Goal: Task Accomplishment & Management: Use online tool/utility

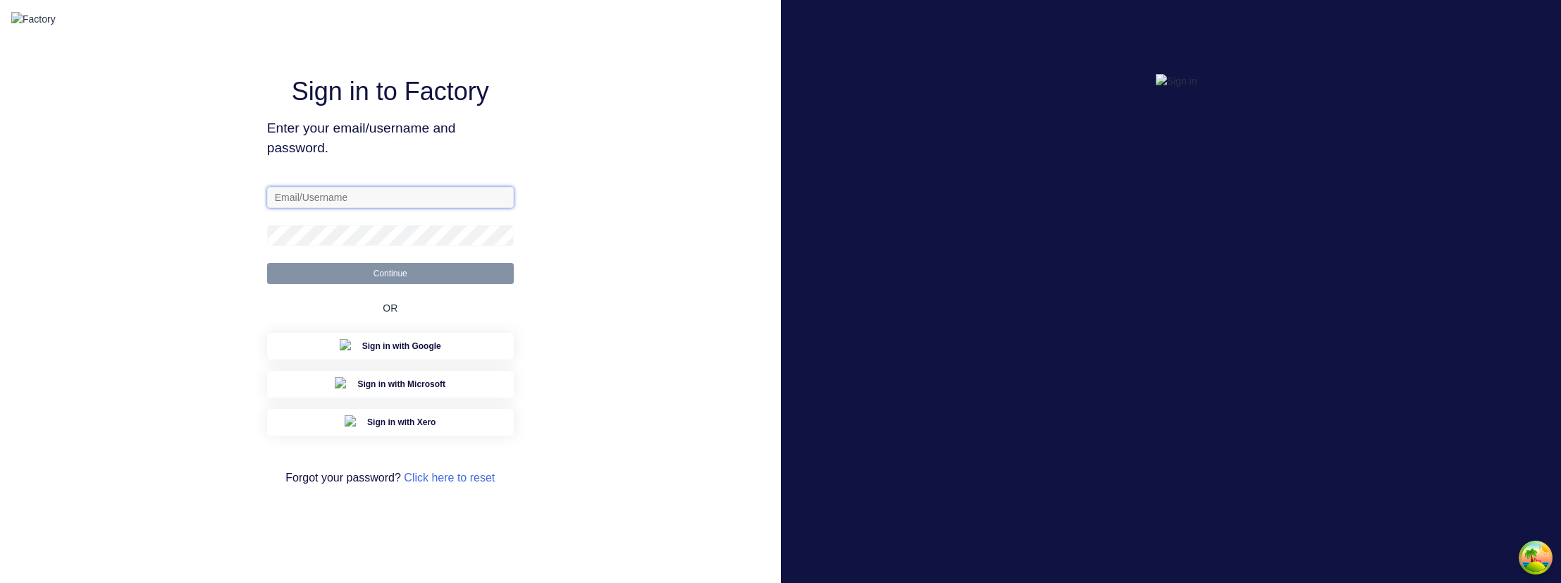
click at [332, 208] on input "text" at bounding box center [390, 197] width 247 height 21
type input "sydney@factory.app"
click at [267, 263] on button "Continue" at bounding box center [390, 273] width 247 height 21
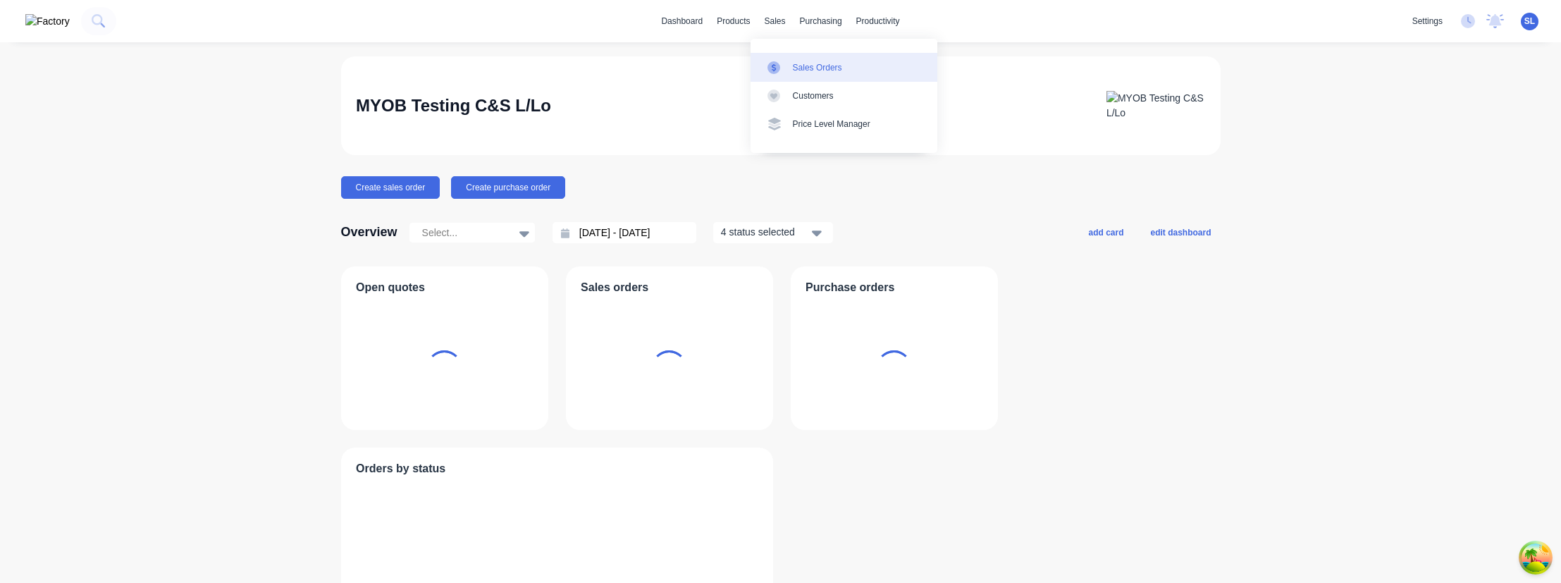
click at [773, 67] on icon at bounding box center [773, 67] width 4 height 8
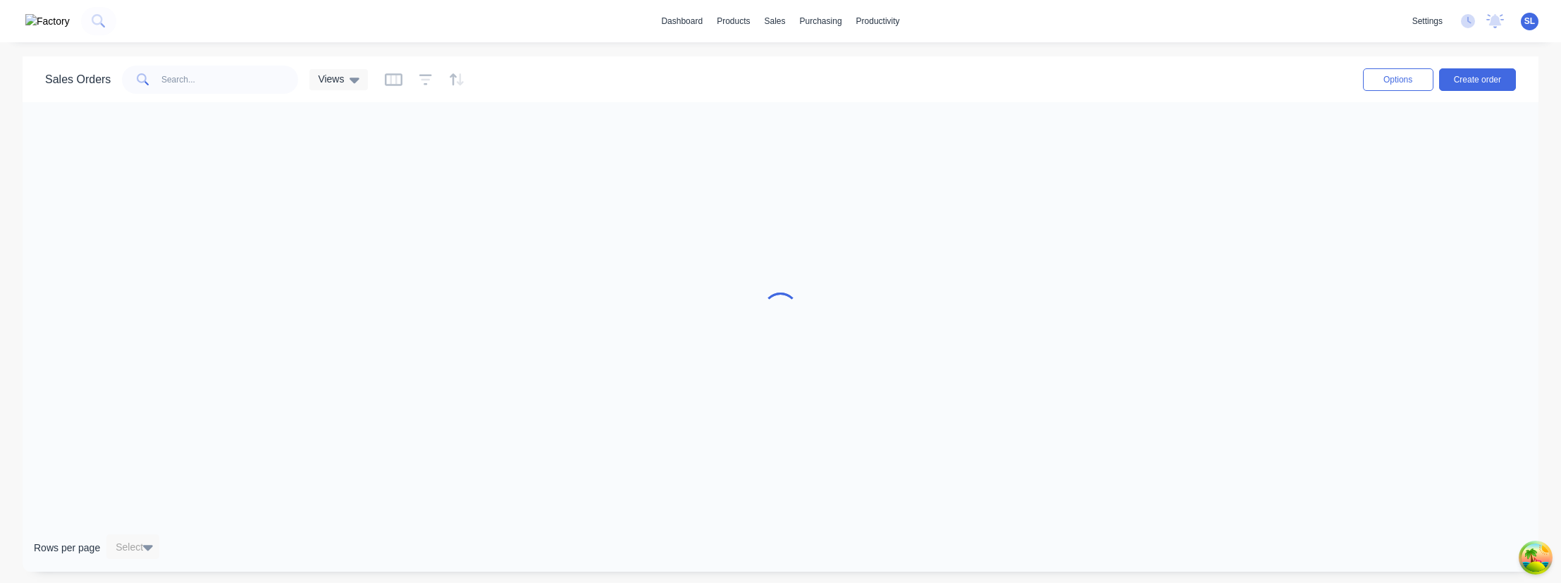
click at [553, 81] on div "Sales Orders Views" at bounding box center [696, 79] width 1303 height 35
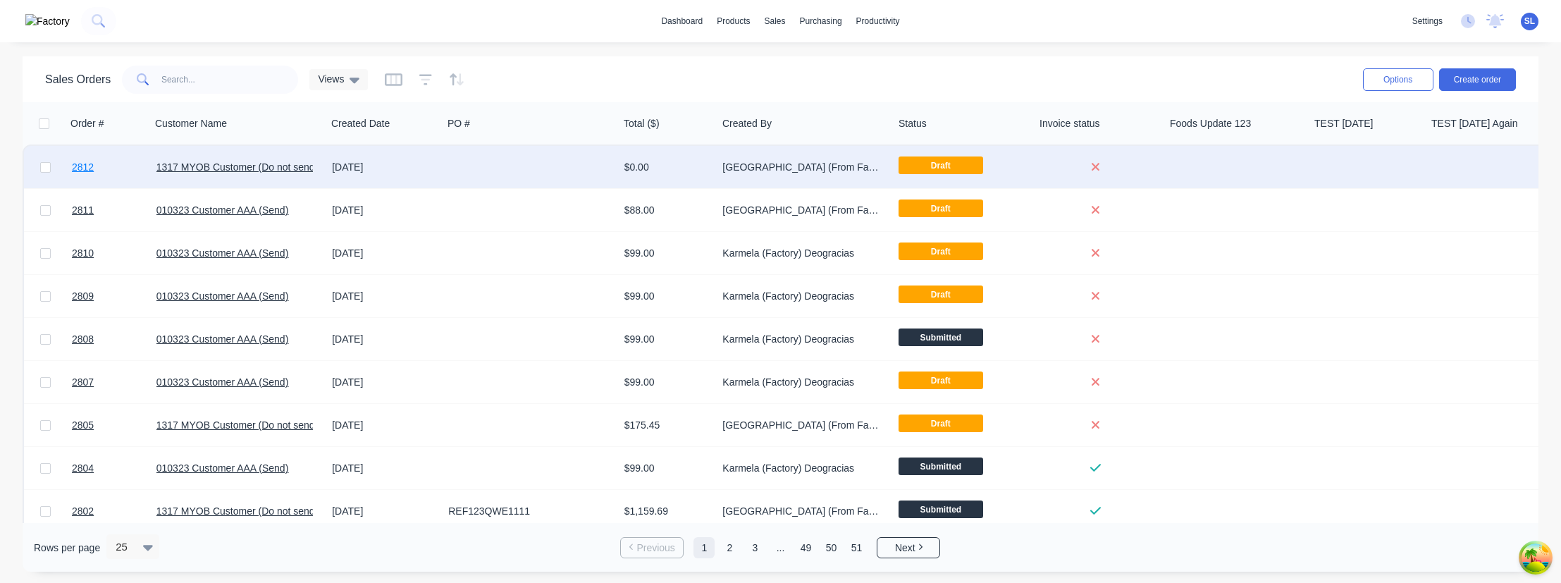
click at [92, 166] on span "2812" at bounding box center [83, 167] width 22 height 14
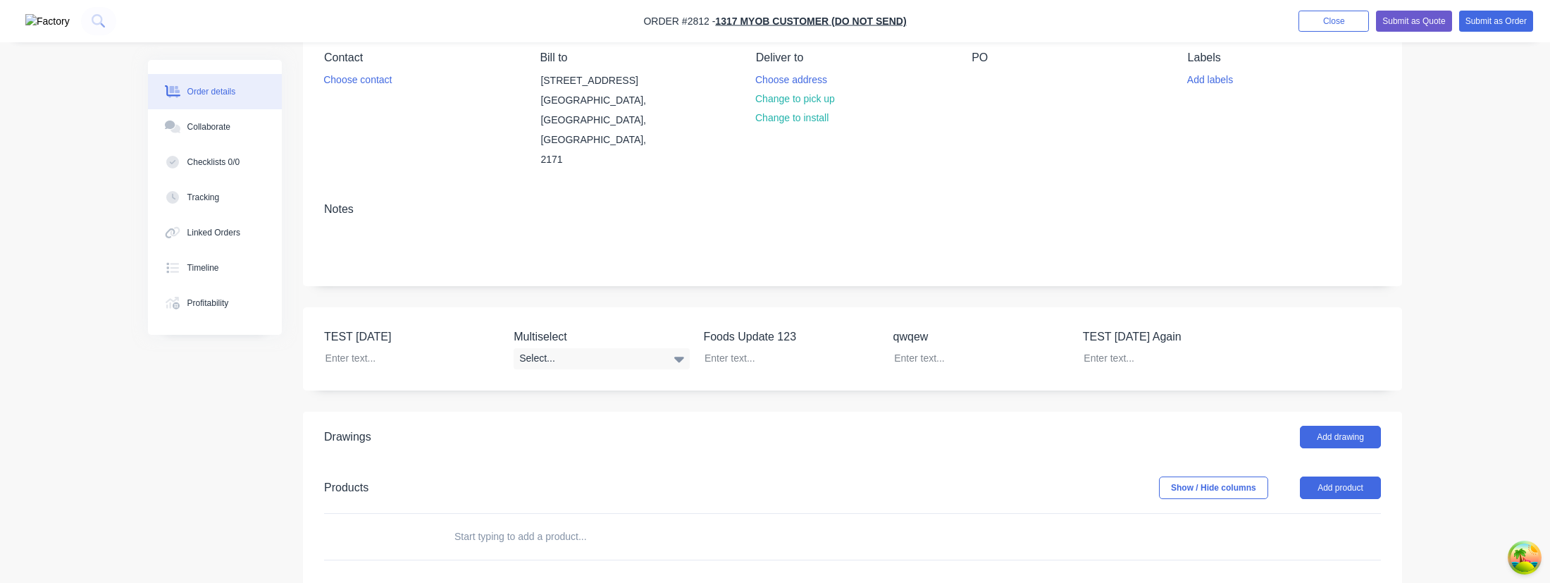
scroll to position [288, 0]
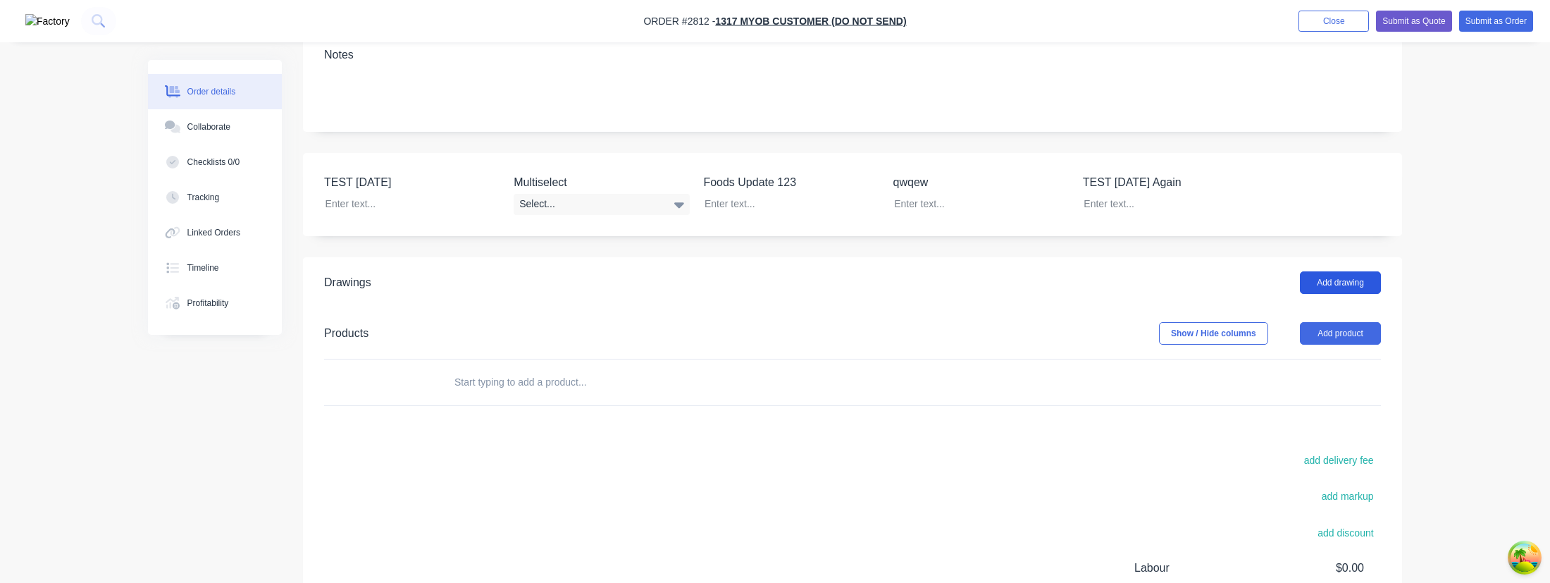
click at [1363, 271] on button "Add drawing" at bounding box center [1340, 282] width 81 height 23
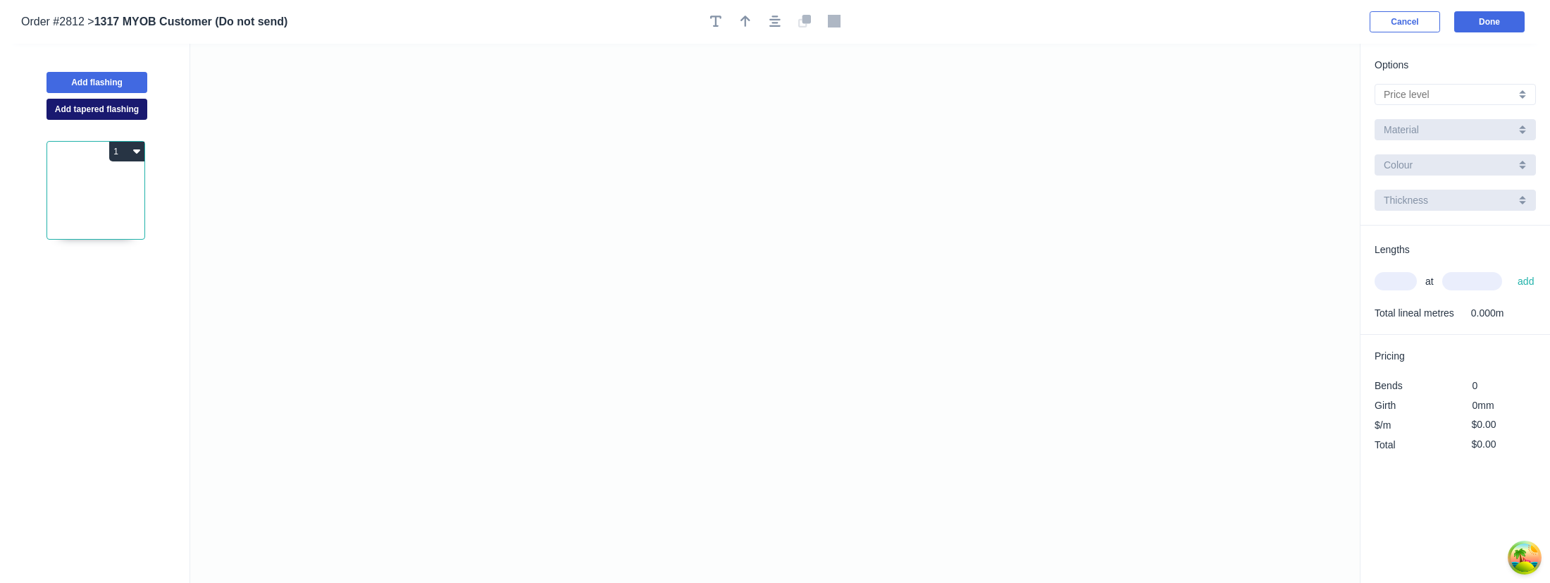
click at [144, 117] on button "Add tapered flashing" at bounding box center [97, 109] width 101 height 21
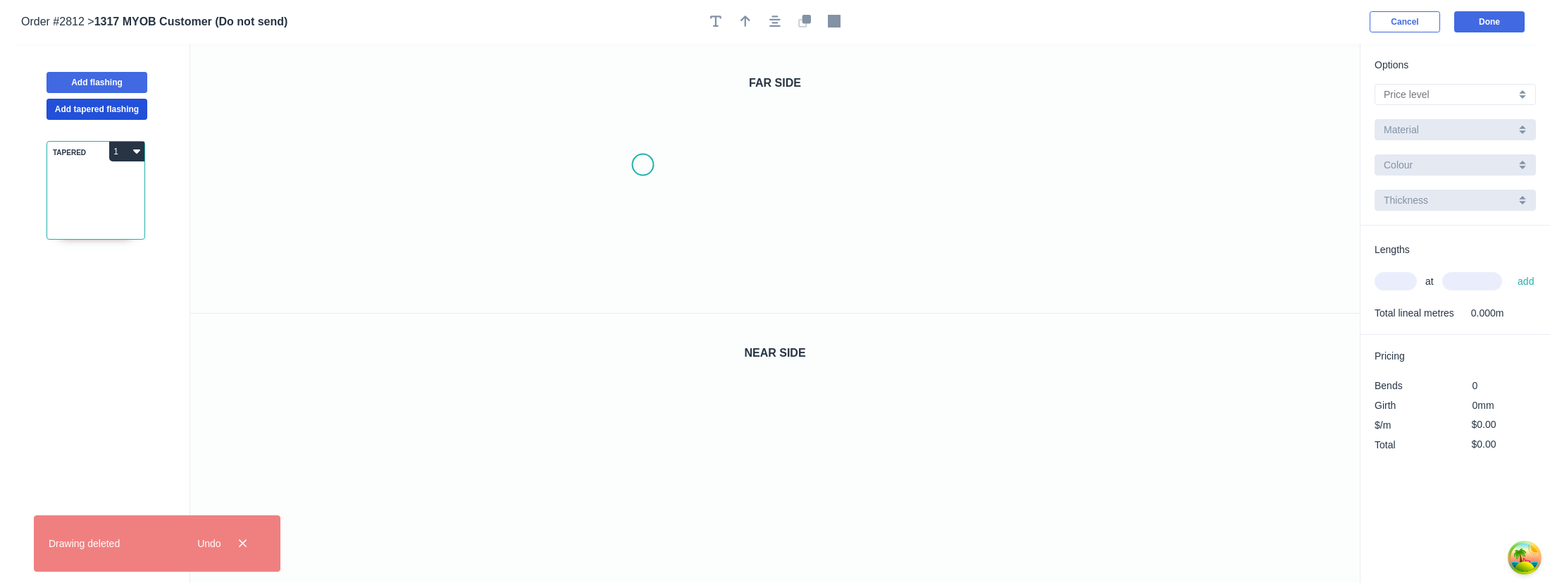
click at [643, 165] on icon "0" at bounding box center [775, 178] width 1170 height 269
click at [898, 163] on icon "0" at bounding box center [775, 178] width 1170 height 269
click at [894, 271] on icon "0 ?" at bounding box center [775, 178] width 1170 height 269
click at [622, 484] on icon "0" at bounding box center [775, 449] width 1170 height 270
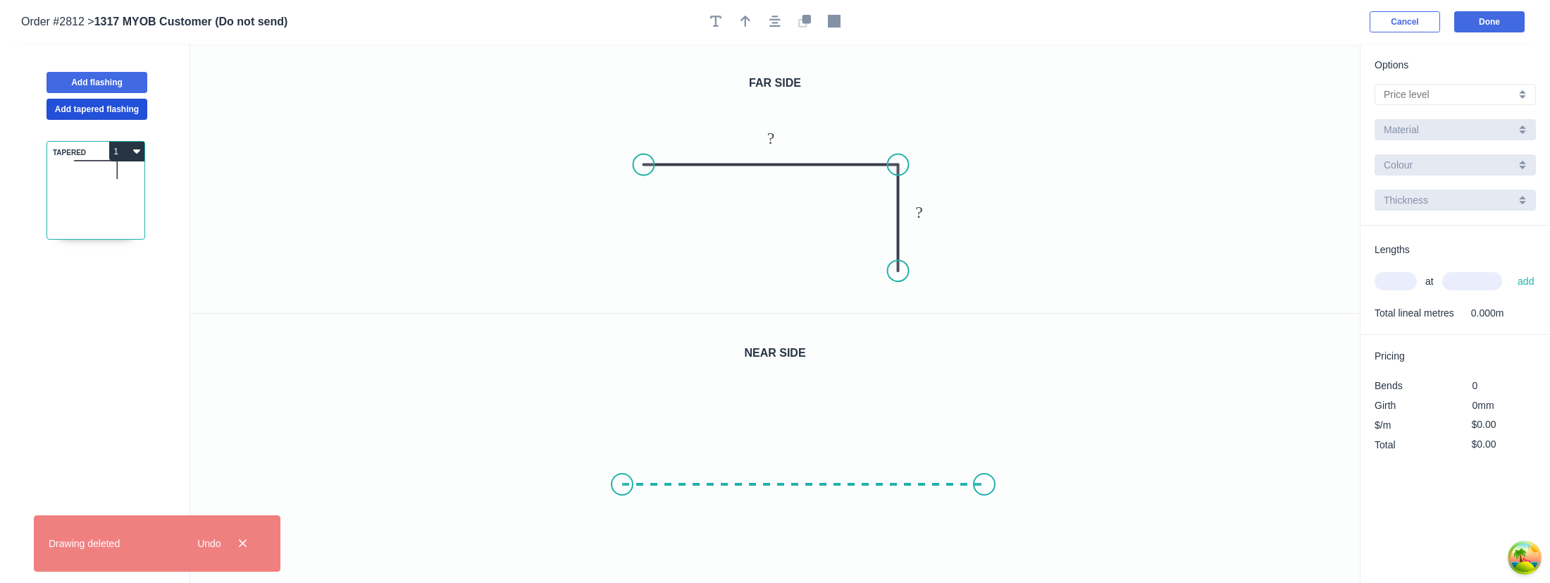
click at [984, 480] on icon "0" at bounding box center [775, 449] width 1170 height 270
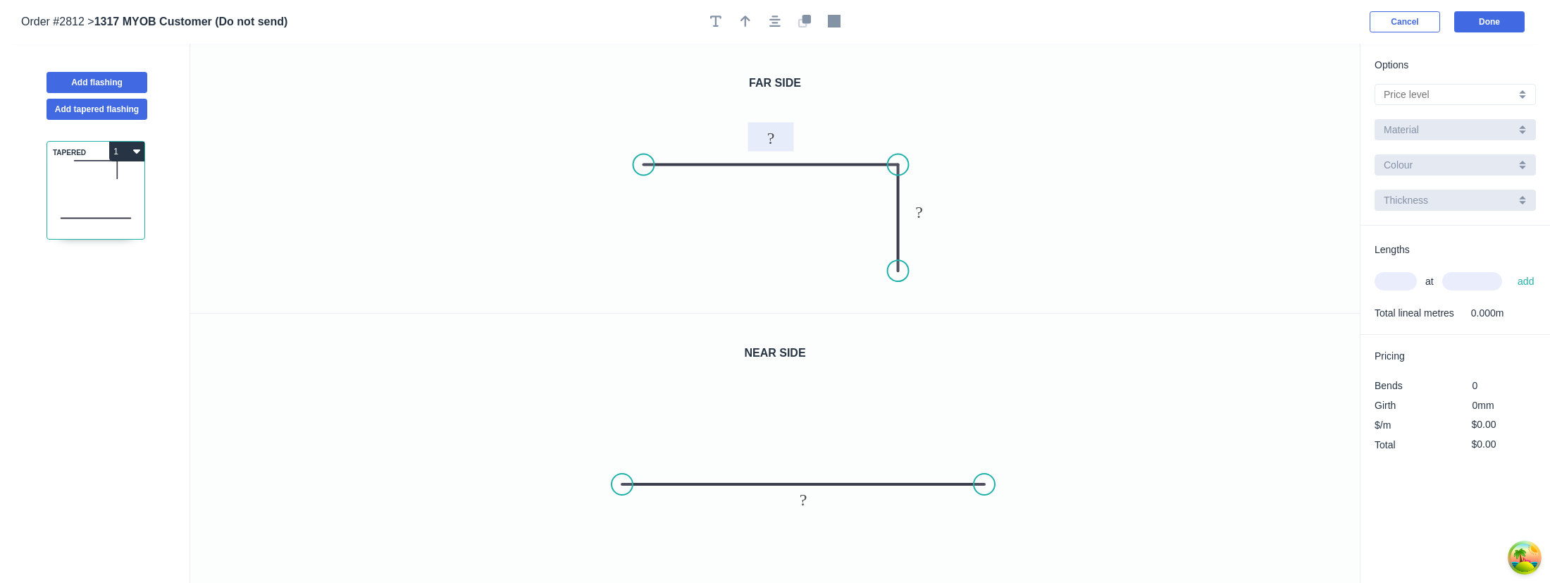
click at [757, 142] on rect at bounding box center [771, 138] width 28 height 20
click at [800, 498] on tspan "?" at bounding box center [804, 499] width 8 height 18
click at [1410, 99] on input "text" at bounding box center [1450, 94] width 132 height 15
click at [1405, 115] on div "A" at bounding box center [1455, 121] width 160 height 25
type input "A"
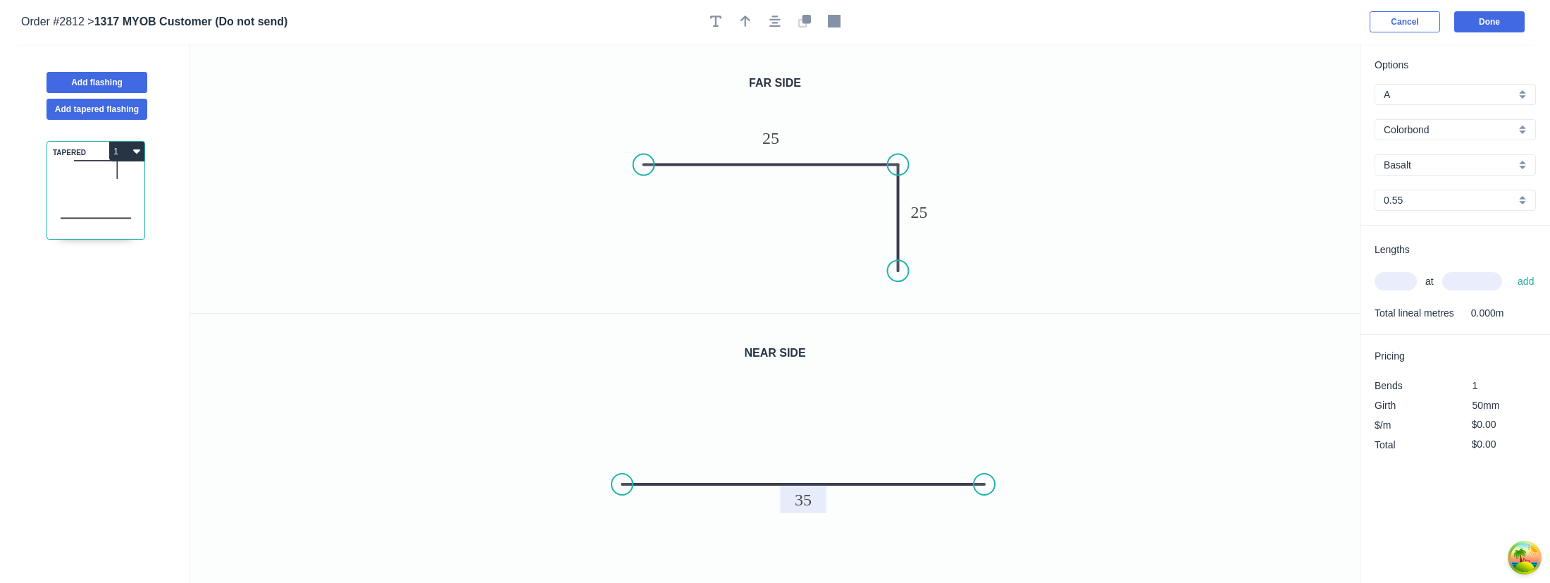
click at [1384, 280] on input "text" at bounding box center [1396, 281] width 42 height 18
type input "1"
type input "$1.00"
type input "10000"
click at [1511, 269] on button "add" at bounding box center [1526, 281] width 31 height 24
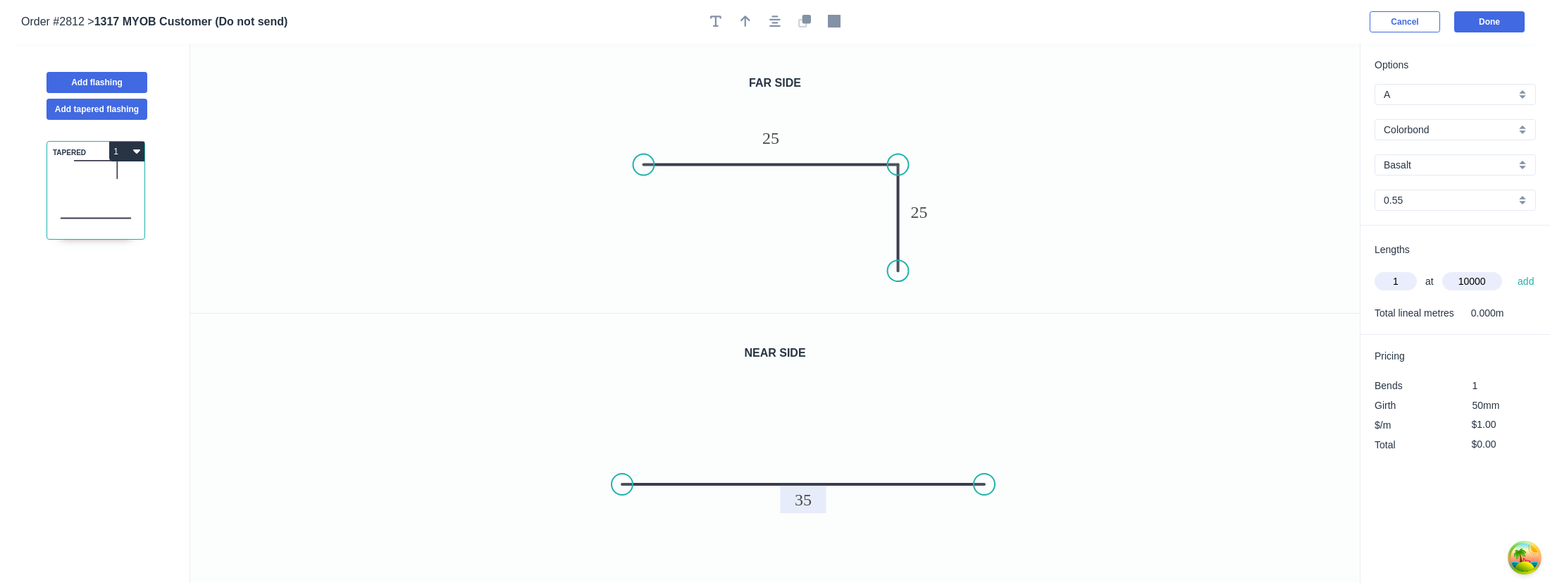
type input "$10.00"
click at [1482, 442] on input "$1.00" at bounding box center [1496, 444] width 48 height 20
type input "$200.00"
type input "$2,000.00"
click at [1387, 538] on div "Options A A Colorbond Colorbond Colorbond Ultra Copy of Colorbond Ultra Basalt …" at bounding box center [1455, 314] width 190 height 540
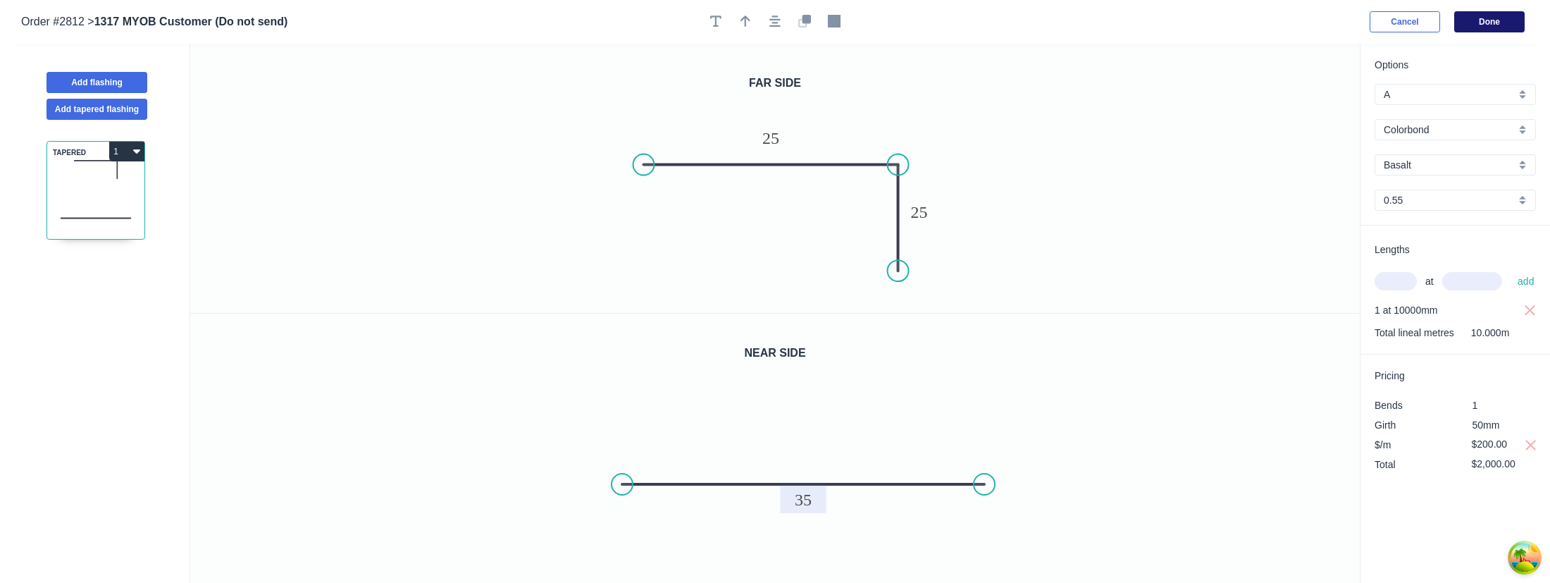
click at [1482, 25] on button "Done" at bounding box center [1489, 21] width 70 height 21
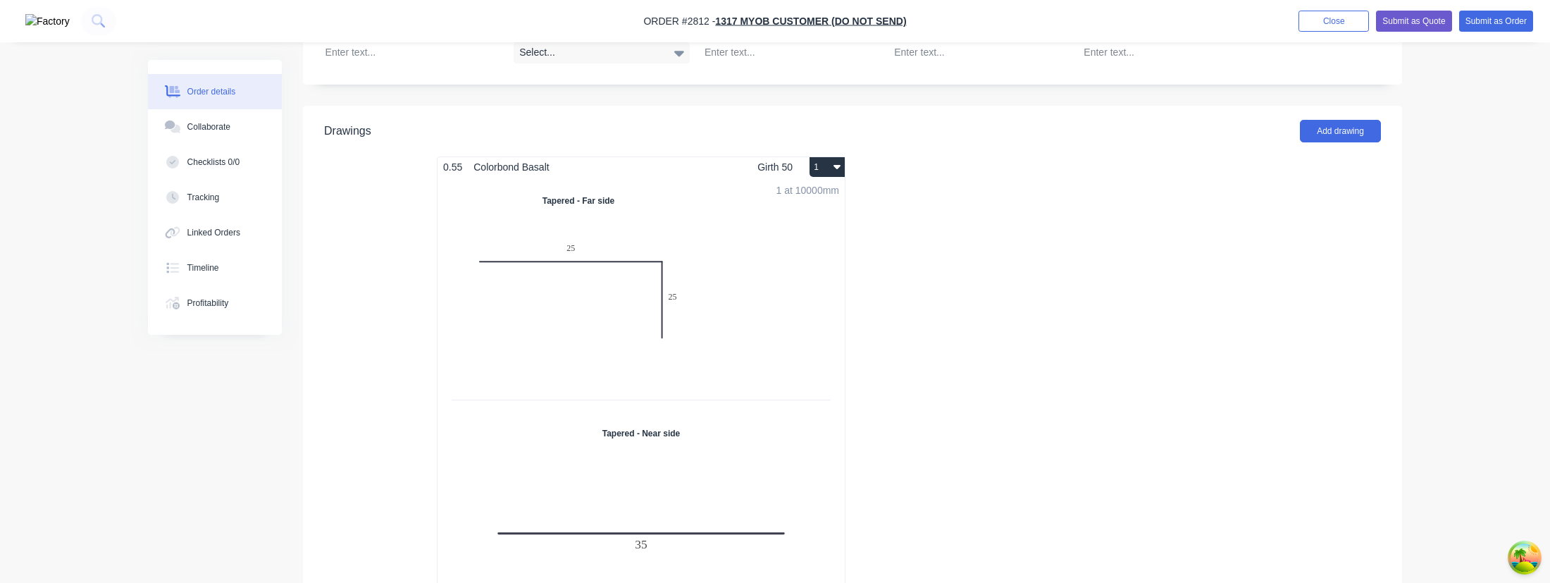
click at [729, 314] on div "1 at 10000mm Total lm $/M Total 10m $200.00 $2,000.00" at bounding box center [641, 410] width 407 height 464
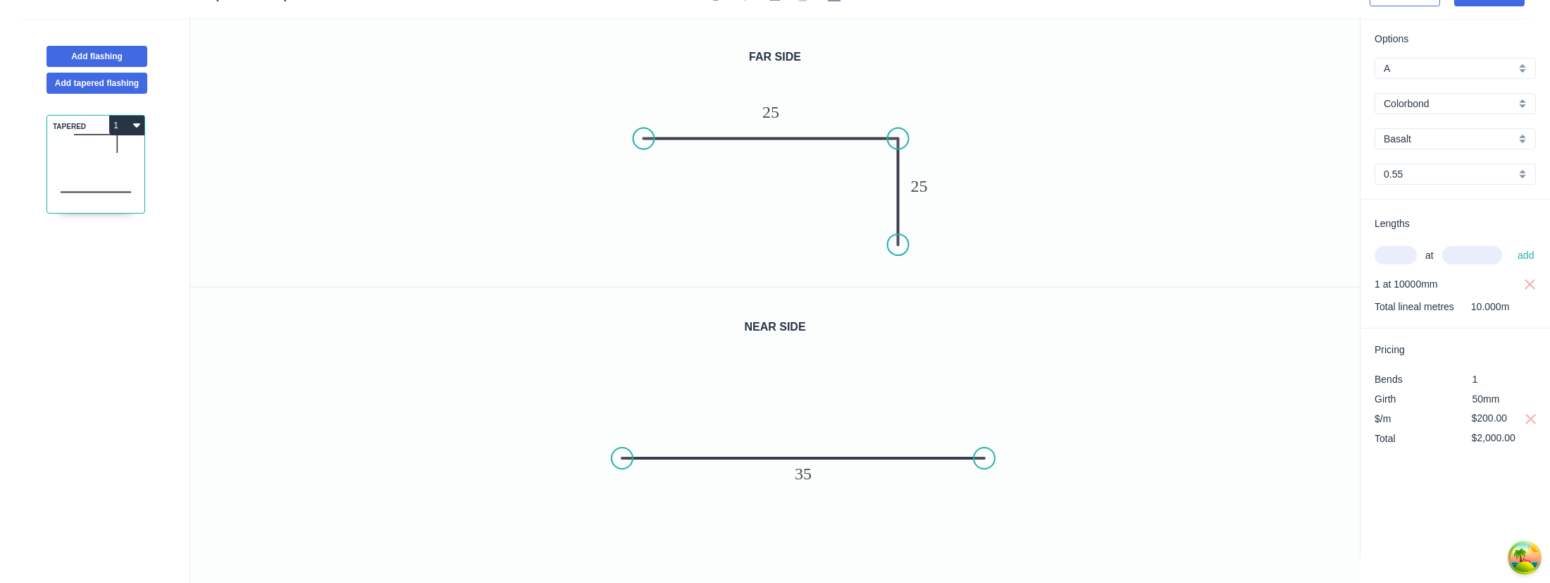
scroll to position [26, 0]
click at [1482, 419] on input "$200.00" at bounding box center [1496, 418] width 48 height 20
type input "$500.00"
type input "$5,000.00"
click at [1427, 507] on div "Options A A Colorbond Colorbond Colorbond Ultra Copy of Colorbond Ultra Basalt …" at bounding box center [1455, 288] width 190 height 540
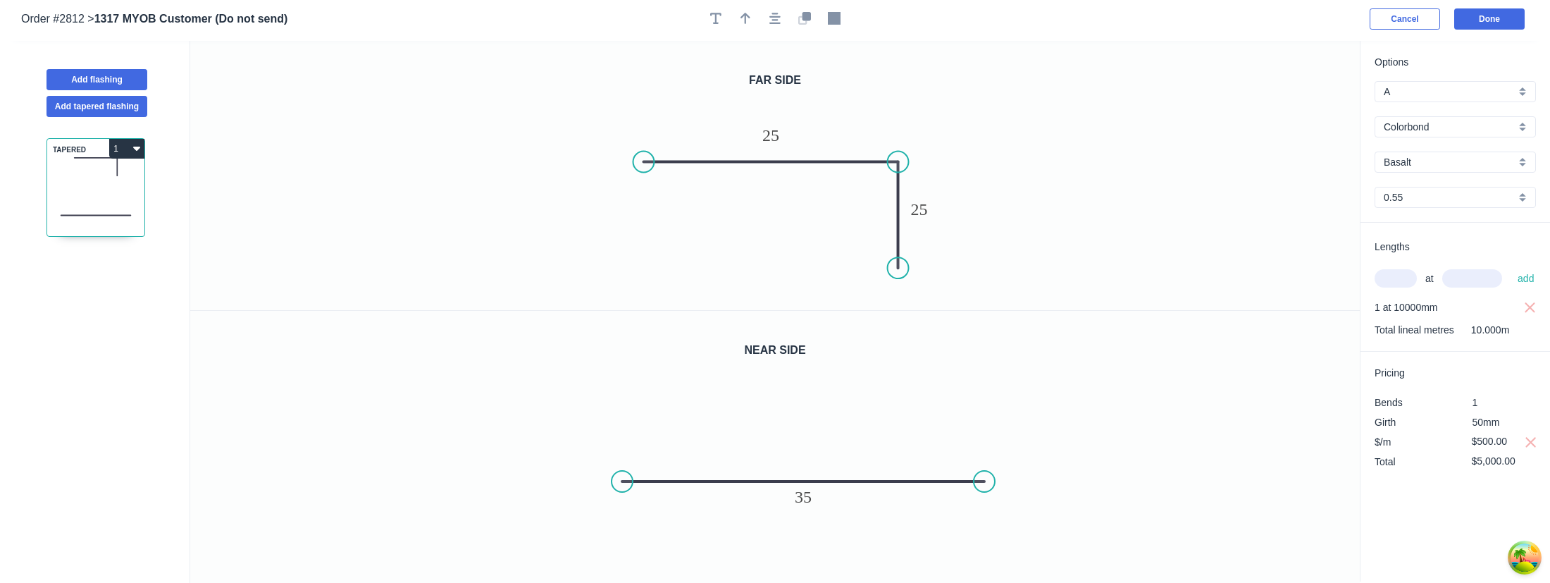
scroll to position [0, 0]
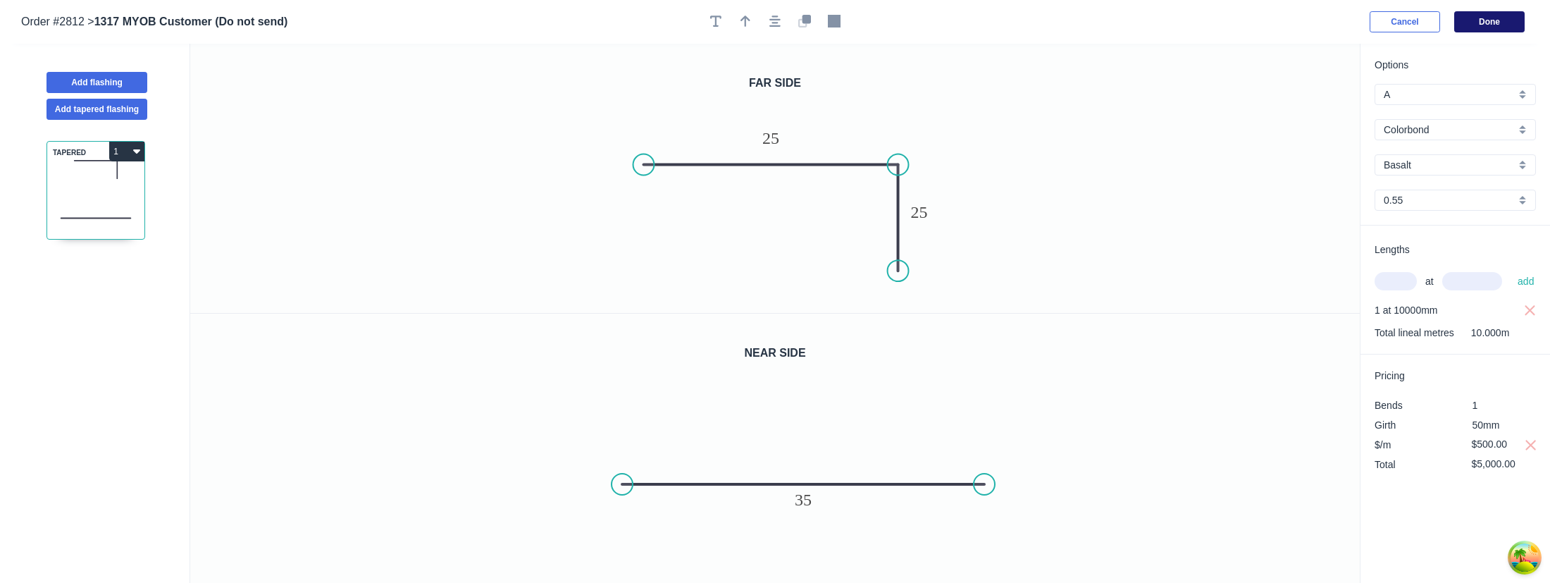
click at [1461, 20] on button "Done" at bounding box center [1489, 21] width 70 height 21
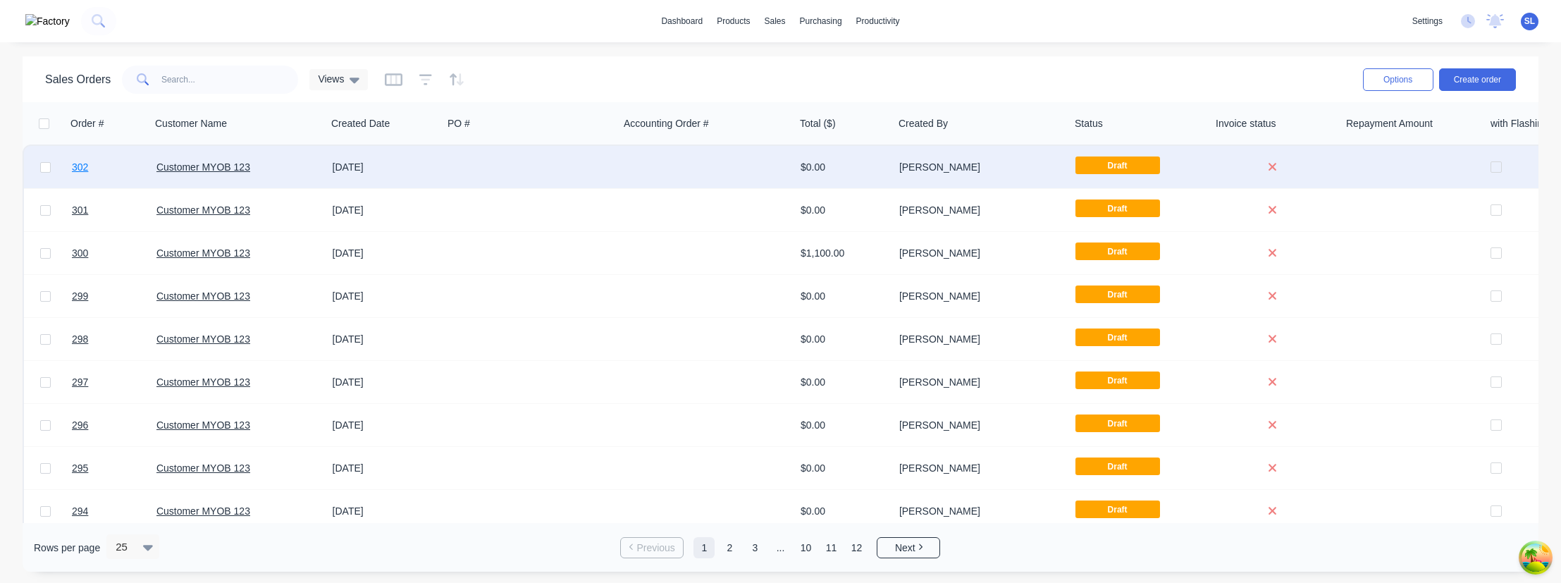
click at [87, 164] on span "302" at bounding box center [80, 167] width 16 height 14
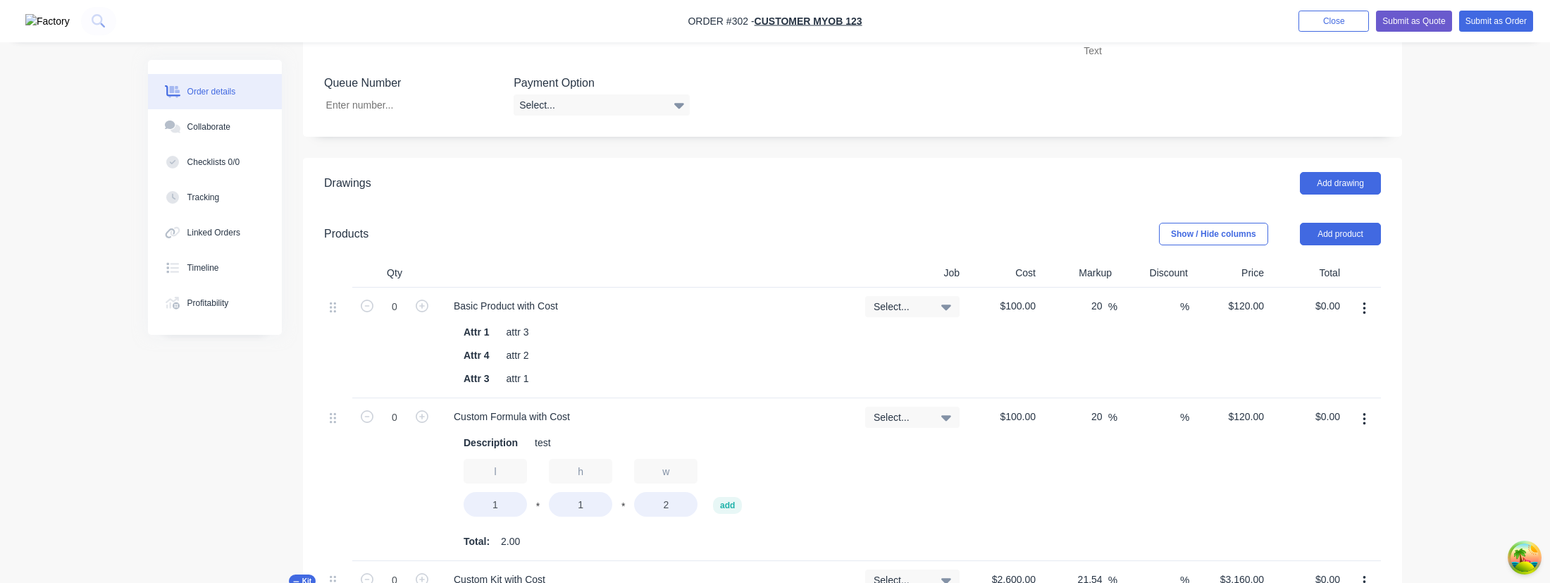
scroll to position [575, 0]
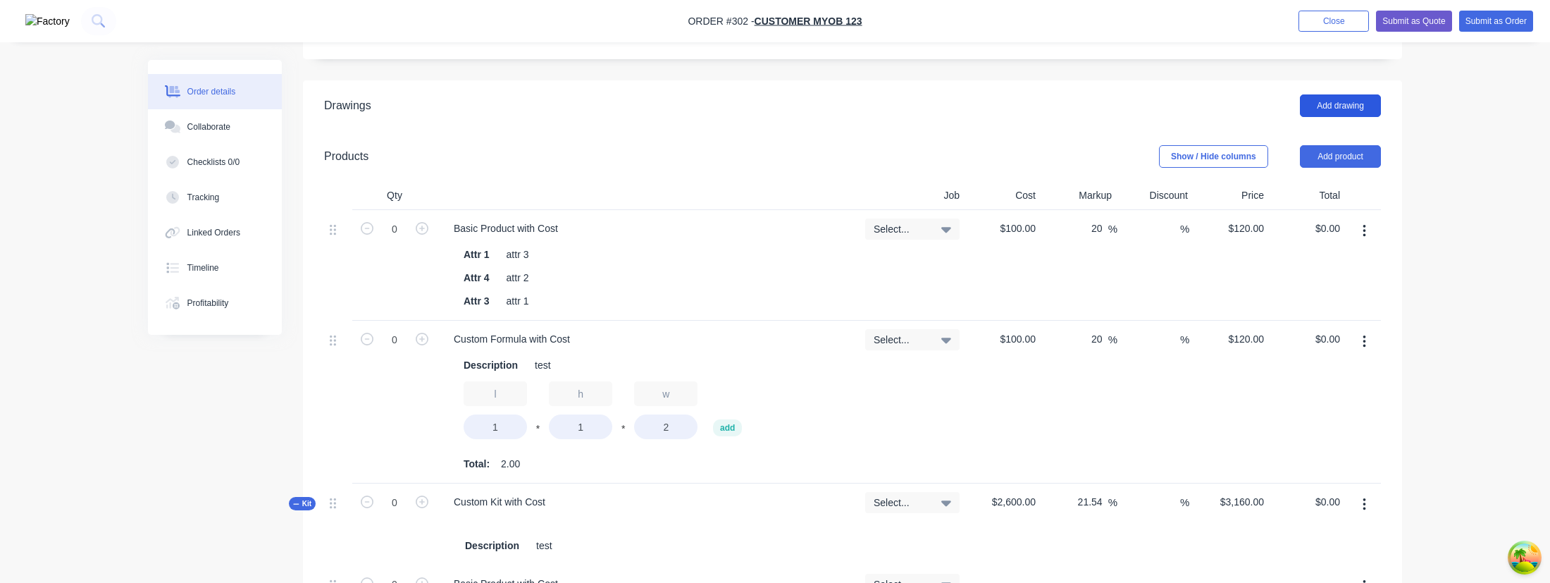
click at [1319, 109] on button "Add drawing" at bounding box center [1340, 105] width 81 height 23
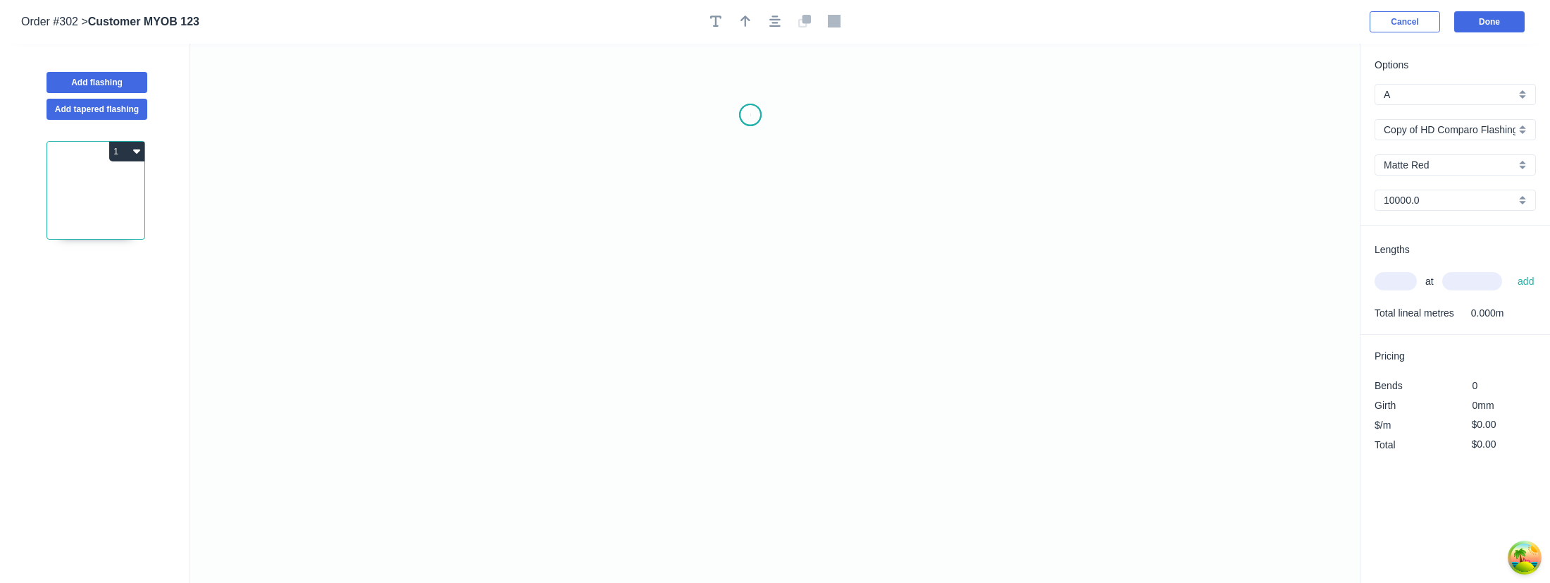
click at [750, 115] on icon "0" at bounding box center [775, 313] width 1170 height 539
click at [989, 124] on icon "0" at bounding box center [775, 313] width 1170 height 539
click at [991, 271] on icon "0 ?" at bounding box center [775, 313] width 1170 height 539
click at [118, 108] on button "Add tapered flashing" at bounding box center [97, 109] width 101 height 21
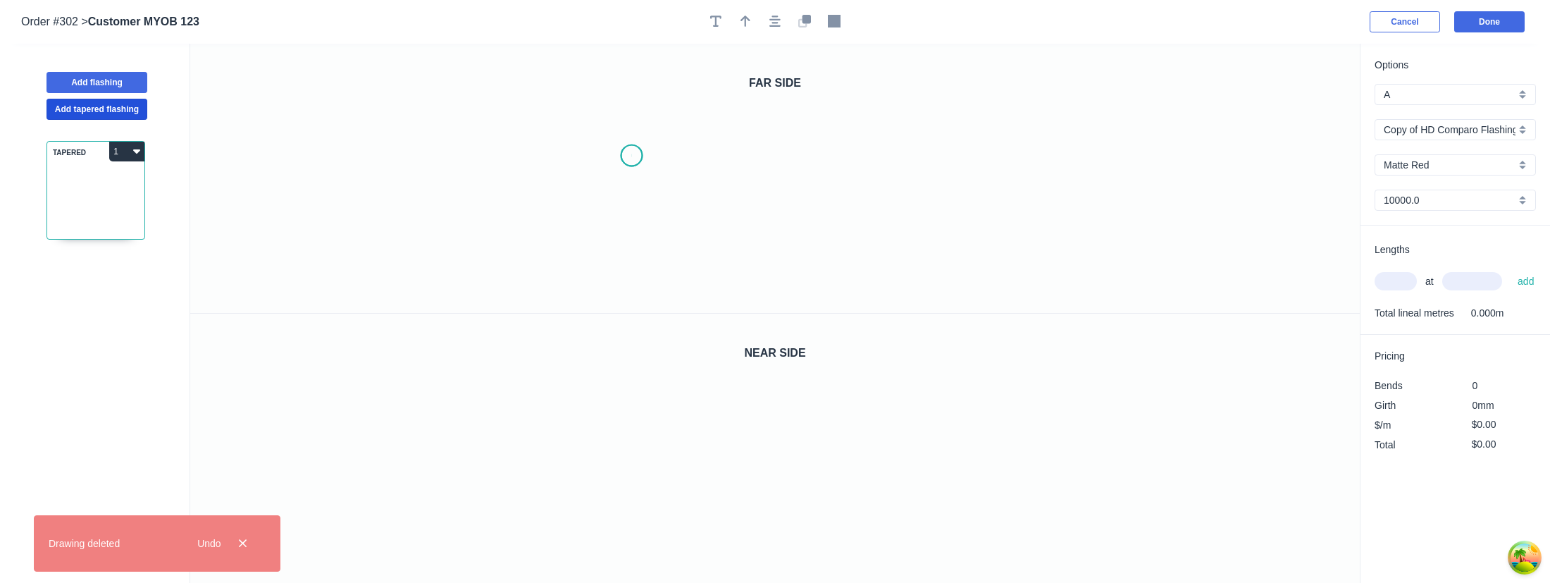
click at [631, 156] on icon "0" at bounding box center [775, 178] width 1170 height 269
click at [1070, 160] on icon "0" at bounding box center [775, 178] width 1170 height 269
click at [497, 493] on icon "0" at bounding box center [775, 449] width 1170 height 270
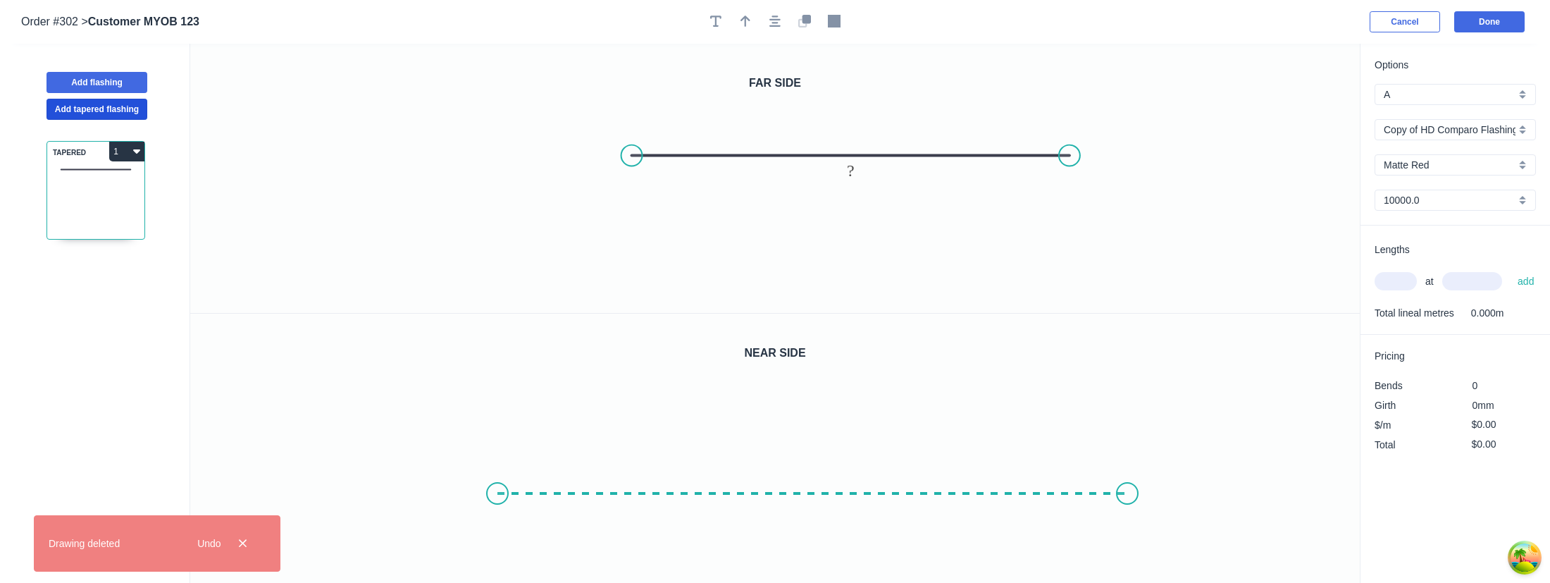
click at [1127, 459] on icon "0" at bounding box center [775, 449] width 1170 height 270
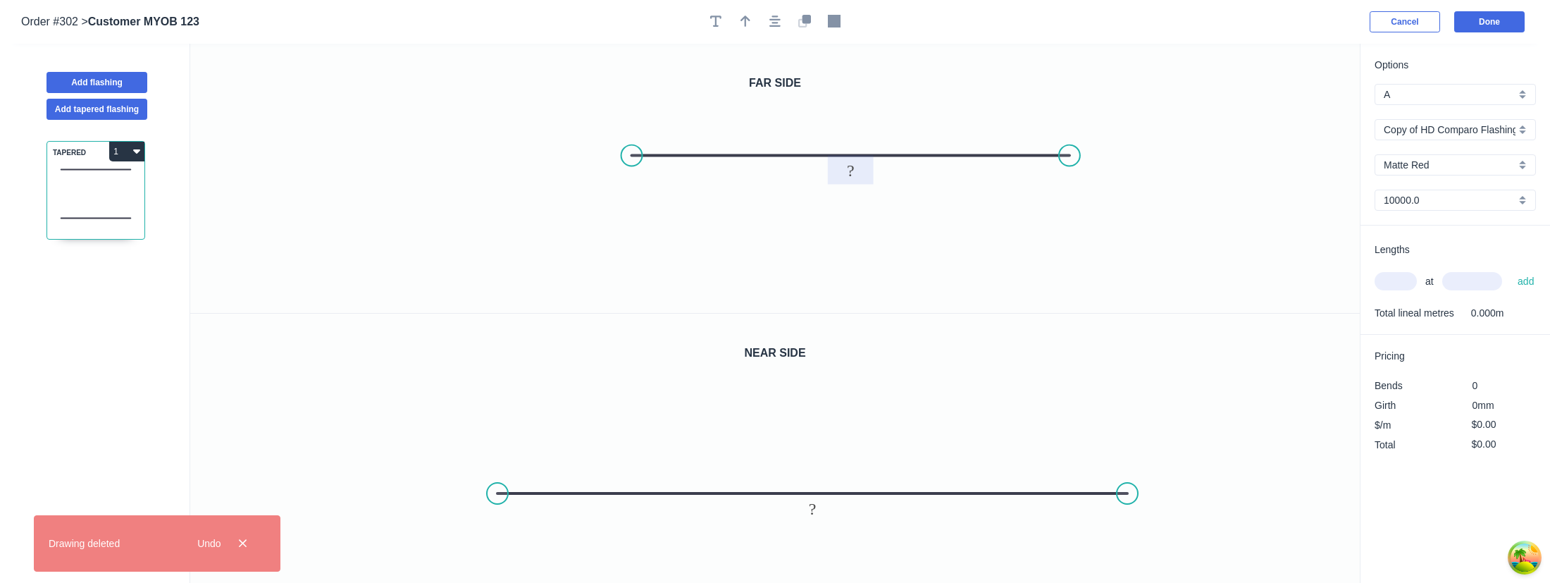
click at [850, 169] on tspan "?" at bounding box center [851, 170] width 8 height 18
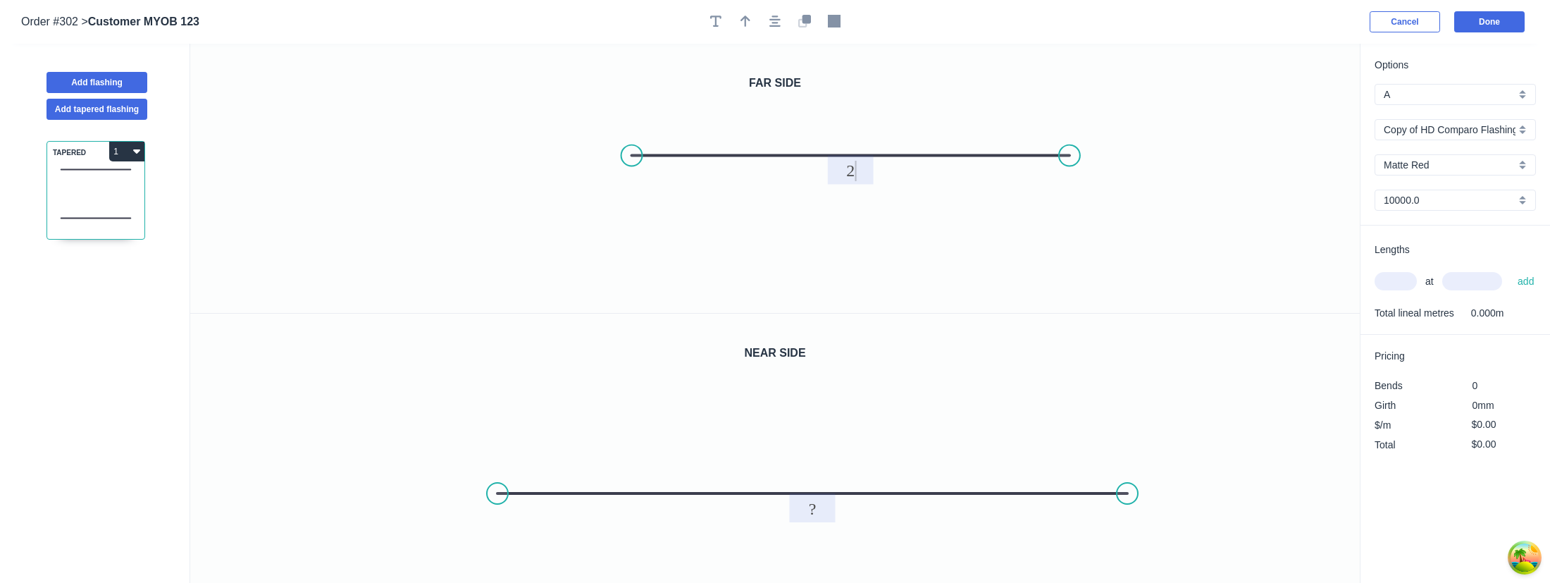
click at [812, 500] on tspan "?" at bounding box center [813, 509] width 8 height 18
click at [1388, 283] on input "text" at bounding box center [1396, 281] width 42 height 18
type input "$100.00"
type input "1"
type input "10000"
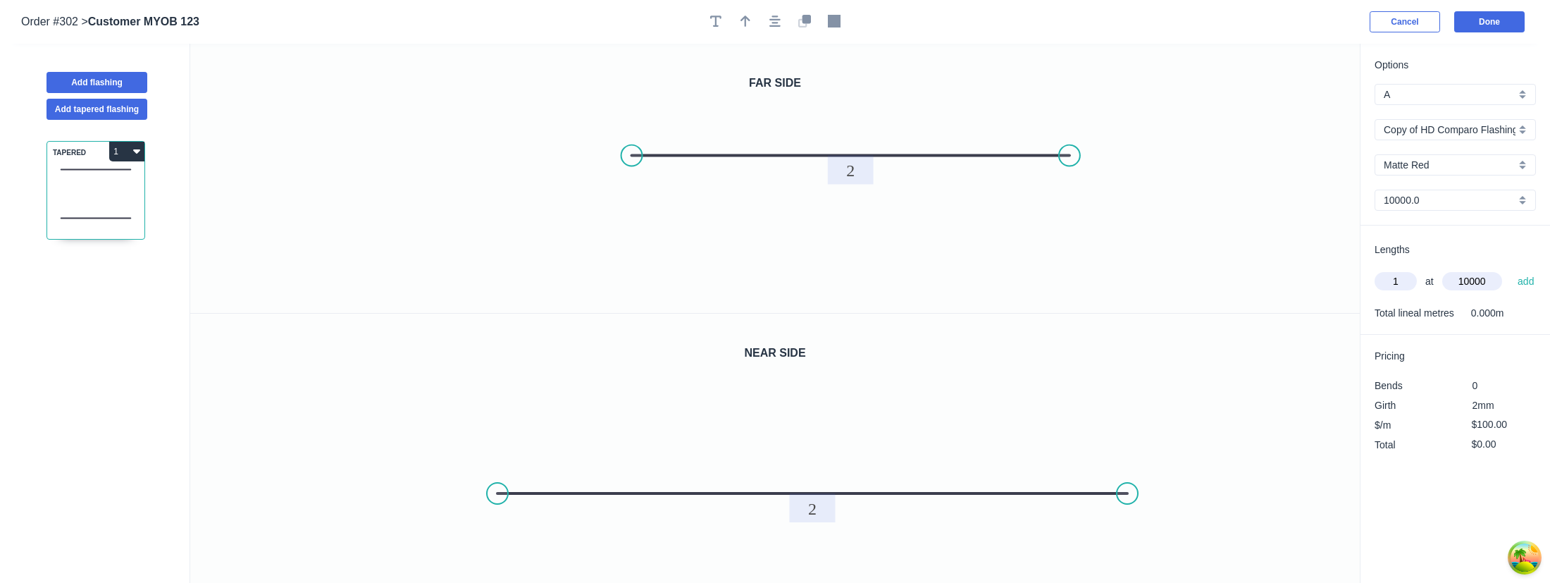
click at [1511, 269] on button "add" at bounding box center [1526, 281] width 31 height 24
type input "$1,000.00"
click at [1482, 443] on input "$100.00" at bounding box center [1496, 444] width 48 height 20
type input "$200.00"
type input "$2,000.00"
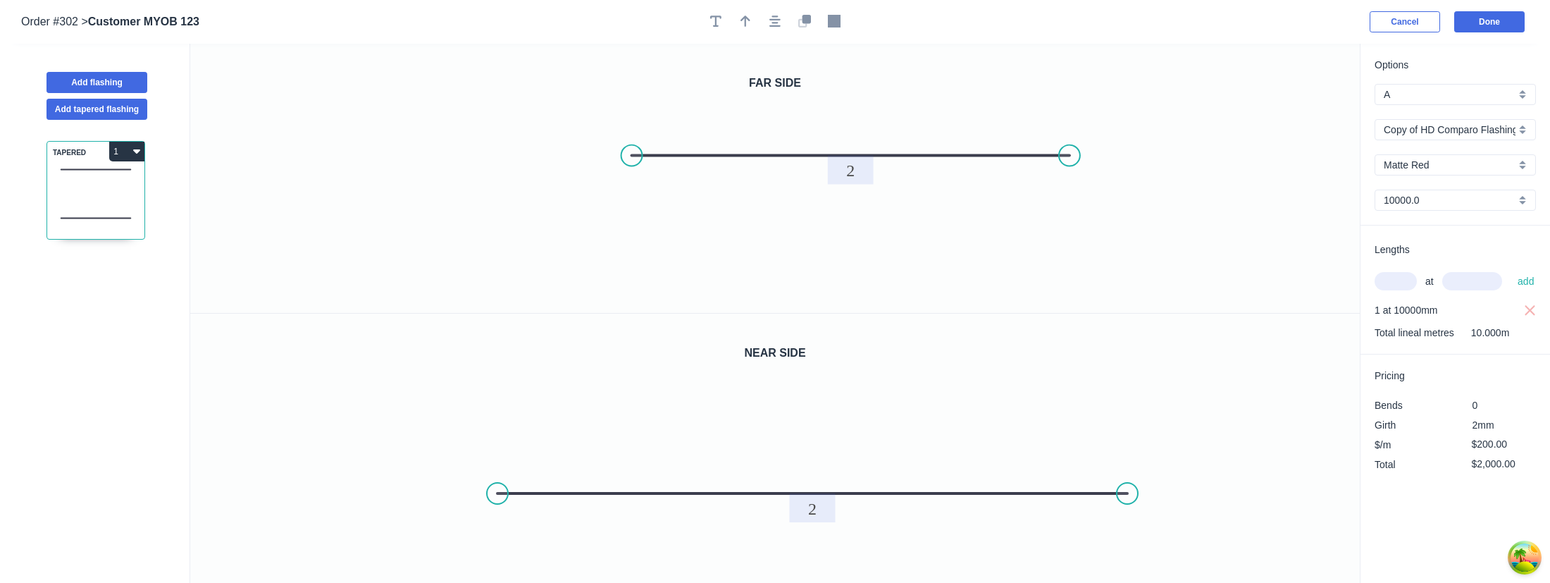
click at [1379, 523] on div "Options A A Copy of HD Comparo Flashings Copy of HD Comparo Flashings Matte Red…" at bounding box center [1455, 314] width 190 height 540
click at [1504, 25] on button "Done" at bounding box center [1489, 21] width 70 height 21
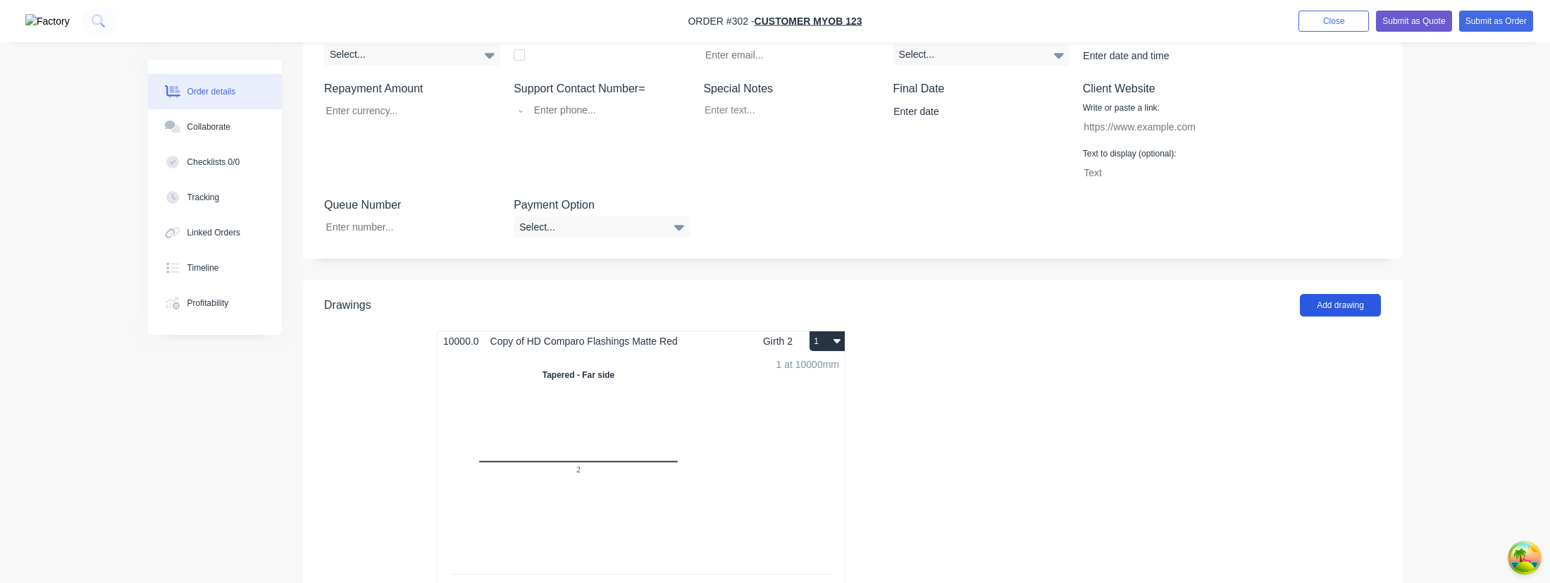
click at [1339, 306] on button "Add drawing" at bounding box center [1340, 305] width 81 height 23
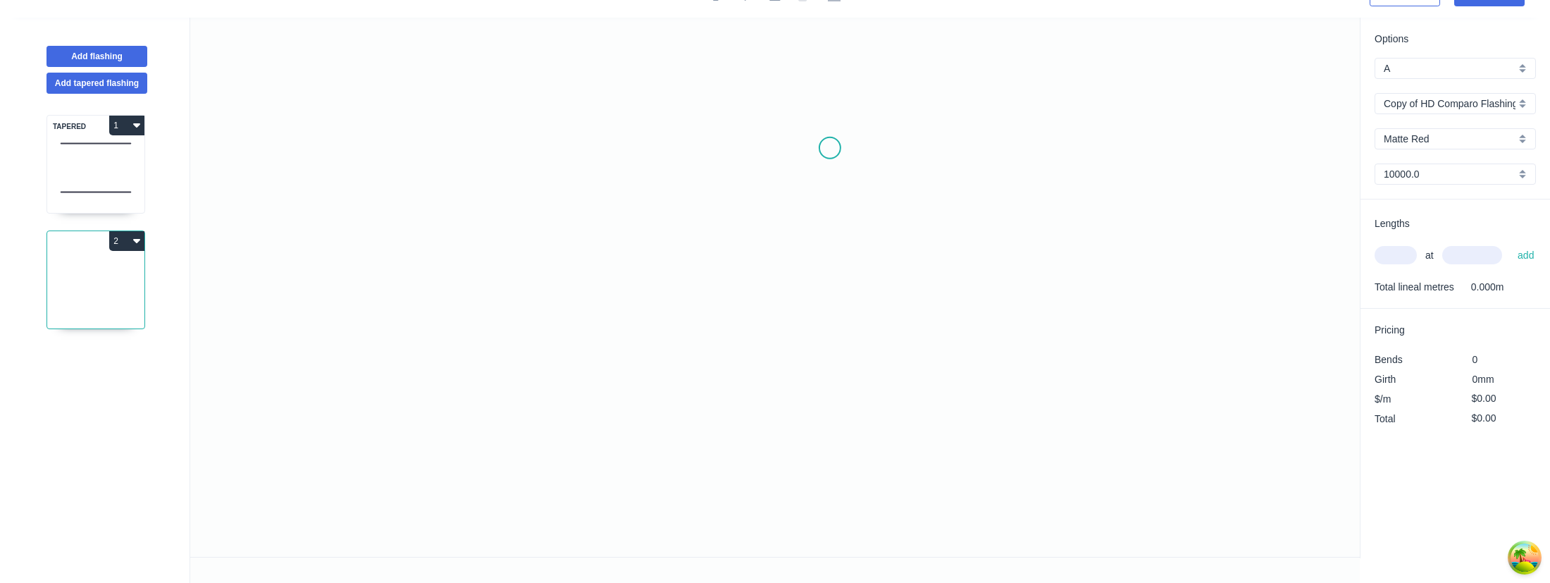
click at [816, 135] on icon "0" at bounding box center [775, 287] width 1170 height 539
click at [812, 408] on icon "0" at bounding box center [775, 287] width 1170 height 539
click at [1380, 262] on input "text" at bounding box center [1396, 255] width 42 height 18
type input "1"
type input "10000"
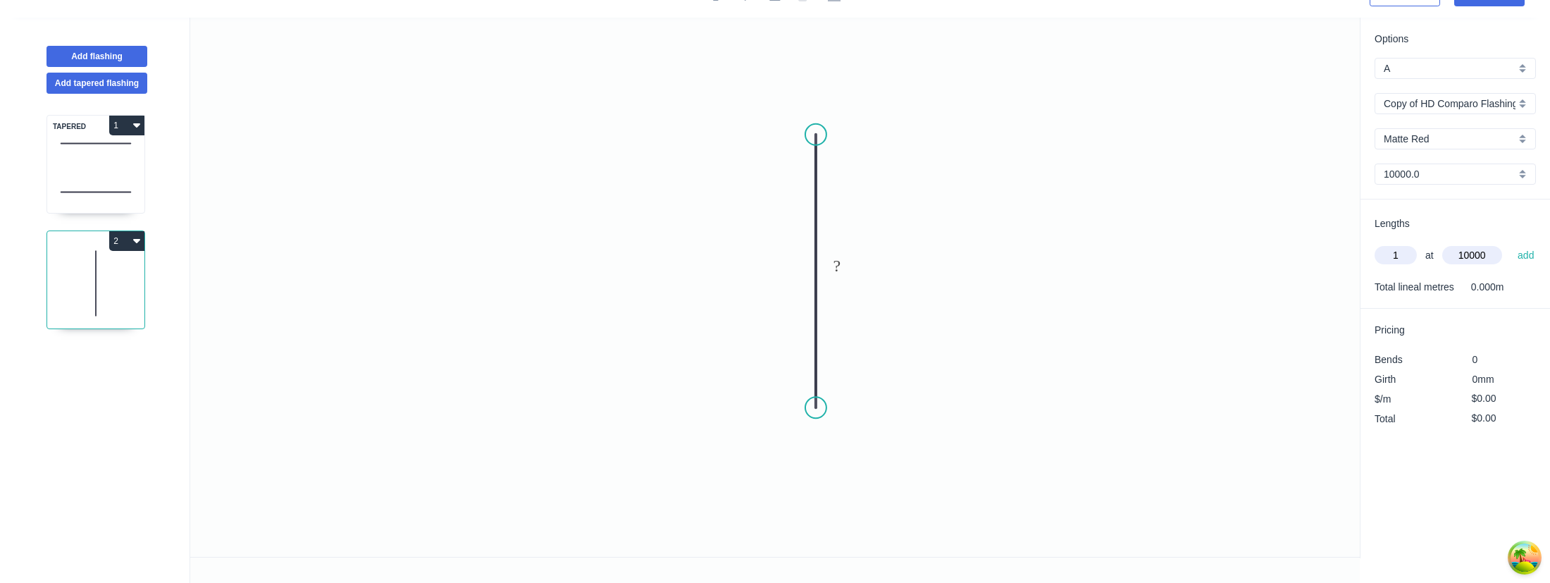
click at [1511, 243] on button "add" at bounding box center [1526, 255] width 31 height 24
click at [1468, 417] on div "$0.00" at bounding box center [1494, 418] width 56 height 18
type input "$200.00"
type input "$2,000.00"
click at [1404, 478] on div "Options A A Copy of HD Comparo Flashings Copy of HD Comparo Flashings Matte Red…" at bounding box center [1455, 288] width 190 height 540
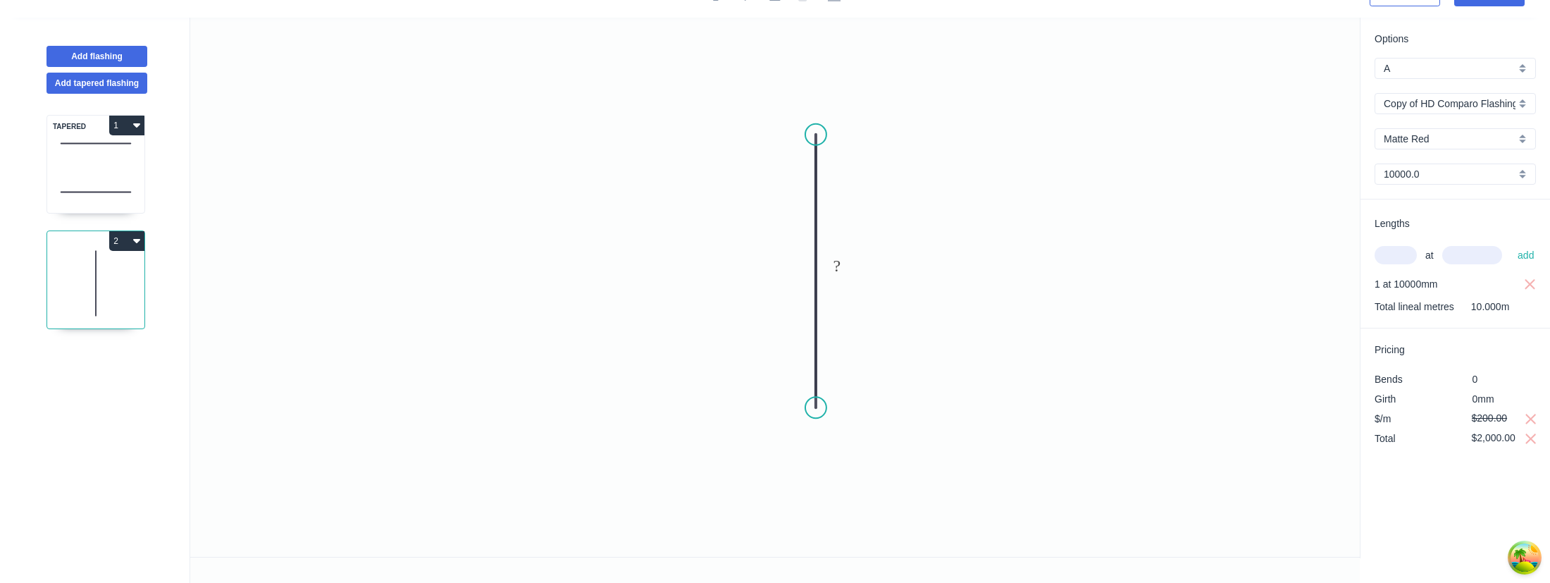
scroll to position [0, 0]
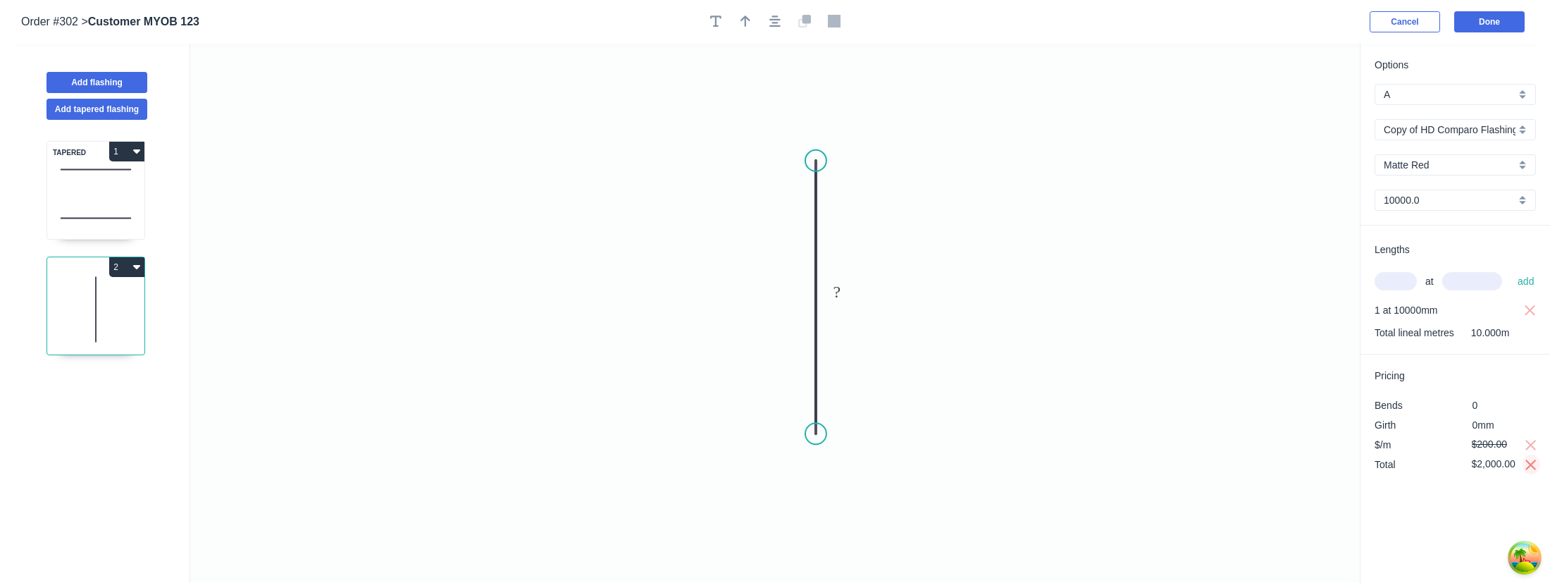
click at [1529, 467] on icon "button" at bounding box center [1531, 464] width 11 height 11
click at [1416, 509] on div "Options A A Copy of HD Comparo Flashings Copy of HD Comparo Flashings Matte Red…" at bounding box center [1455, 314] width 190 height 540
click at [1473, 24] on button "Done" at bounding box center [1489, 21] width 70 height 21
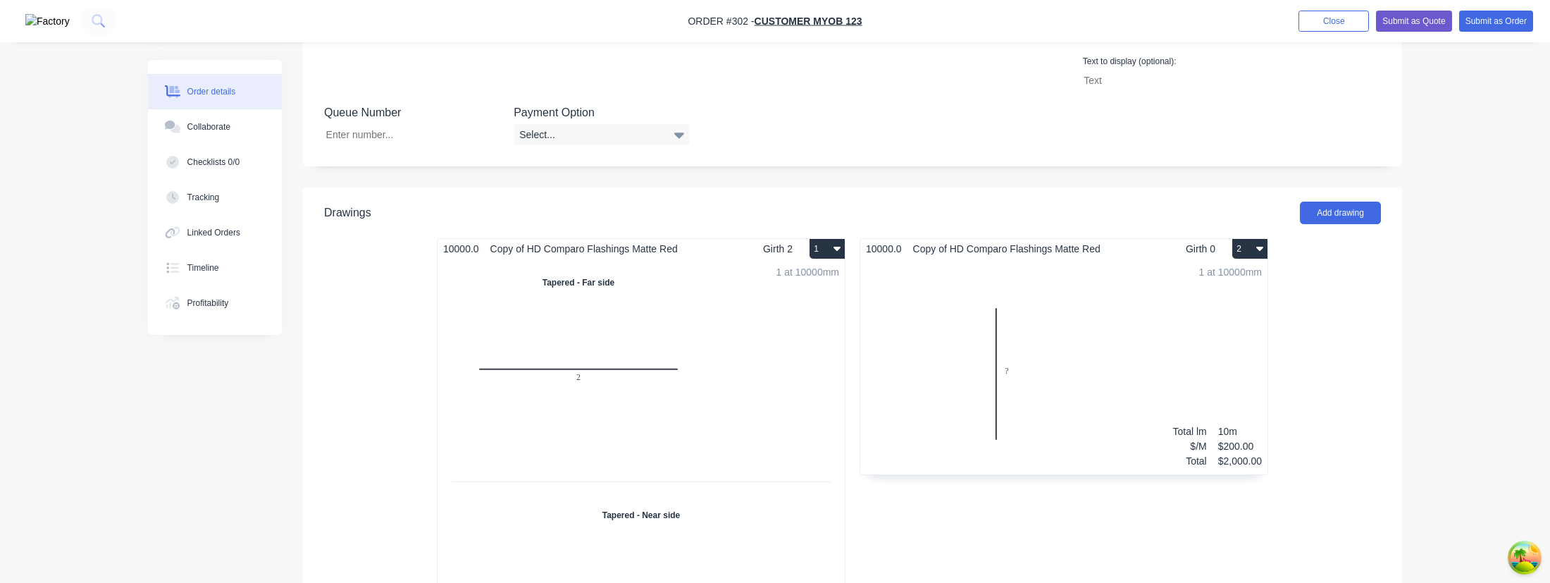
scroll to position [476, 0]
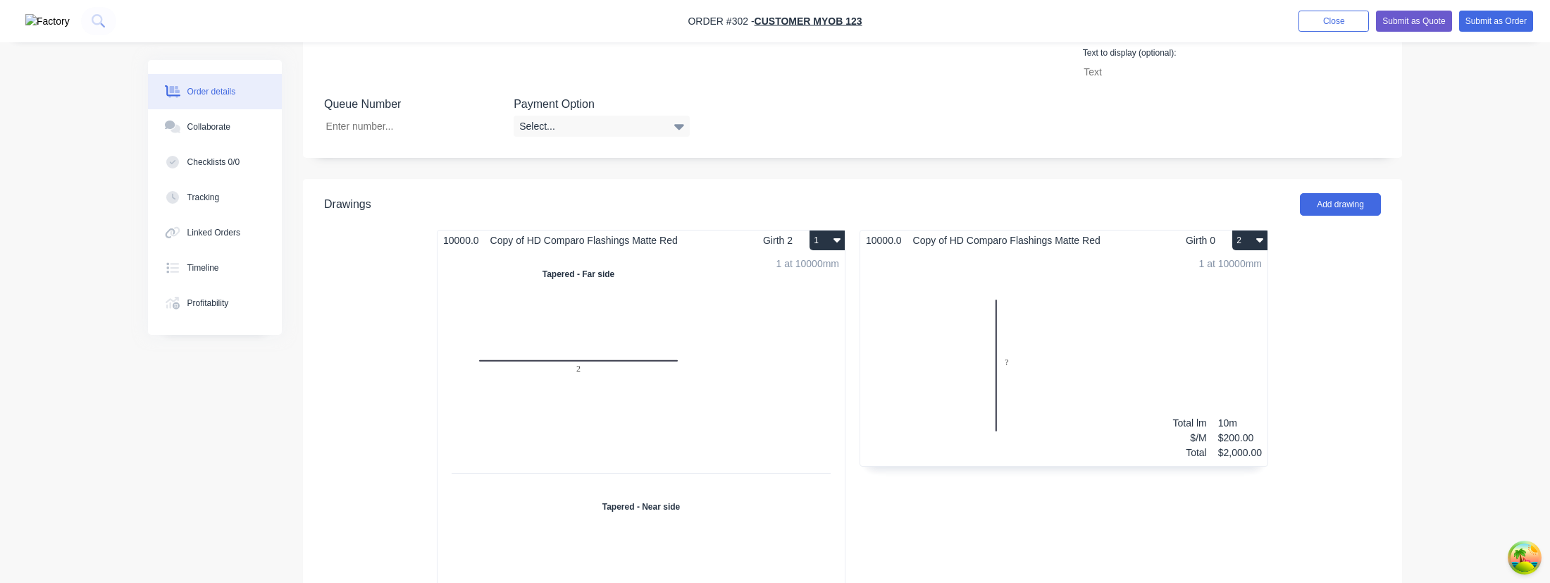
click at [683, 378] on div "1 at 10000mm Total lm $/M Total 10m $200.00 $2,000.00" at bounding box center [641, 483] width 407 height 464
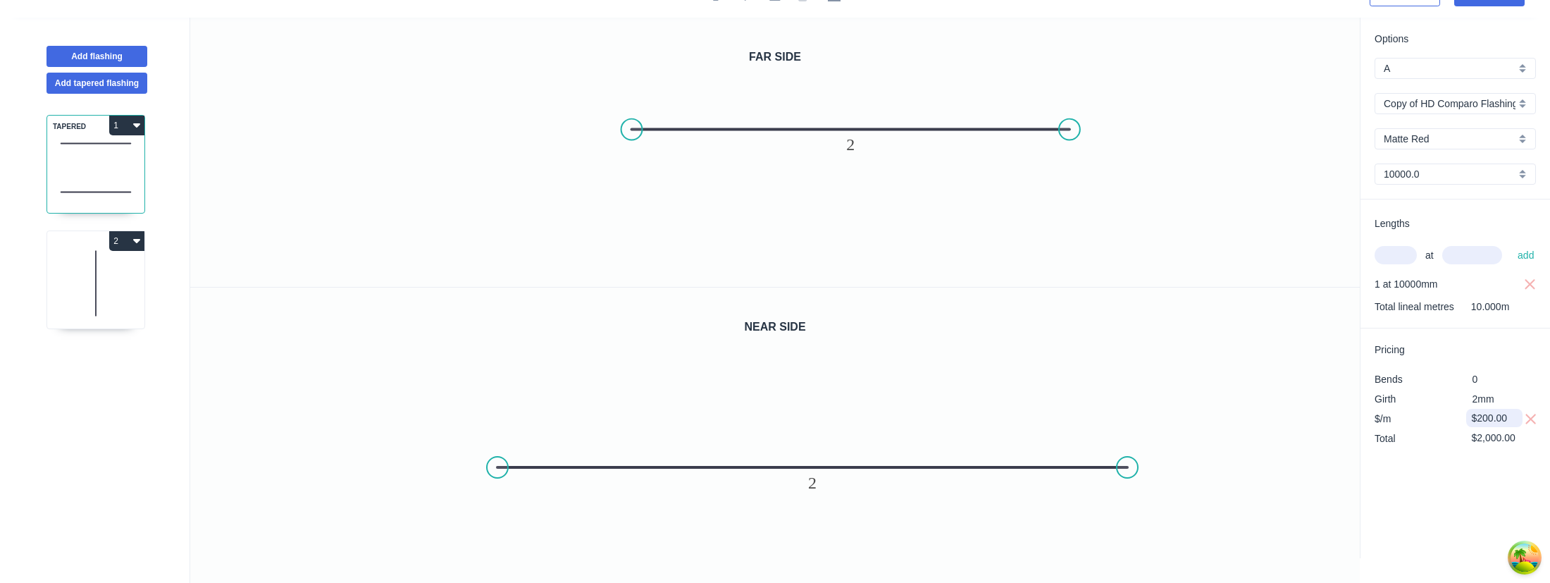
click at [1482, 418] on input "$200.00" at bounding box center [1496, 418] width 48 height 20
type input "$300.00"
type input "$3,000.00"
click at [94, 300] on icon at bounding box center [95, 283] width 97 height 90
type input "$200.00"
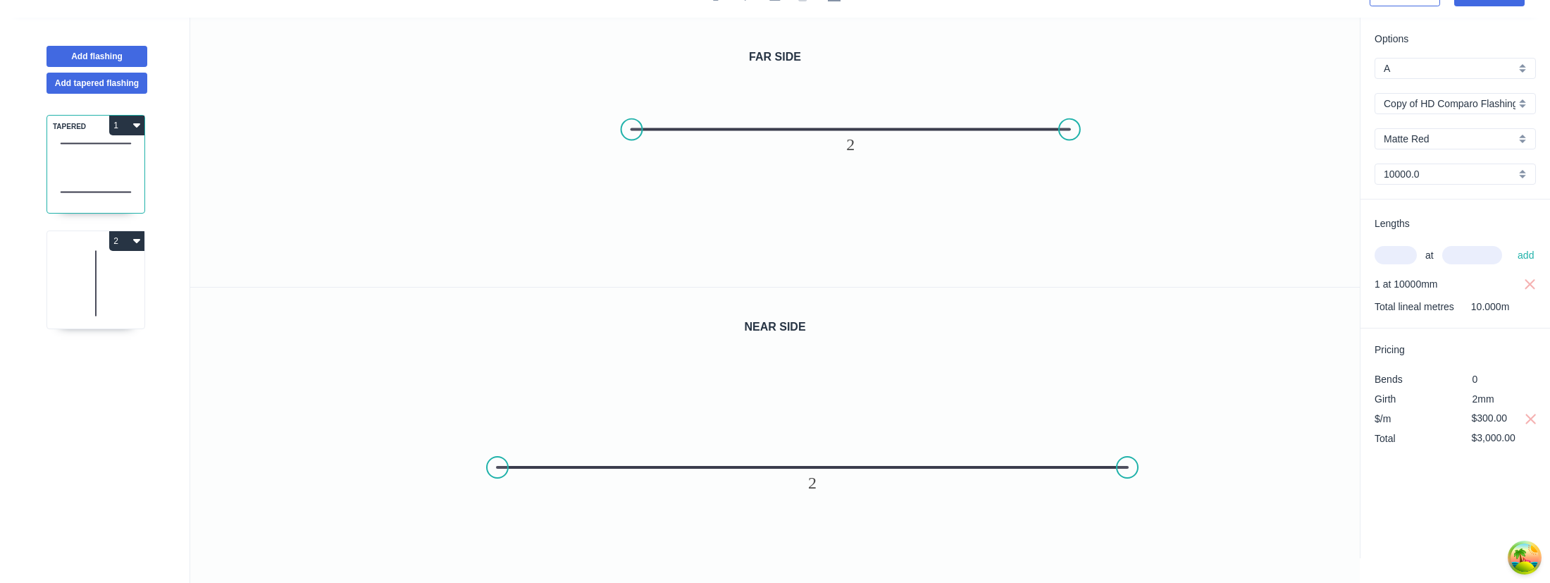
type input "$2,000.00"
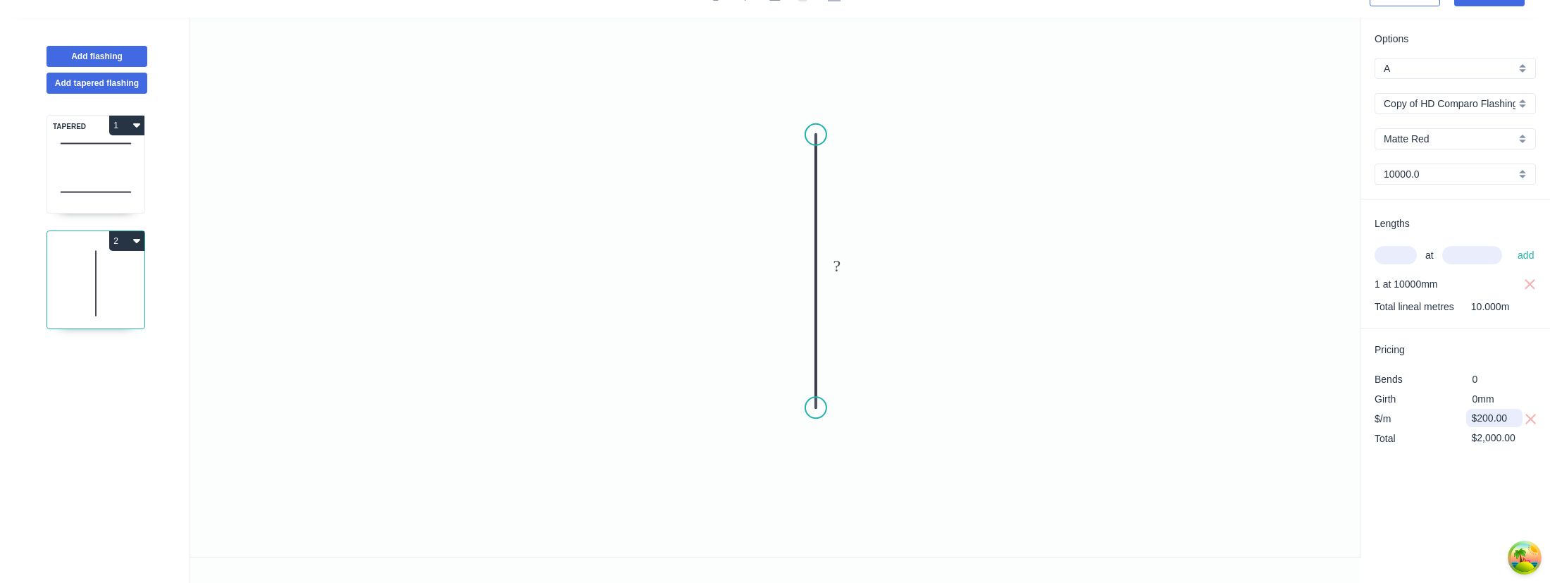
click at [1479, 418] on input "$200.00" at bounding box center [1496, 418] width 48 height 20
type input "$300.00"
type input "$3,000.00"
click at [1427, 503] on div "Options A A Copy of HD Comparo Flashings Copy of HD Comparo Flashings Matte Red…" at bounding box center [1455, 288] width 190 height 540
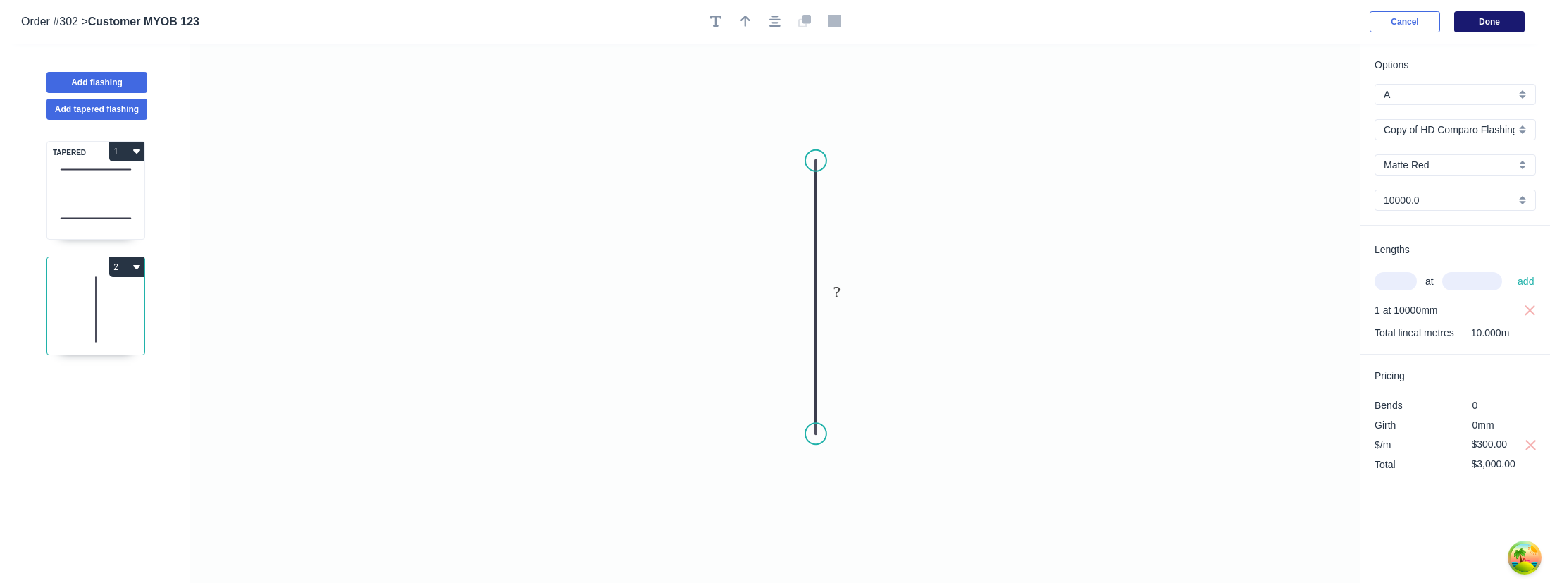
click at [1496, 23] on button "Done" at bounding box center [1489, 21] width 70 height 21
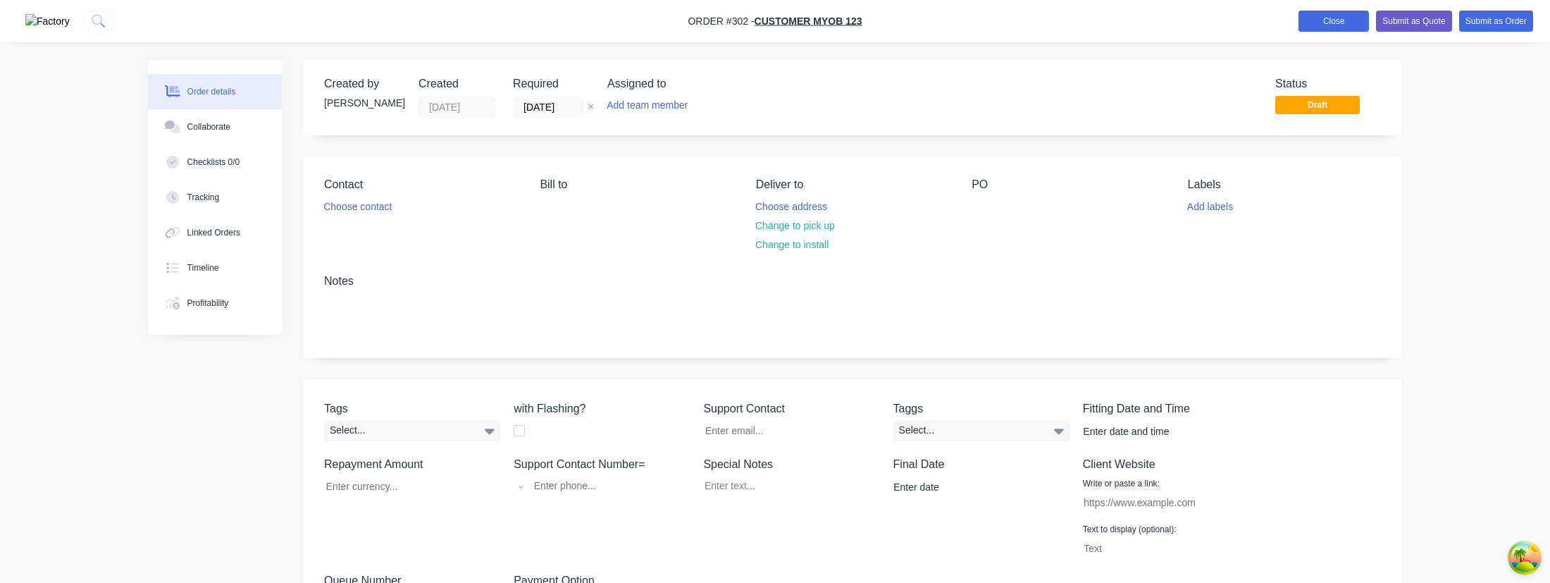
click at [1338, 26] on button "Close" at bounding box center [1333, 21] width 70 height 21
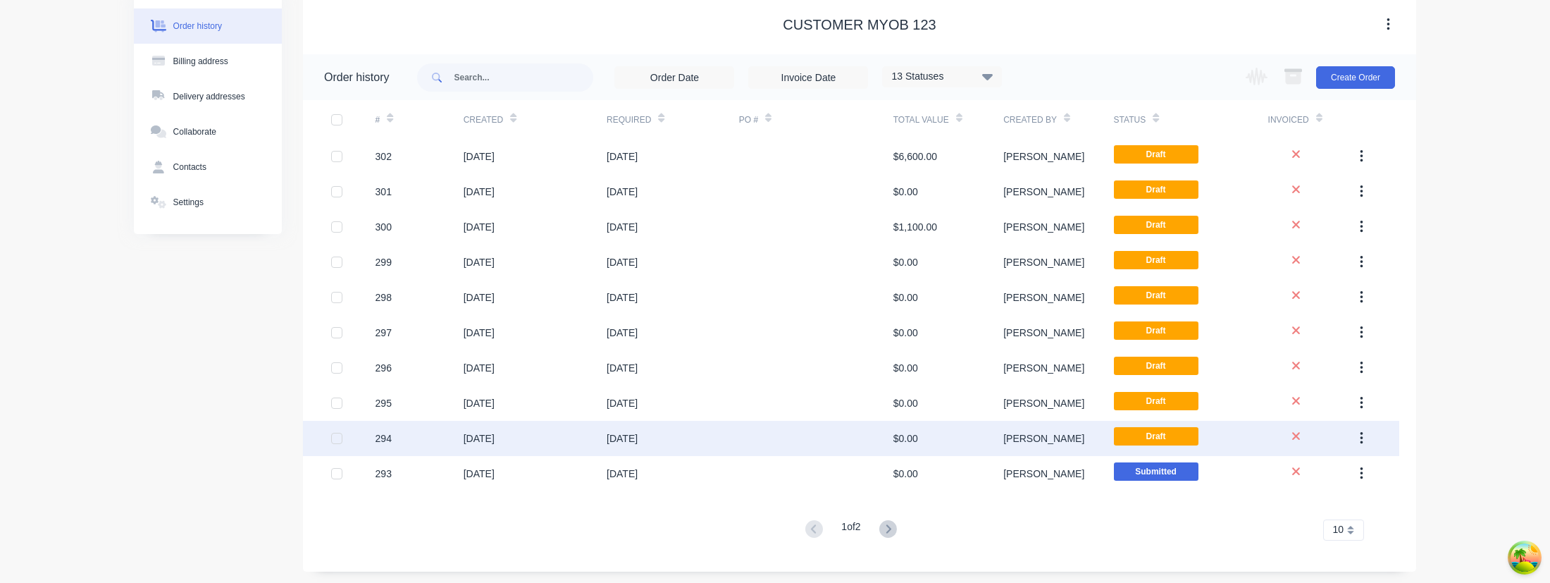
scroll to position [64, 0]
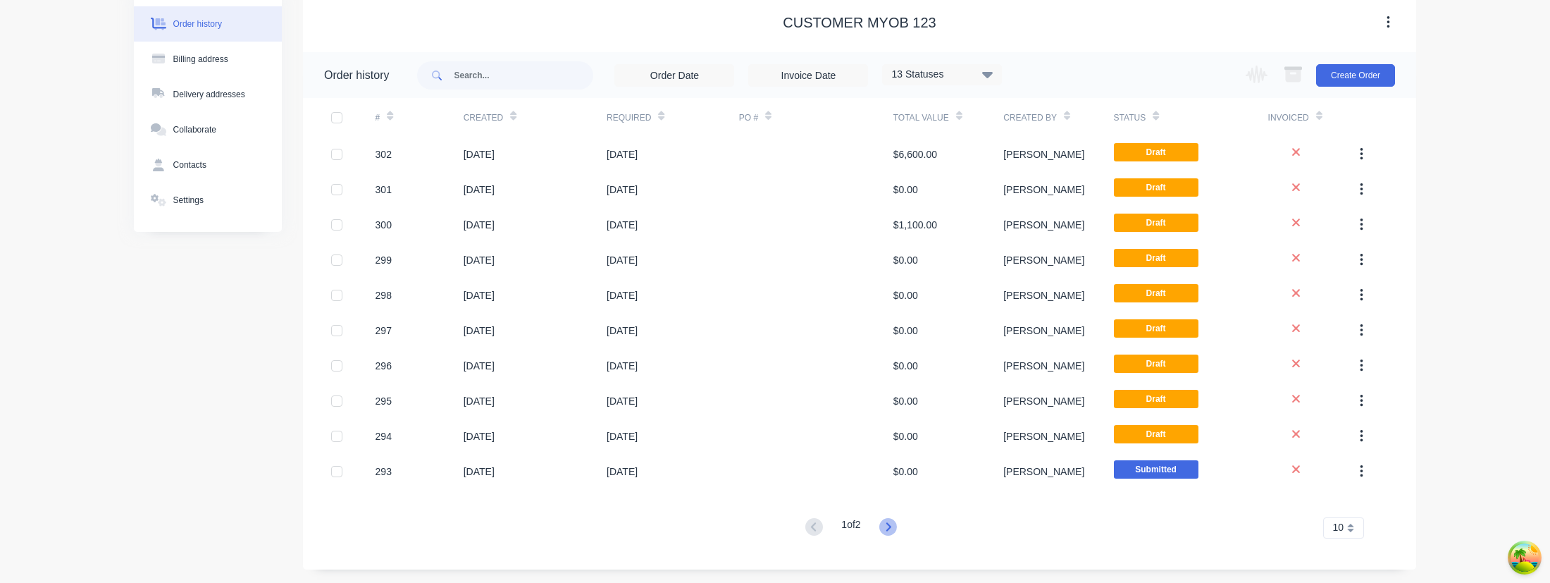
click at [888, 525] on icon at bounding box center [888, 527] width 18 height 18
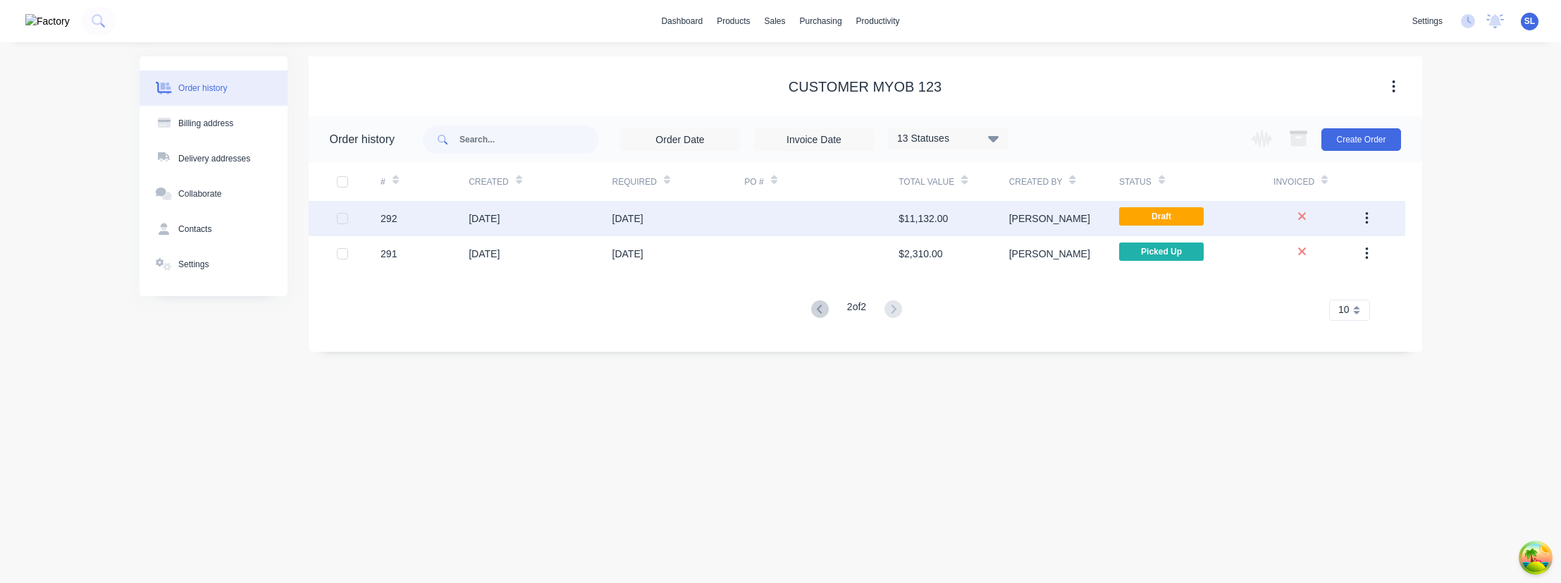
click at [388, 222] on div "292" at bounding box center [388, 218] width 16 height 15
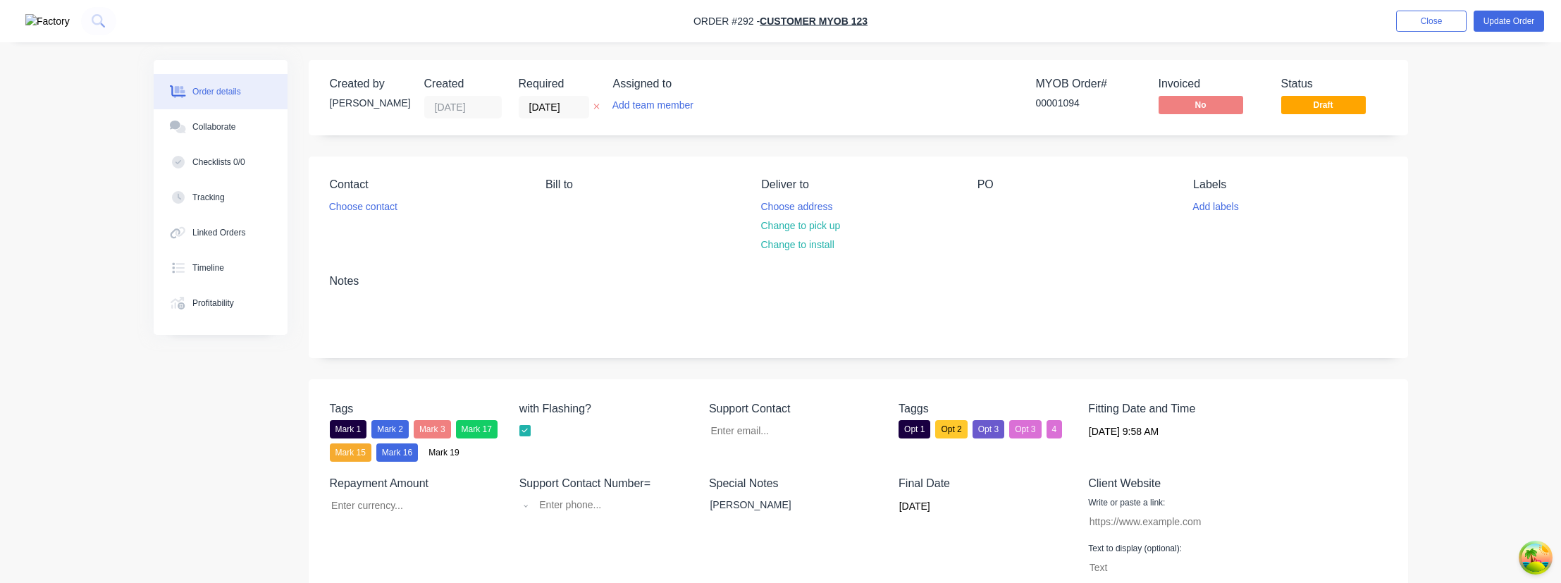
type input "harry@gmail.com"
type input "$100.00"
select select "AU"
type input "0412 312 341"
type input "hd.com"
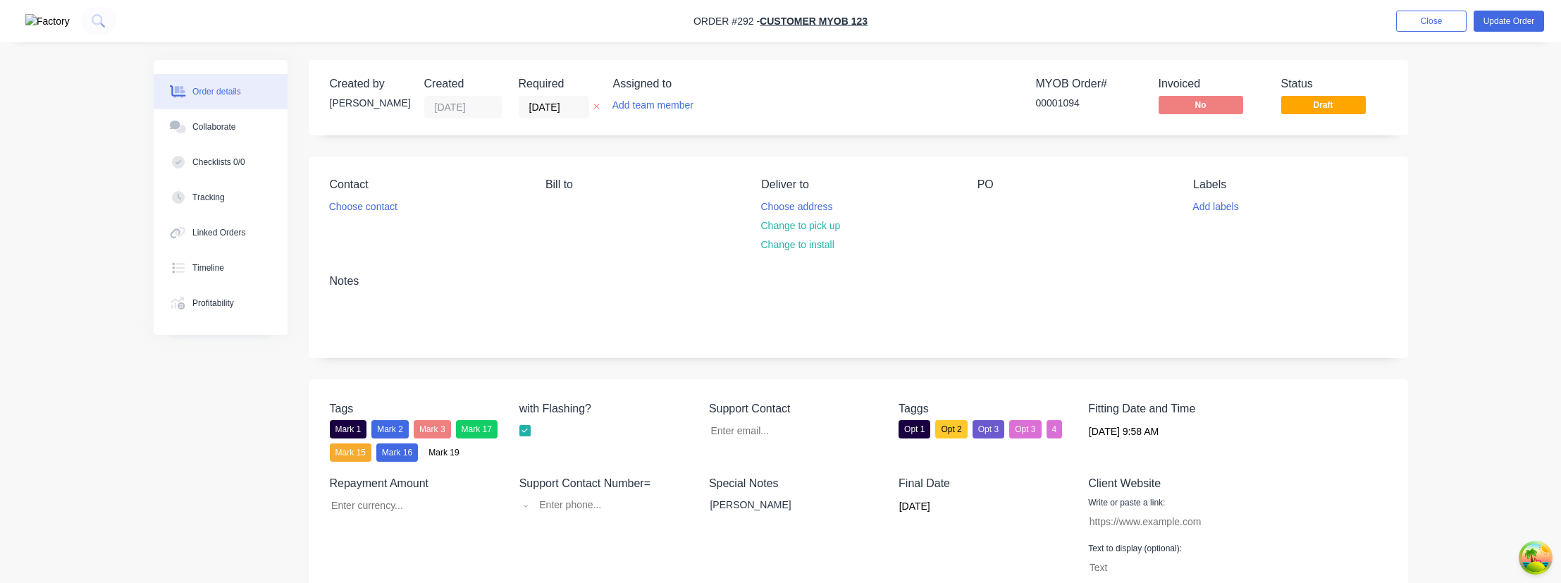
type input "HD"
type input "1"
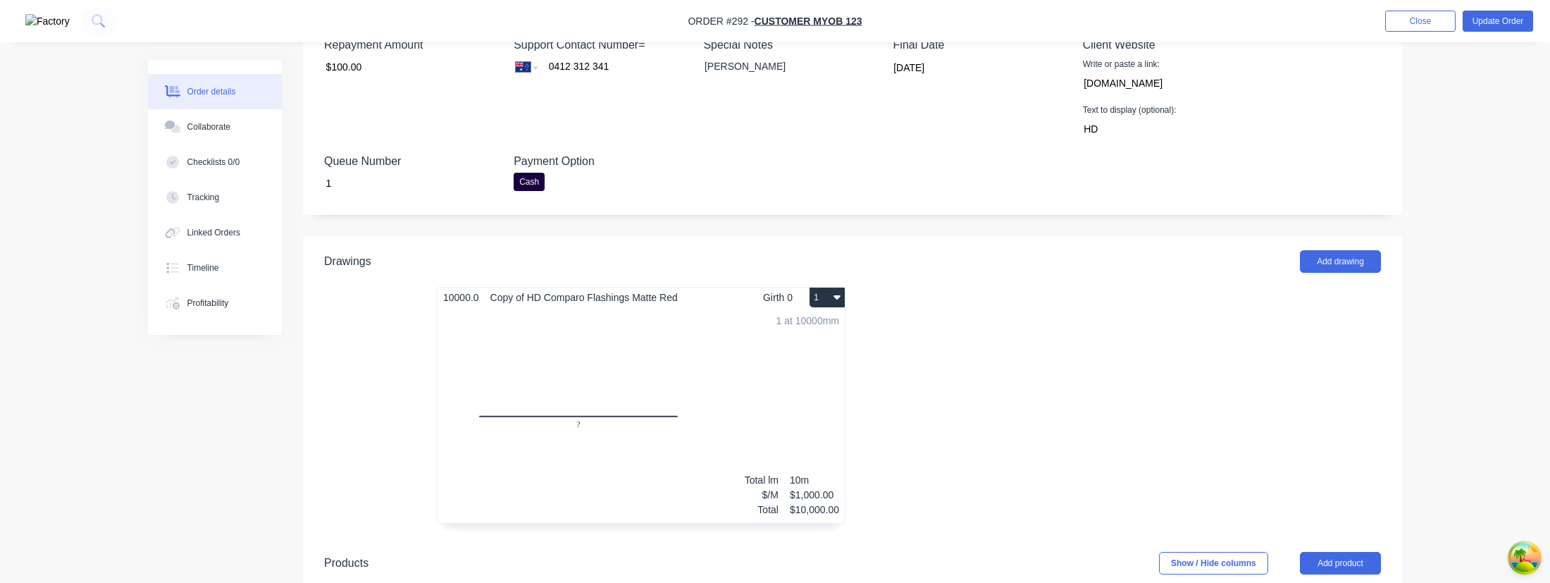
scroll to position [594, 0]
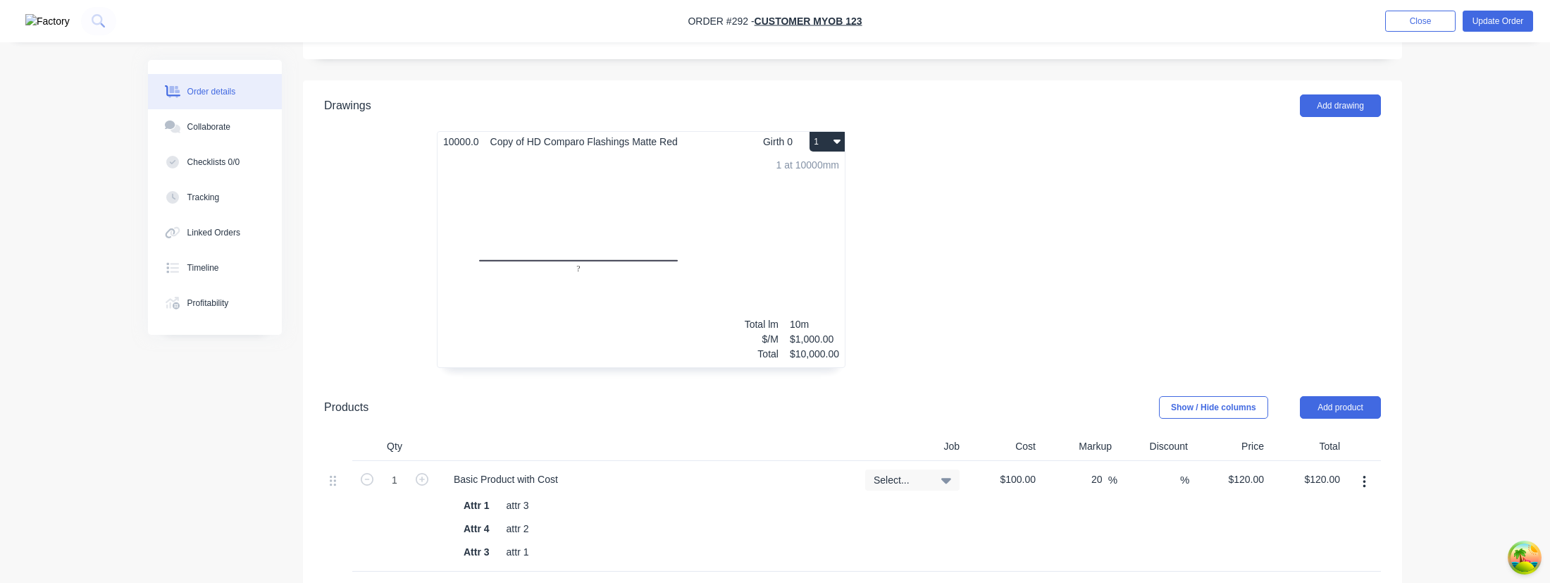
click at [714, 197] on div "1 at 10000mm Total lm $/M Total 10m $1,000.00 $10,000.00" at bounding box center [641, 259] width 407 height 215
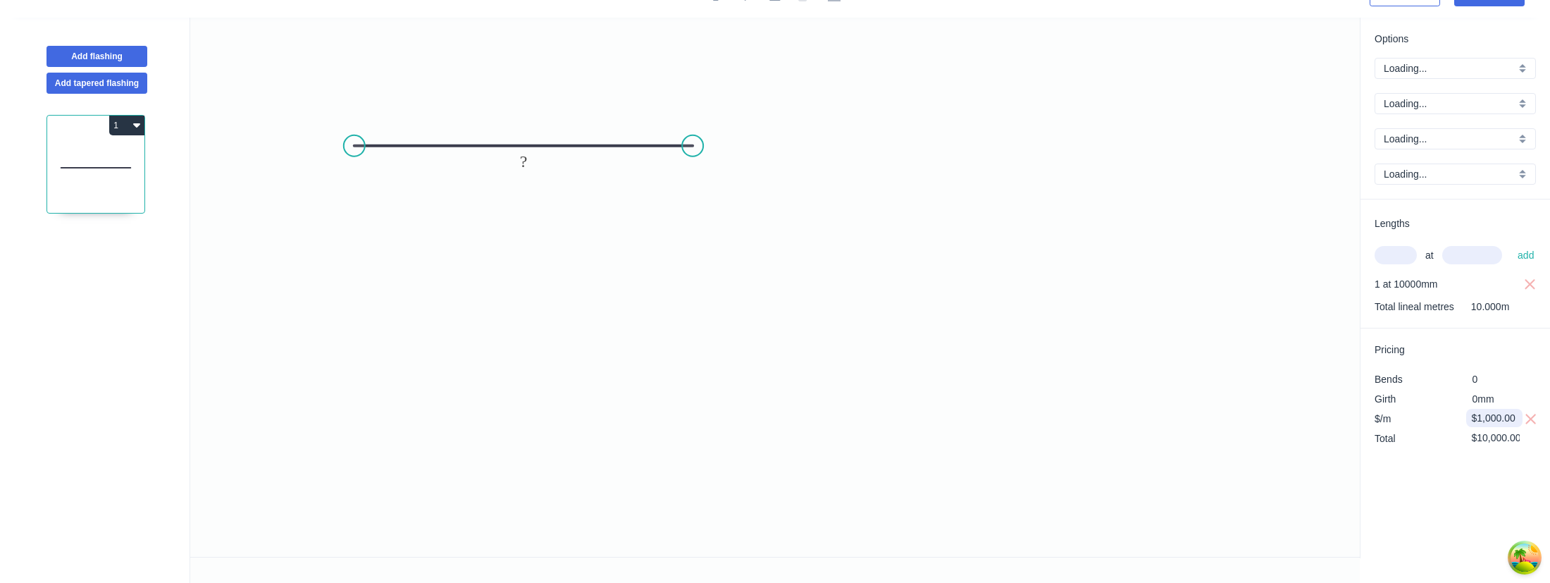
click at [1484, 411] on input "$1,000.00" at bounding box center [1496, 418] width 48 height 20
type input "$2,000.00"
type input "$20,000.00"
click at [1439, 475] on div "Options A A Copy of HD Comparo Flashings Copy of HD Comparo Flashings Matte Red…" at bounding box center [1455, 288] width 190 height 540
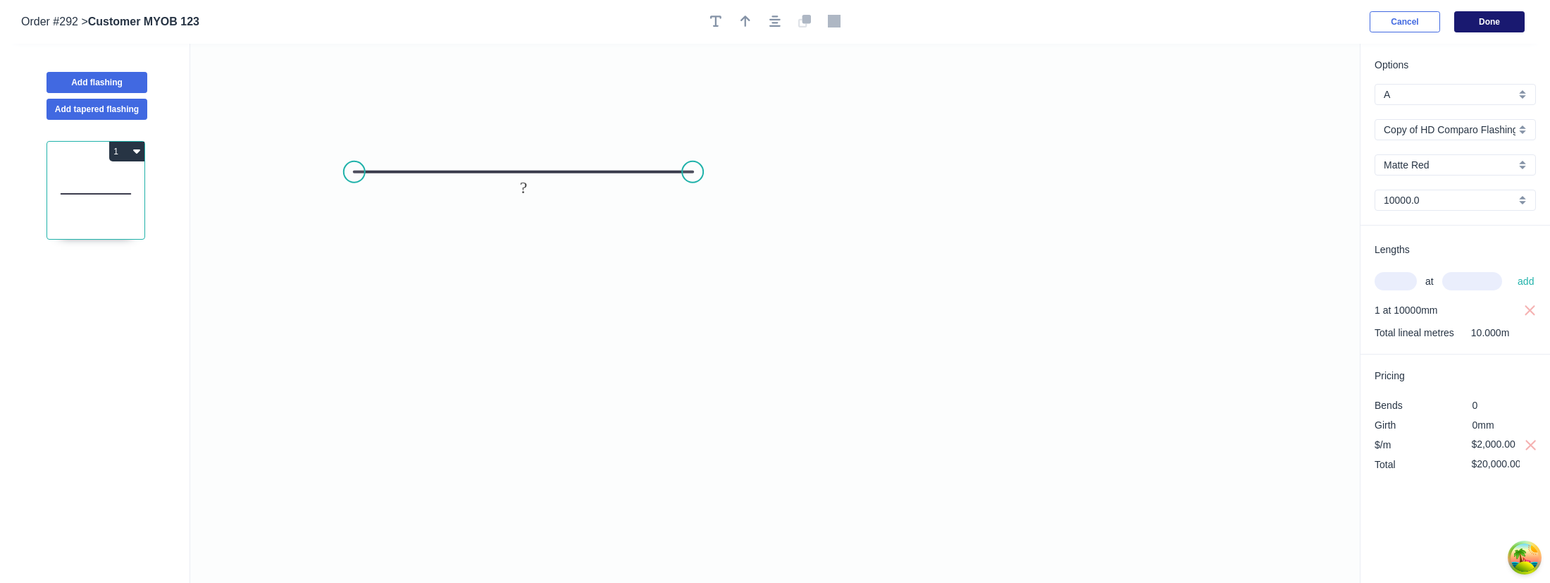
click at [1495, 23] on button "Done" at bounding box center [1489, 21] width 70 height 21
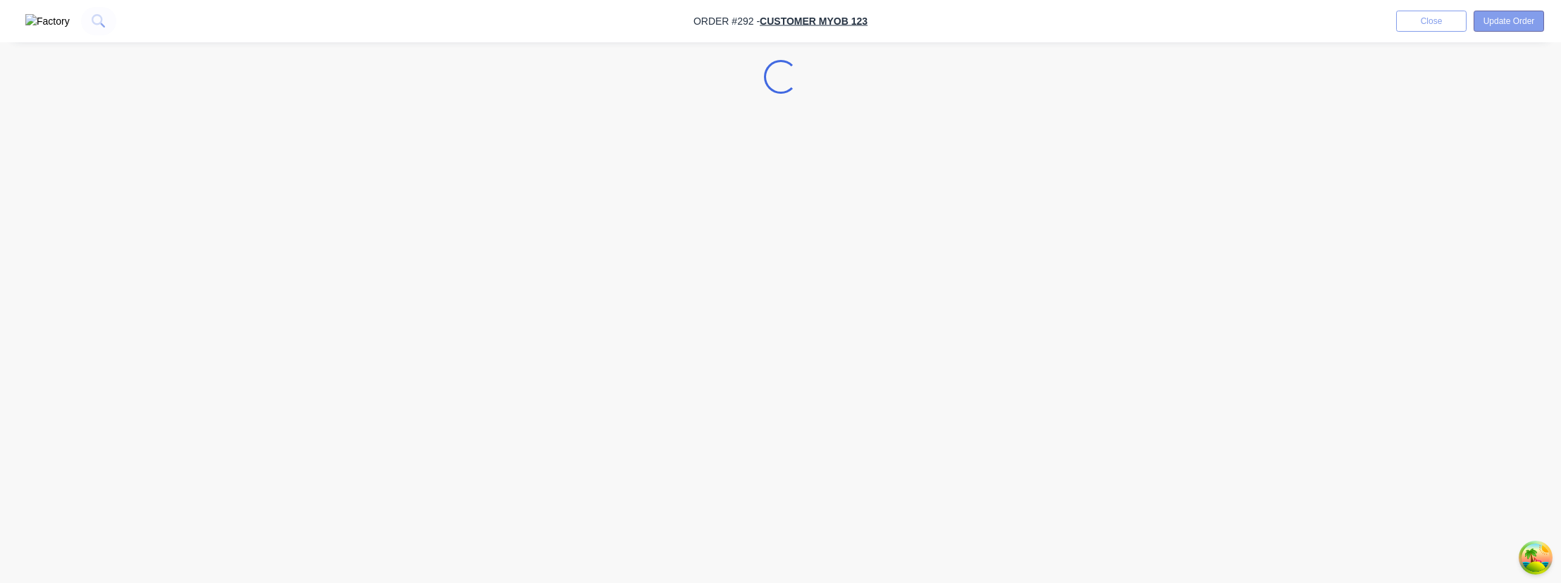
select select "AU"
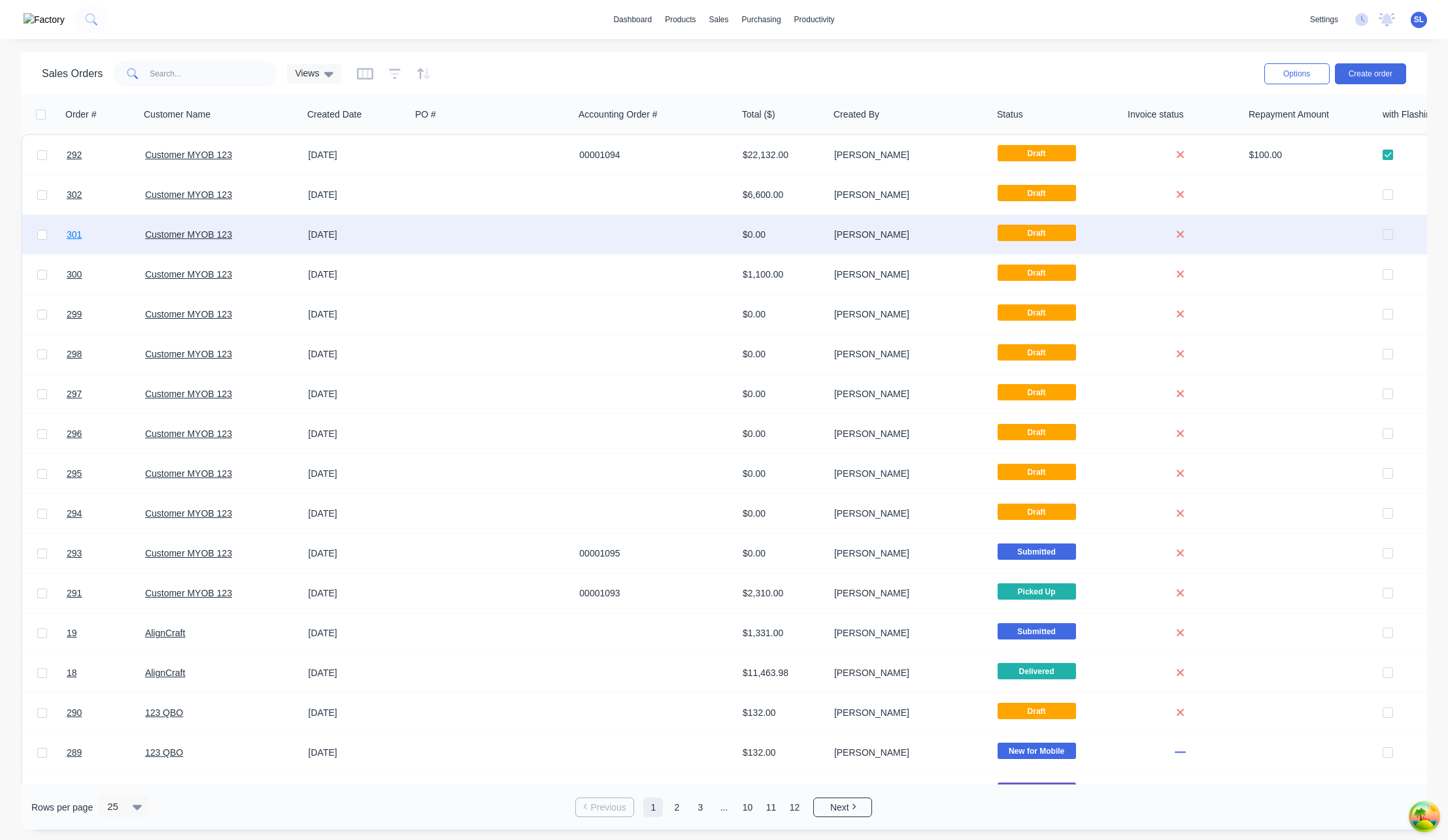
click at [83, 233] on link "301" at bounding box center [106, 235] width 79 height 39
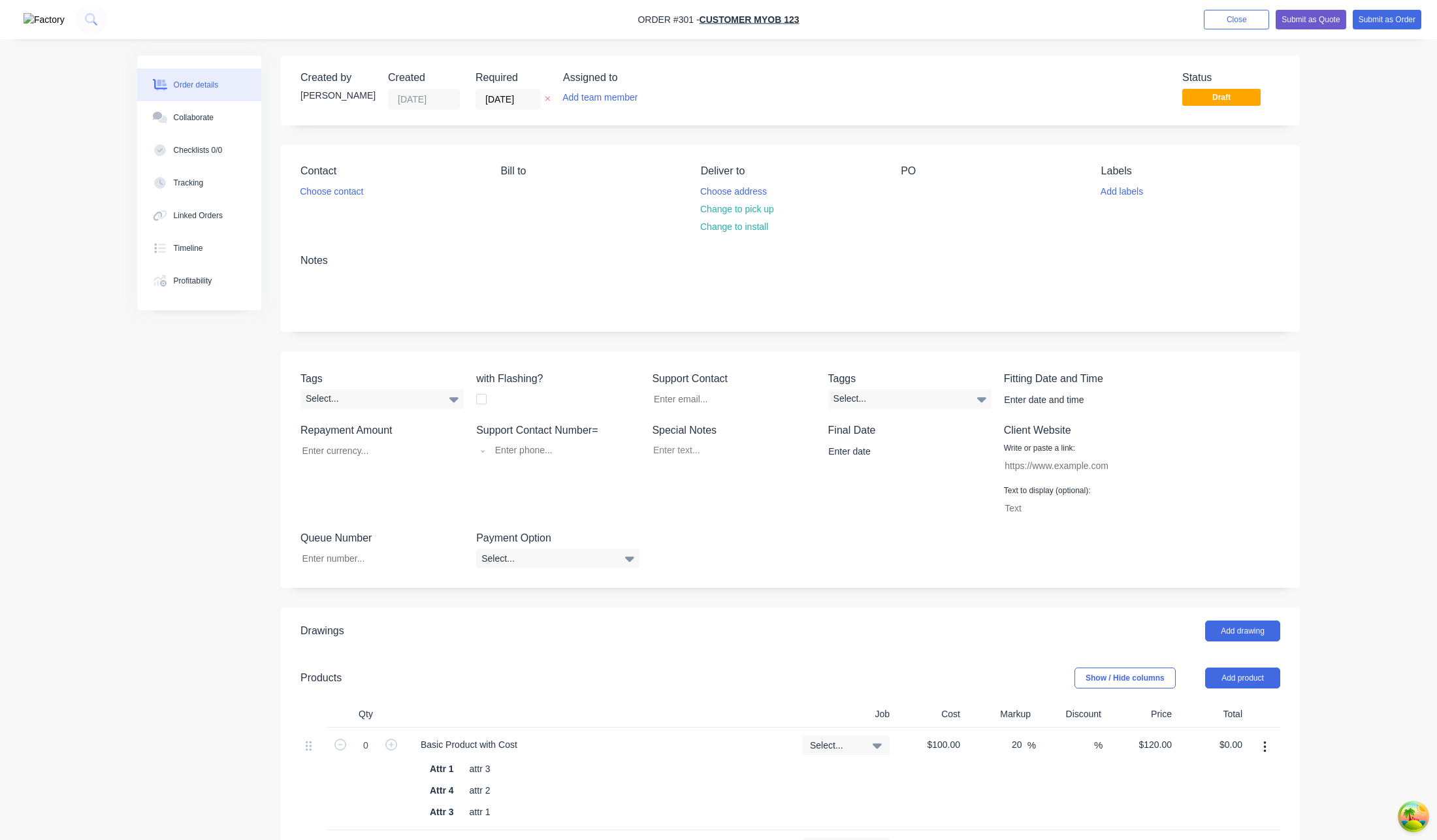
click at [834, 61] on div "Created by [PERSON_NAME] Created [DATE] Required [DATE] Assigned to Add team me…" at bounding box center [790, 90] width 1019 height 70
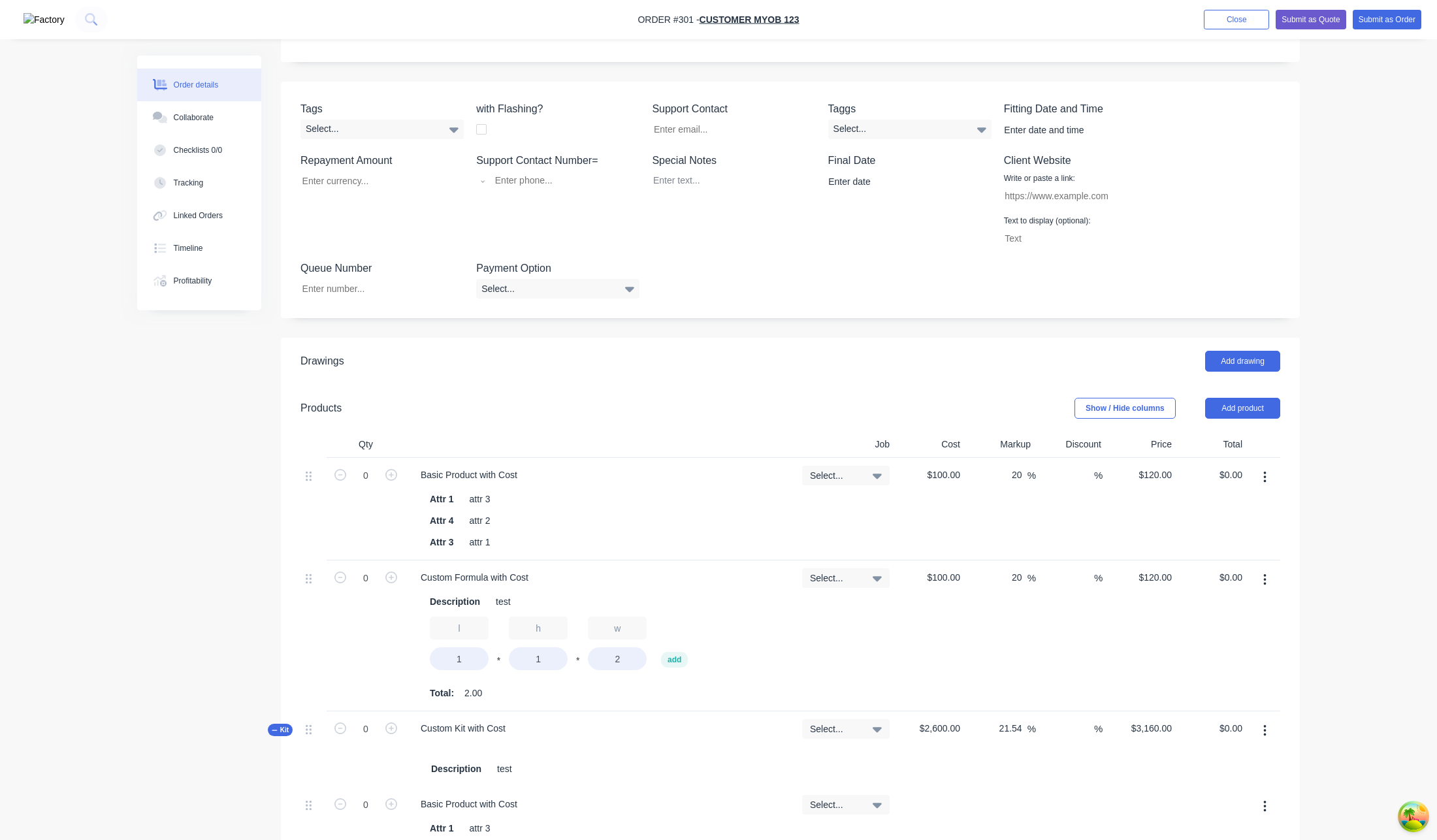
drag, startPoint x: 1268, startPoint y: 478, endPoint x: 1267, endPoint y: 490, distance: 12.0
click at [1268, 478] on button "button" at bounding box center [1265, 477] width 31 height 23
click at [1228, 588] on div "Delete" at bounding box center [1218, 590] width 101 height 19
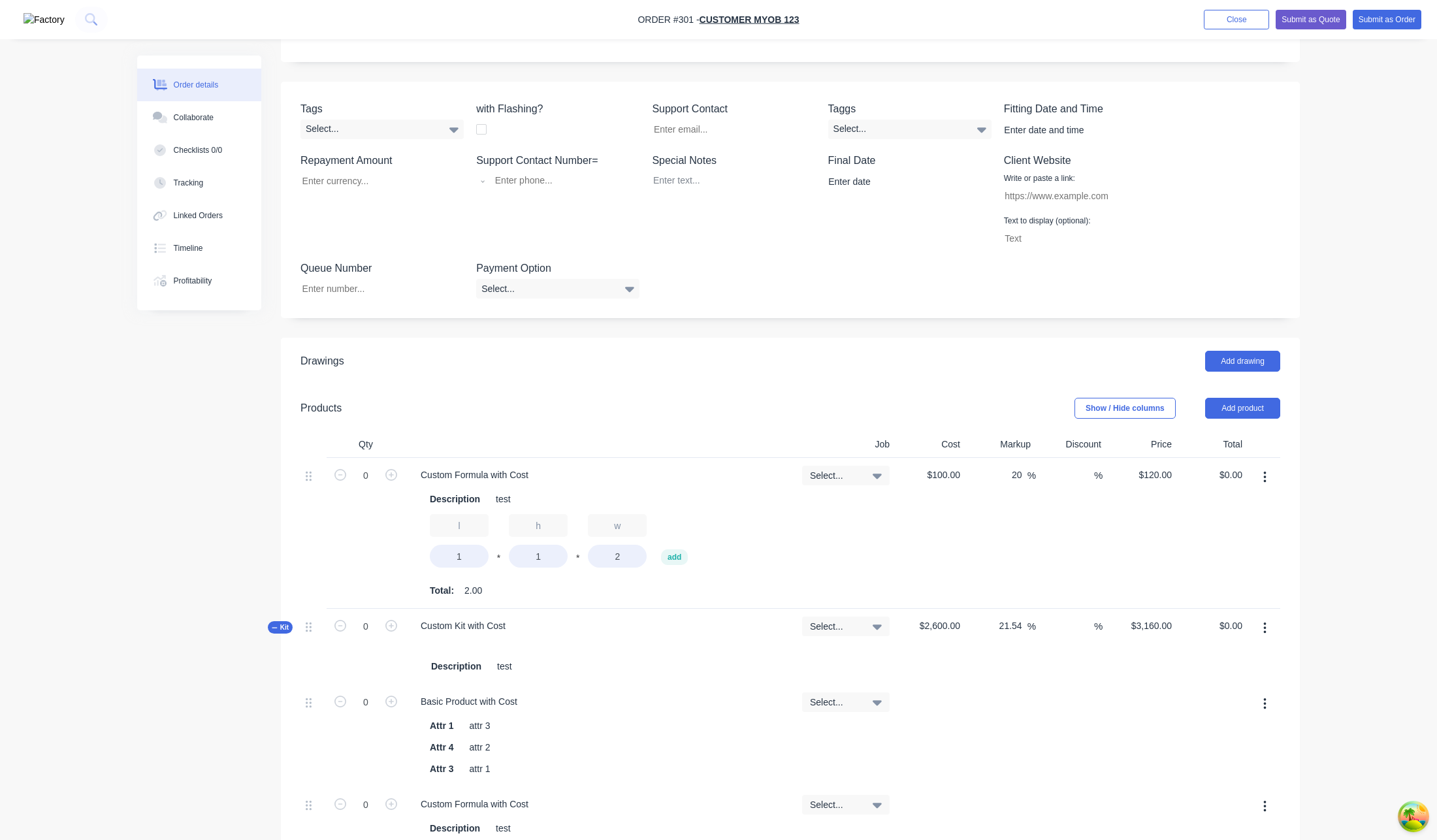
drag, startPoint x: 1265, startPoint y: 478, endPoint x: 1265, endPoint y: 488, distance: 10.0
click at [1265, 478] on icon "button" at bounding box center [1265, 477] width 3 height 12
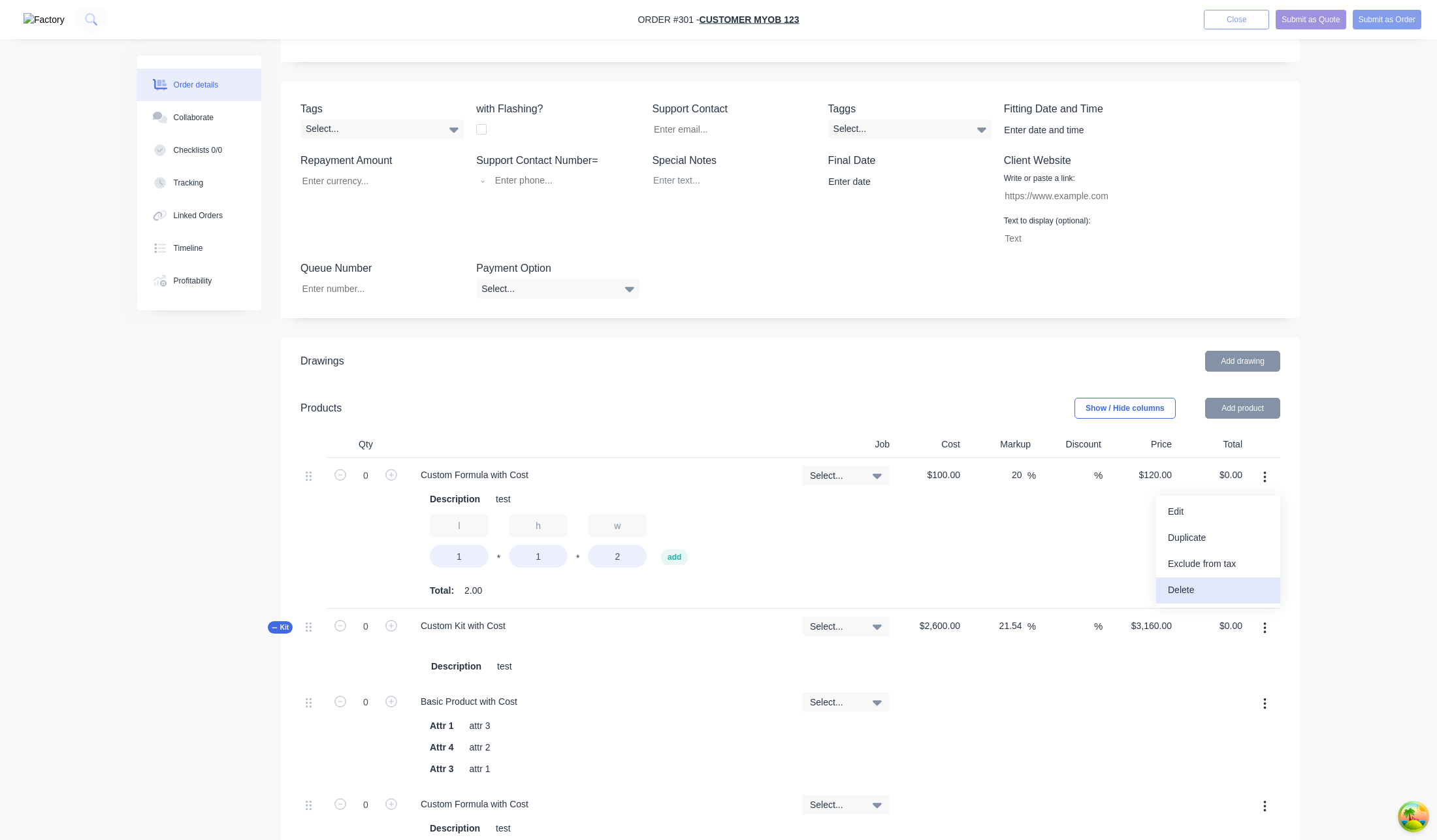
click at [1236, 583] on div "Delete" at bounding box center [1218, 590] width 101 height 19
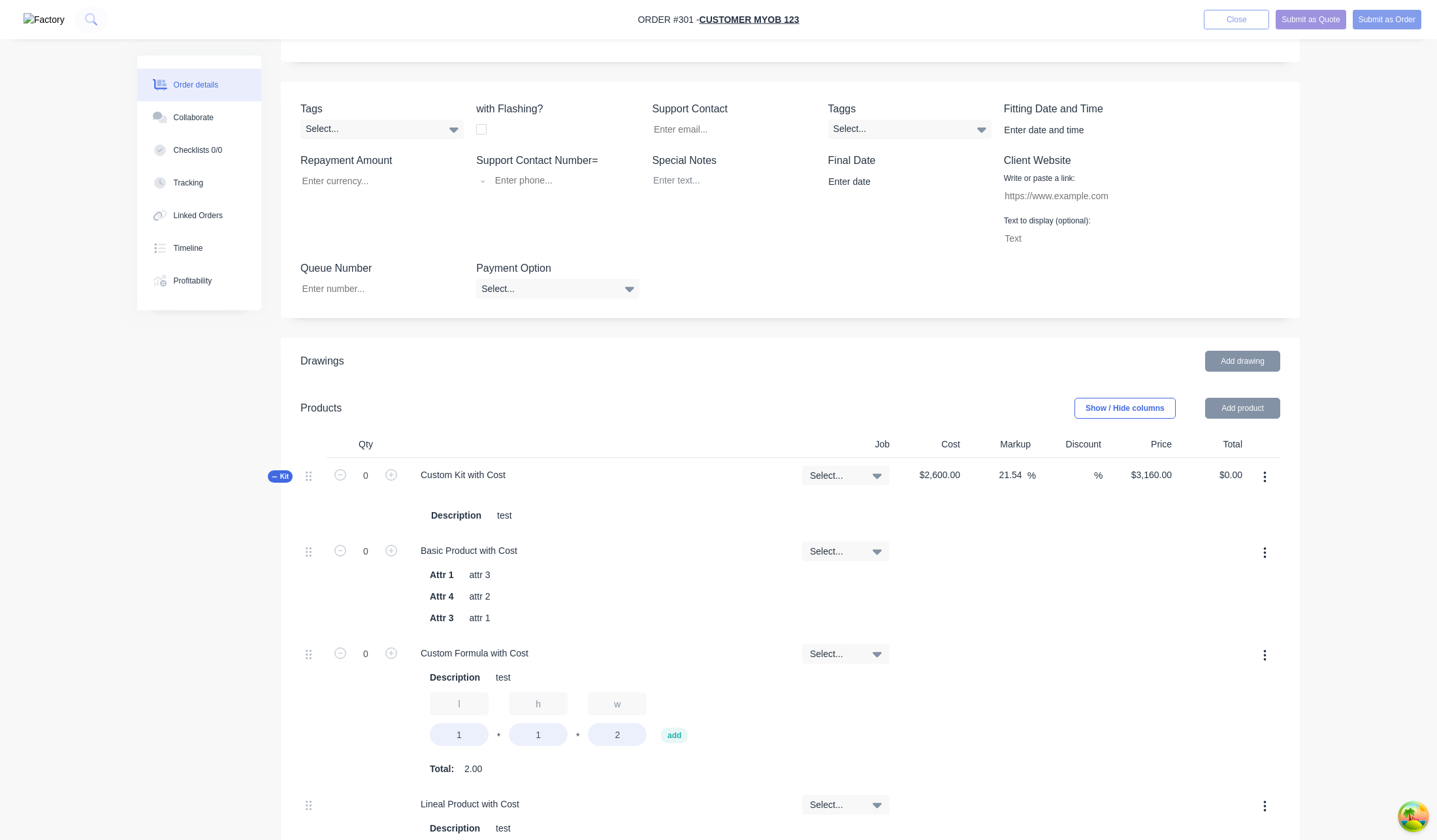
click at [1266, 472] on button "button" at bounding box center [1265, 477] width 31 height 23
click at [1215, 609] on div "Delete" at bounding box center [1218, 617] width 101 height 19
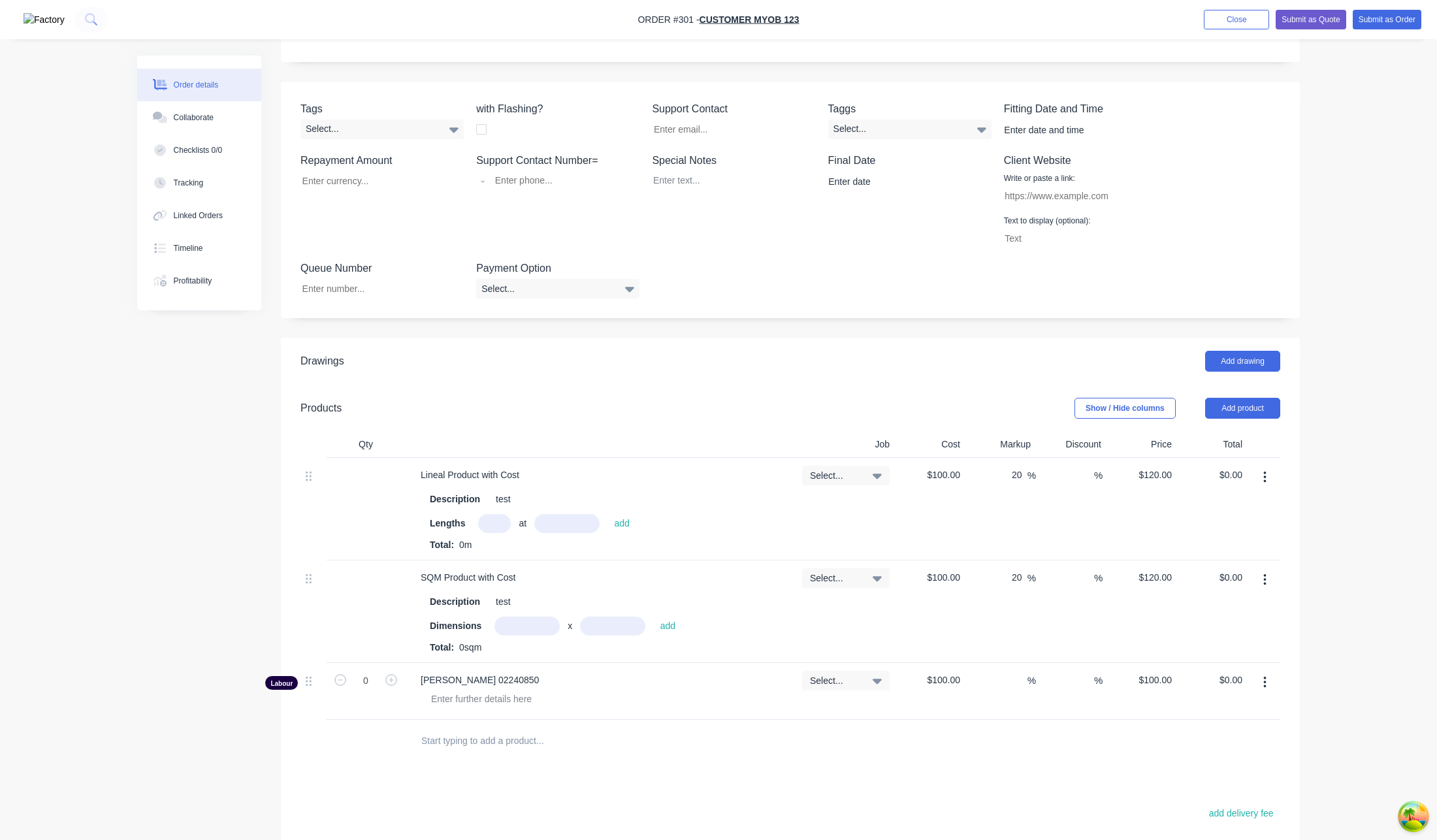
click at [1270, 476] on button "button" at bounding box center [1265, 477] width 31 height 23
click at [1207, 592] on div "Delete" at bounding box center [1218, 590] width 101 height 19
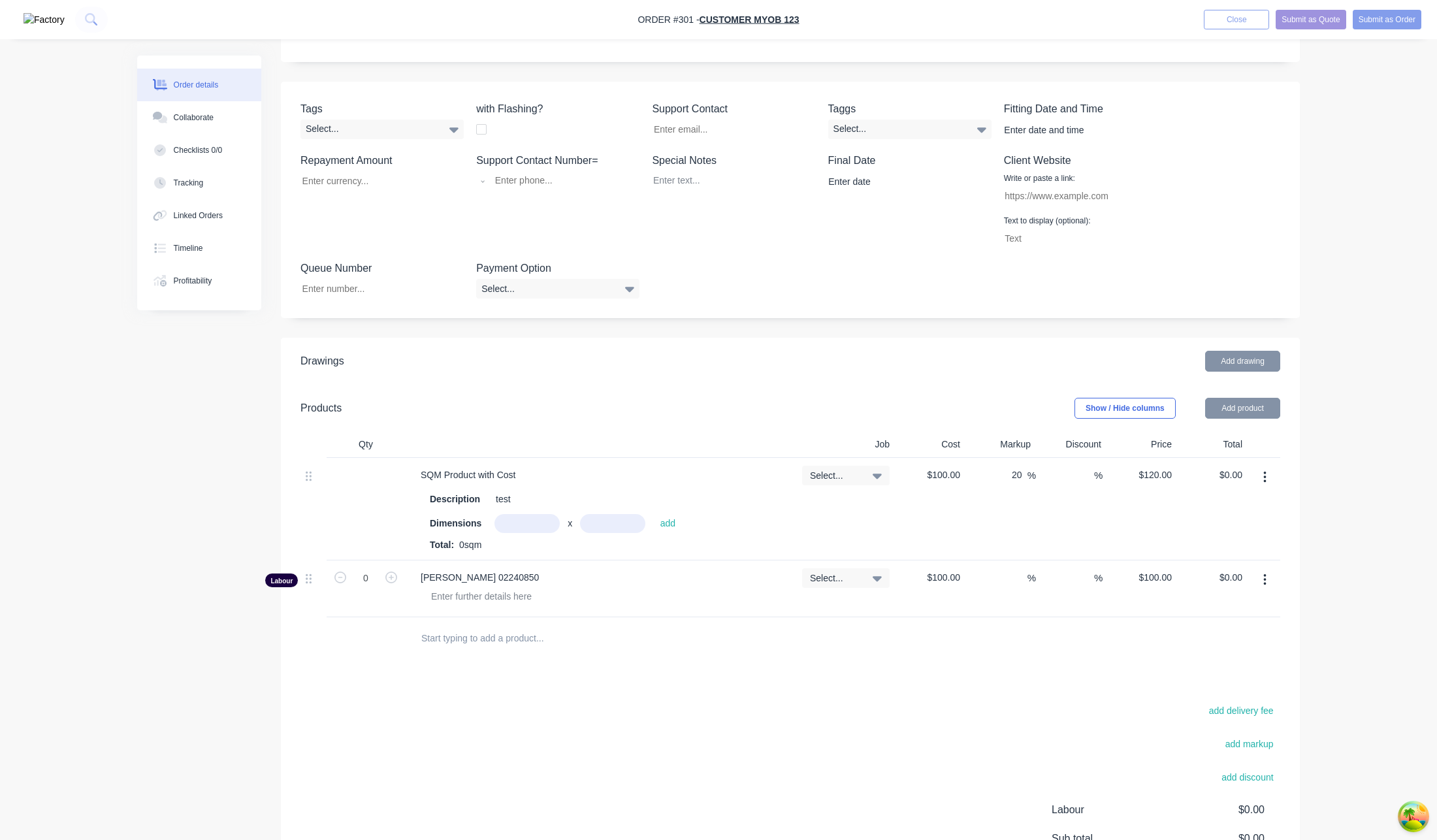
click at [1264, 480] on icon "button" at bounding box center [1265, 477] width 4 height 15
click at [1241, 579] on button "Delete" at bounding box center [1218, 591] width 124 height 26
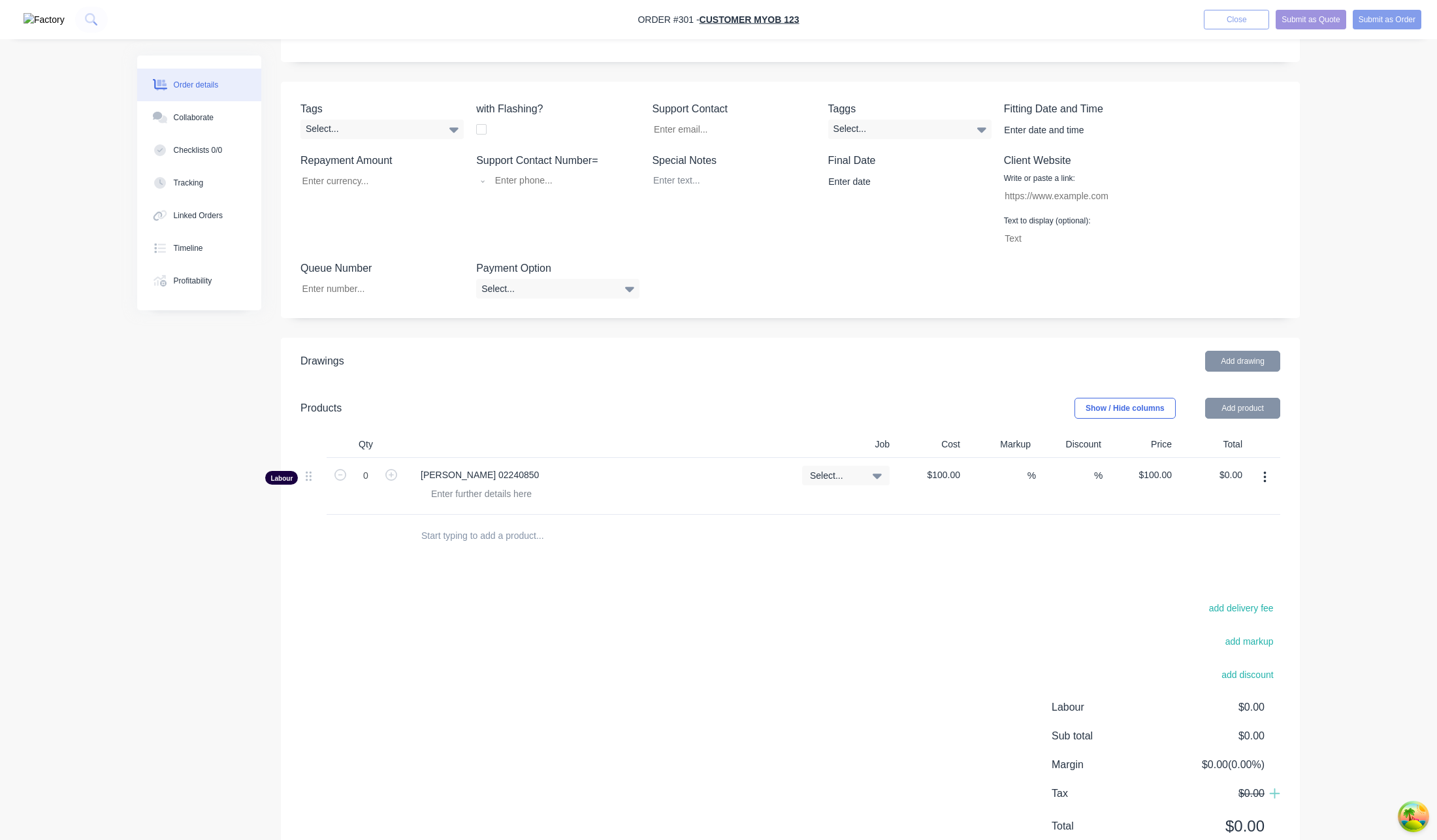
click at [1261, 475] on button "button" at bounding box center [1265, 477] width 31 height 23
click at [1231, 601] on button "Delete" at bounding box center [1218, 591] width 124 height 26
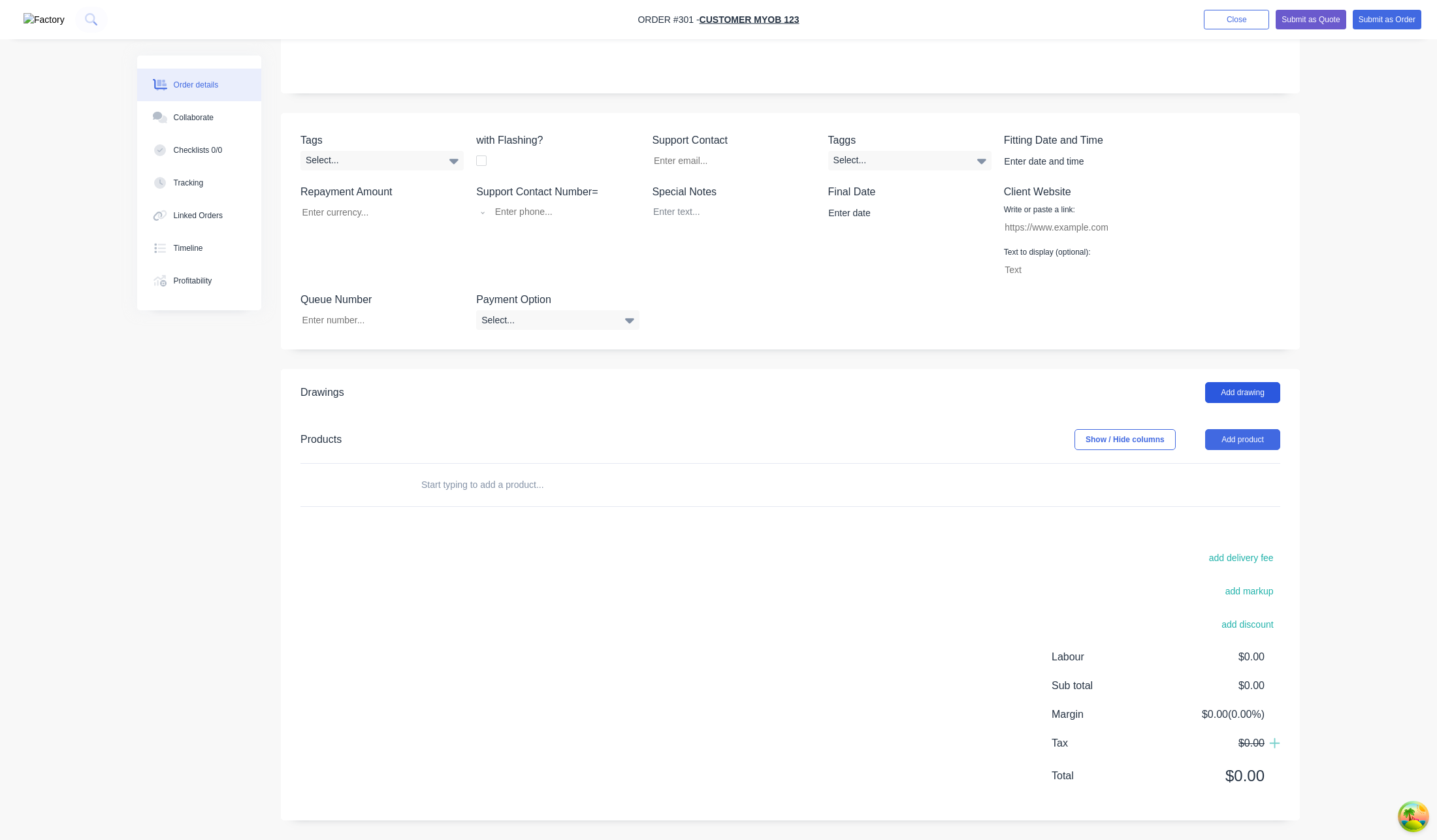
click at [1234, 395] on button "Add drawing" at bounding box center [1242, 392] width 75 height 21
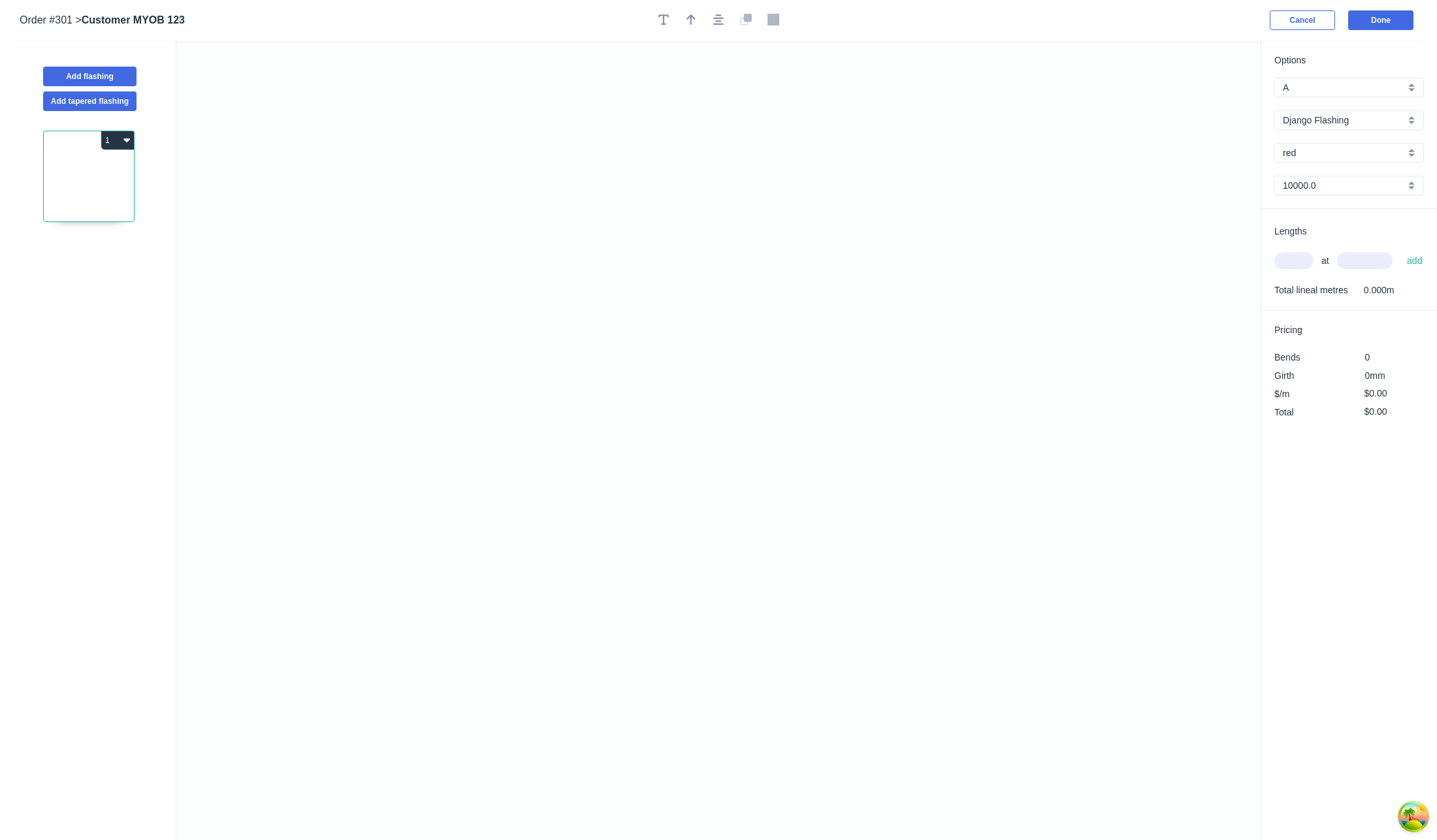
click at [1283, 146] on div "red" at bounding box center [1349, 152] width 149 height 19
click at [1333, 534] on div "Options A A a Django Flashing Django Flashing red 10000.0 10000.0 Lengths at ad…" at bounding box center [1349, 441] width 176 height 801
click at [1303, 118] on input "Django Flashing" at bounding box center [1344, 121] width 122 height 14
click at [1321, 166] on div "HD Comparo Flashings" at bounding box center [1349, 168] width 148 height 23
type input "HD Comparo Flashings"
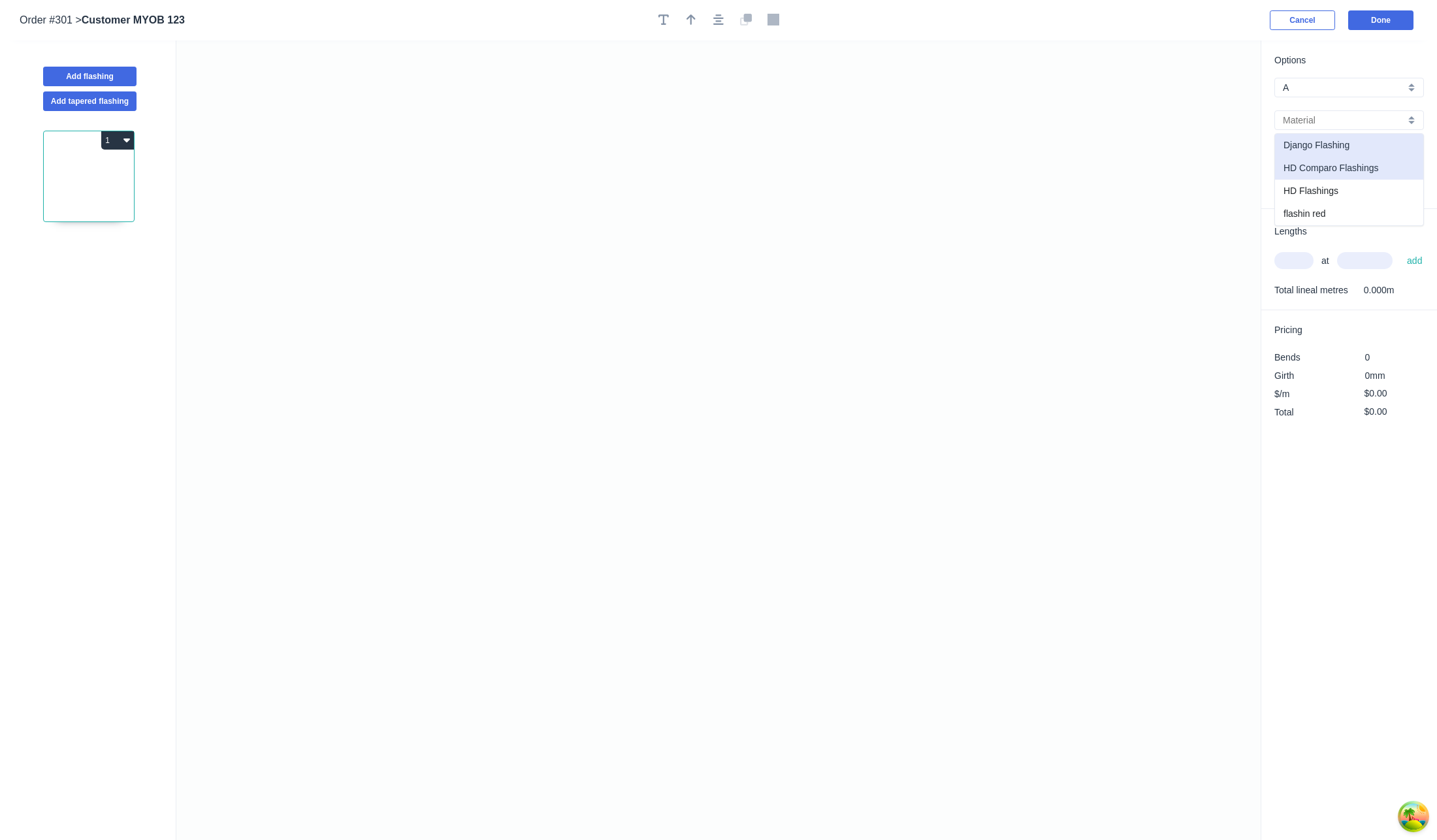
type input "Matte Red"
click at [1281, 266] on input "text" at bounding box center [1294, 261] width 39 height 17
type input "1"
type input "10000"
click at [1428, 262] on button "add" at bounding box center [1415, 261] width 29 height 22
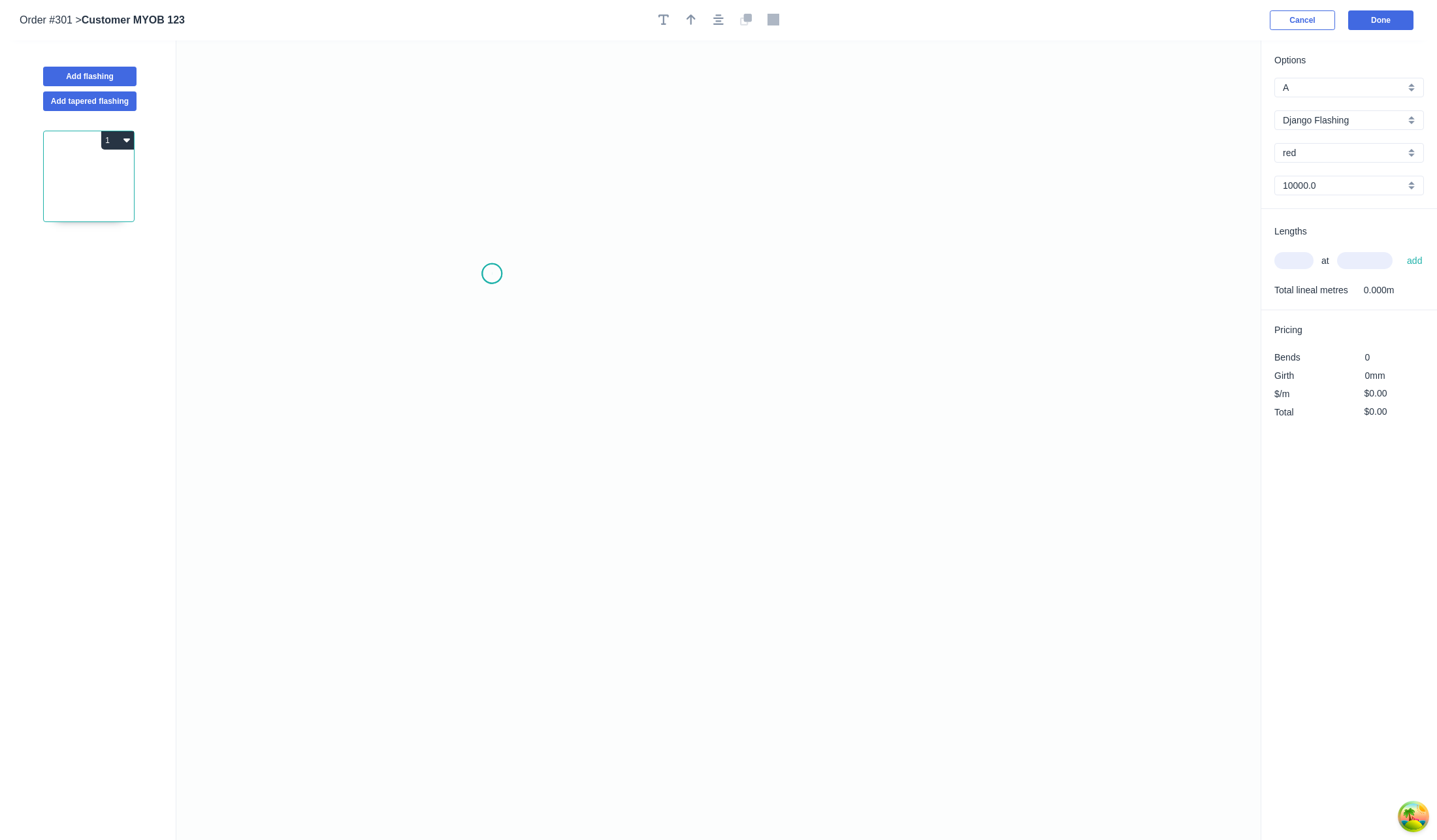
click at [492, 274] on icon "0" at bounding box center [718, 440] width 1085 height 799
click at [544, 160] on icon "0" at bounding box center [718, 440] width 1085 height 799
click at [500, 269] on circle at bounding box center [491, 274] width 19 height 19
click at [806, 280] on icon "0" at bounding box center [718, 440] width 1085 height 799
click at [1368, 128] on div "Django Flashing" at bounding box center [1349, 120] width 149 height 19
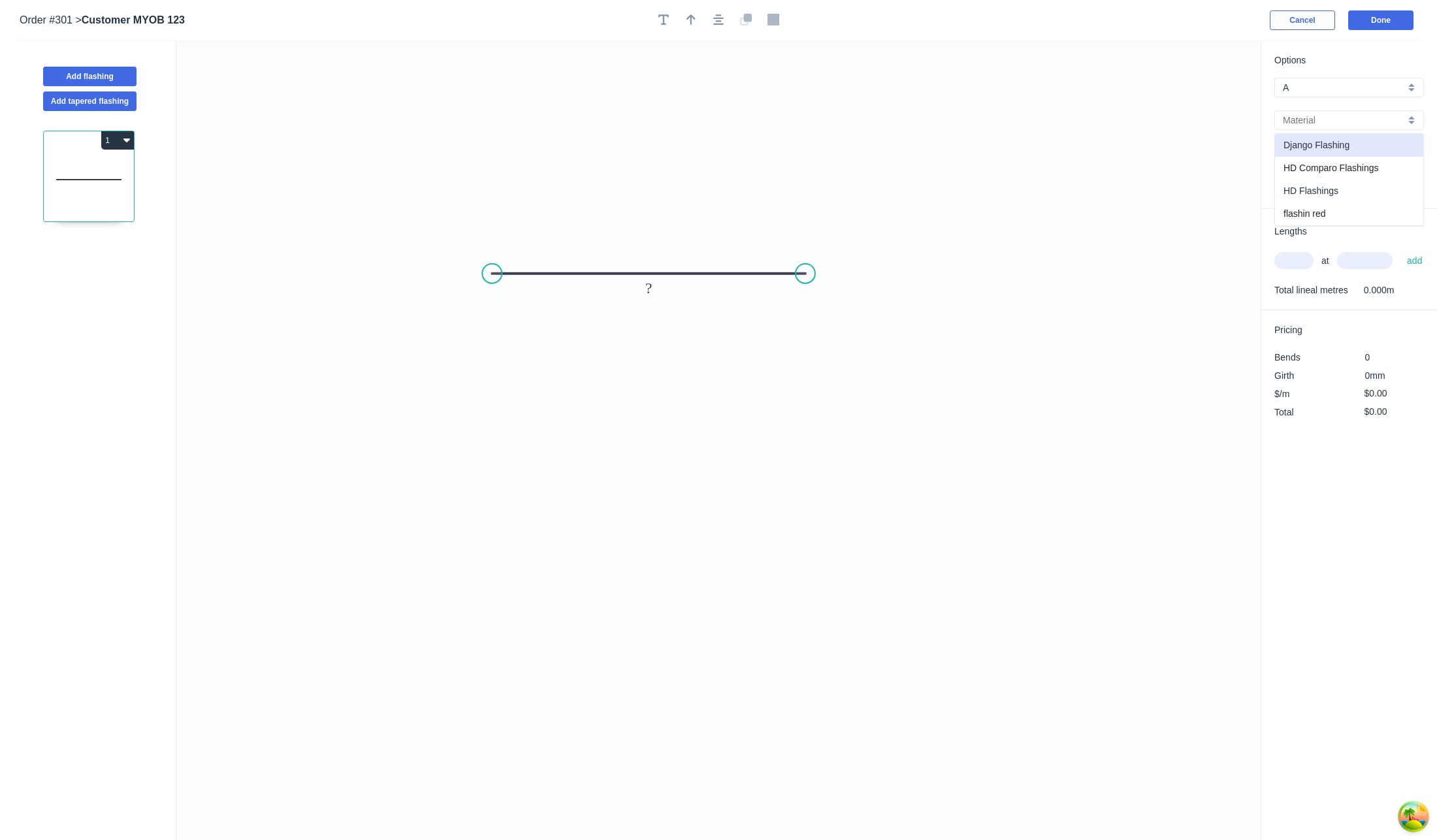
click at [1345, 198] on div "HD Flashings" at bounding box center [1349, 191] width 148 height 23
type input "HD Flashings"
type input "Matte Red"
type input "100.0"
click at [1297, 258] on input "text" at bounding box center [1294, 261] width 39 height 17
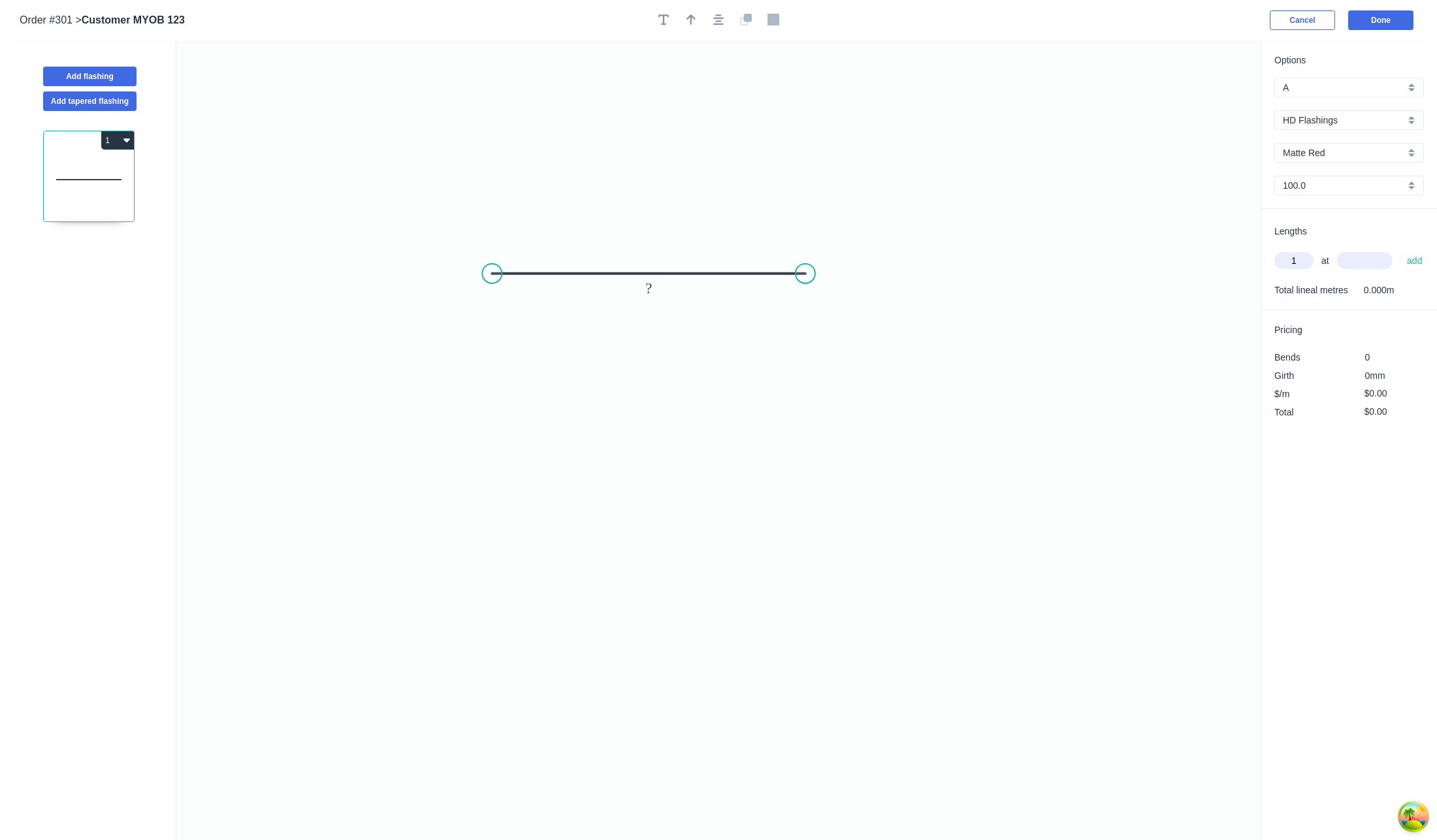
type input "1"
type input "10000"
click at [1401, 249] on button "add" at bounding box center [1415, 261] width 29 height 22
click at [636, 282] on rect at bounding box center [649, 288] width 26 height 19
click at [1361, 556] on div "Options A A a HD Flashings HD Flashings Matte Red Matte Red 100.0 100.0 Lengths…" at bounding box center [1349, 441] width 176 height 801
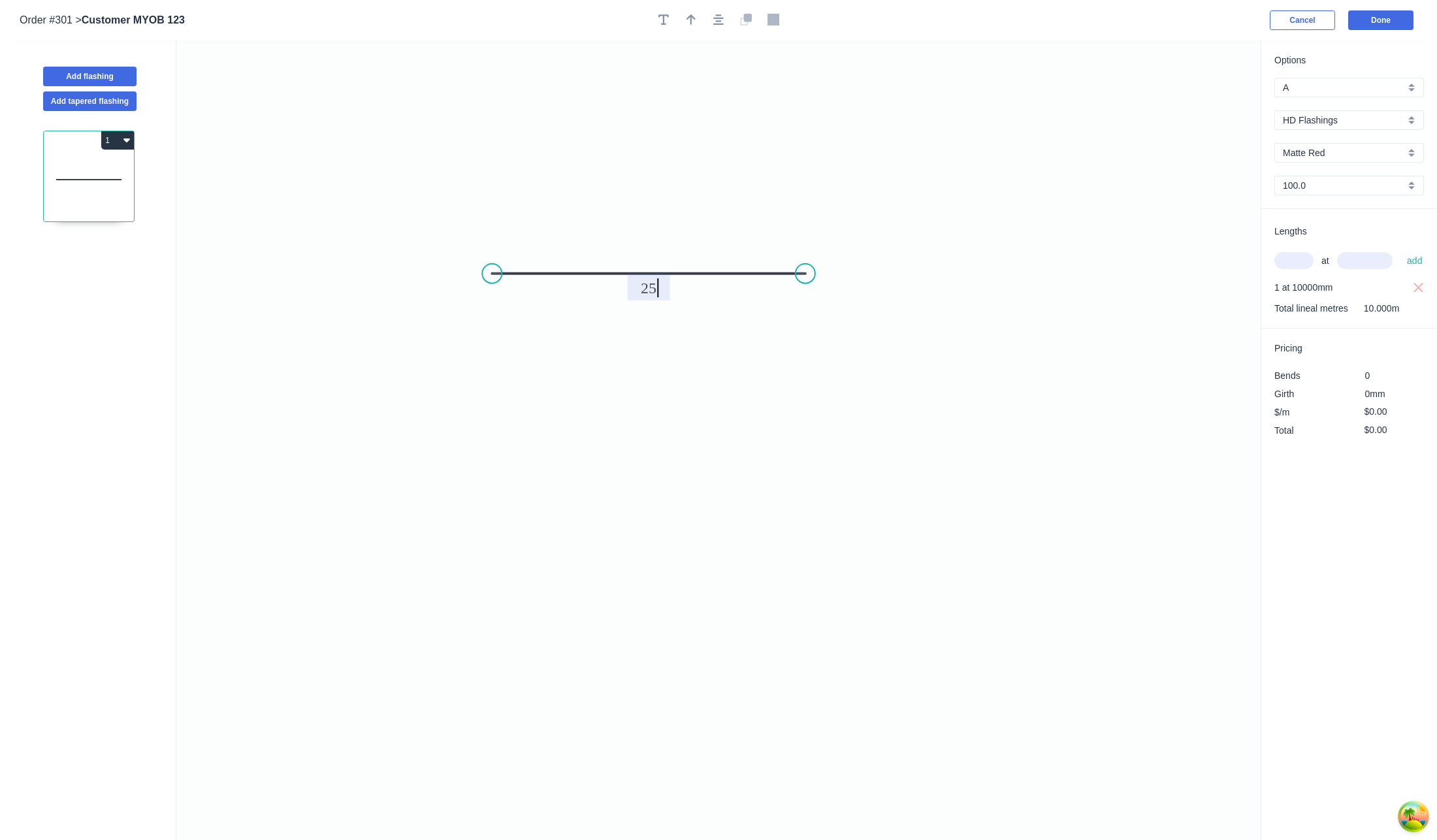
type input "$10.00"
type input "$100.00"
click at [1366, 409] on input "$10.00" at bounding box center [1387, 412] width 45 height 19
type input "$2,000.00"
type input "$20,000.00"
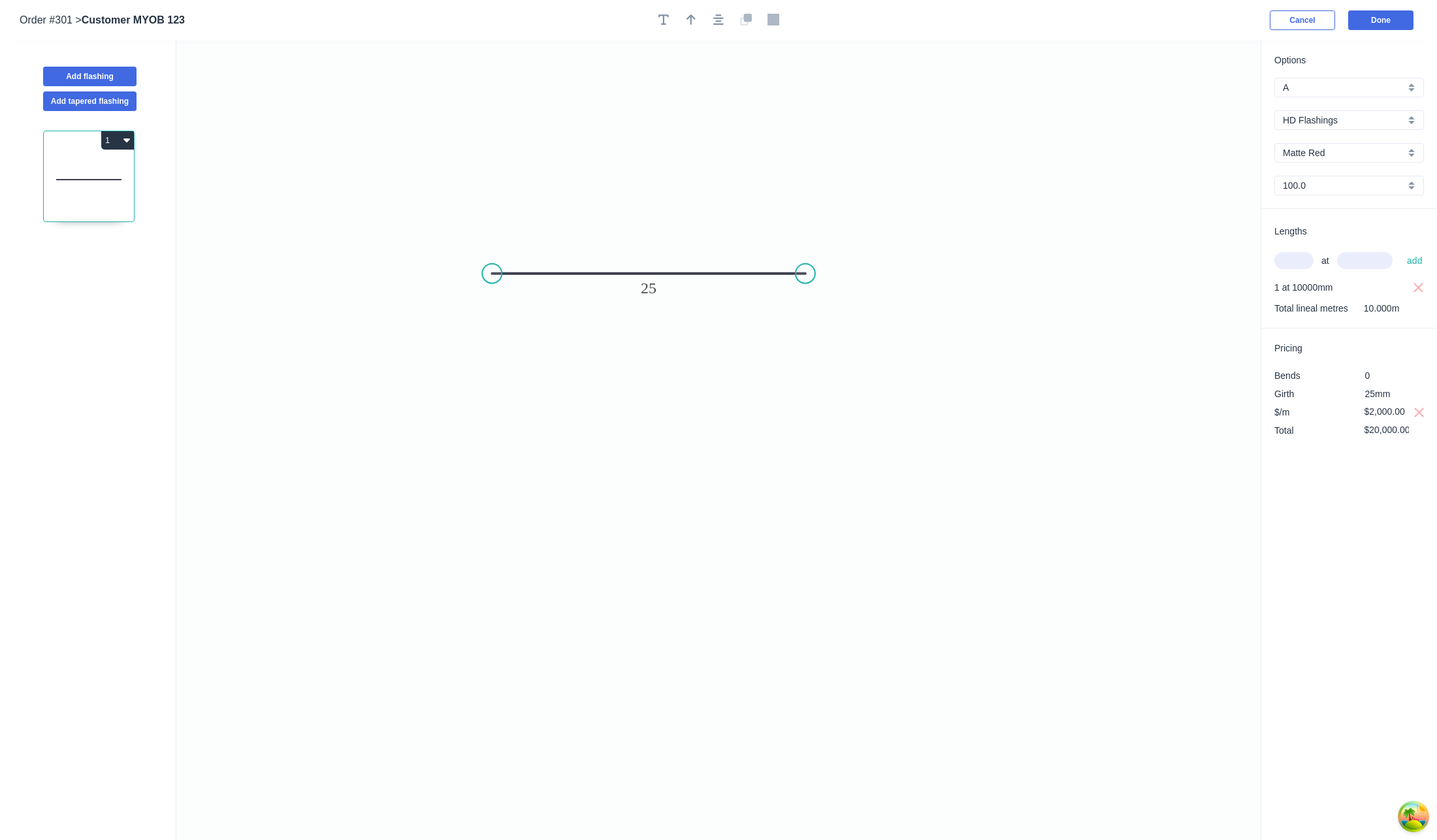
click at [1348, 532] on div "Options A A a HD Flashings HD Flashings Matte Red Matte Red 100.0 100.0 Lengths…" at bounding box center [1349, 441] width 176 height 801
click at [1380, 17] on button "Done" at bounding box center [1380, 19] width 65 height 19
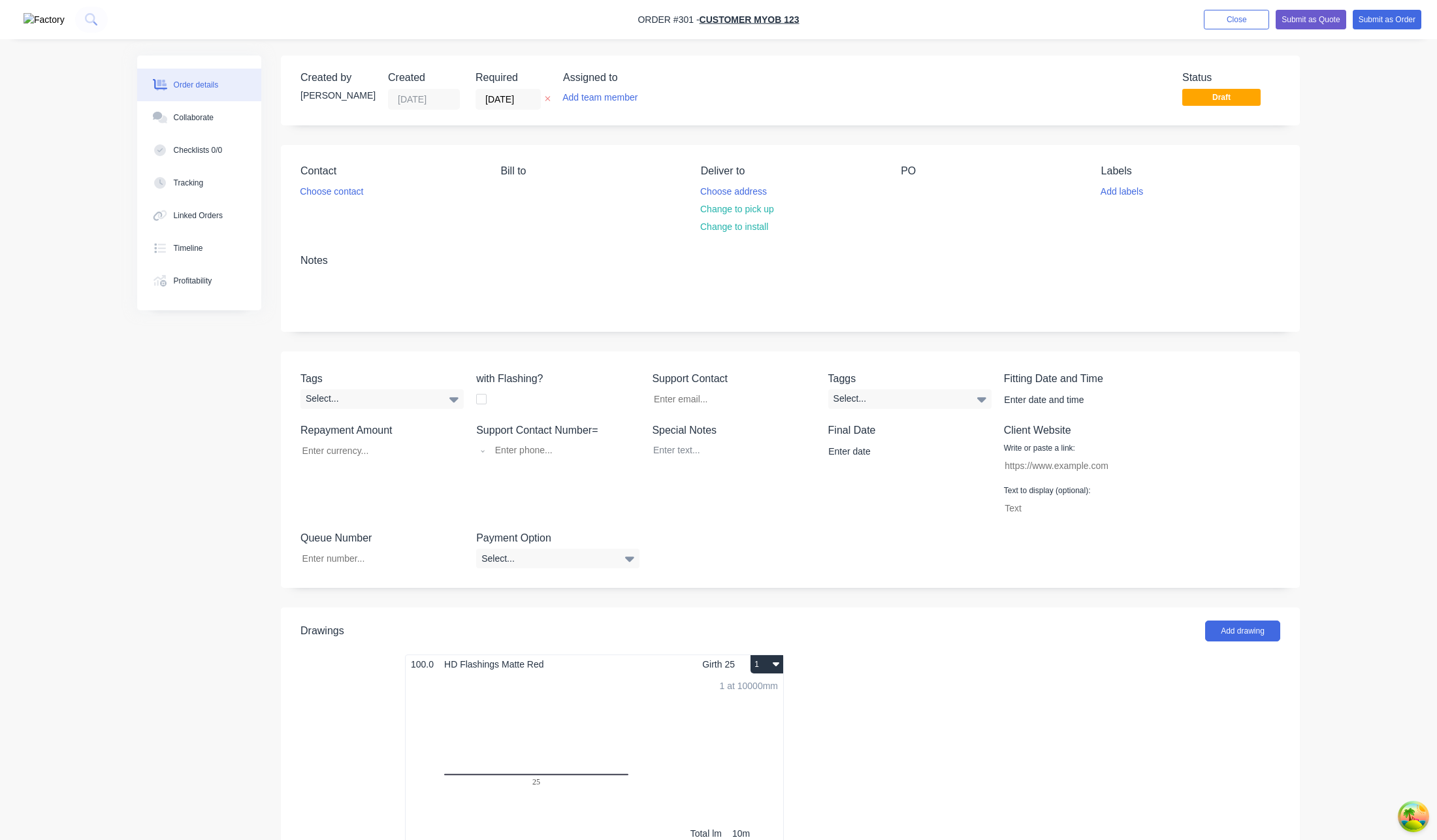
scroll to position [258, 0]
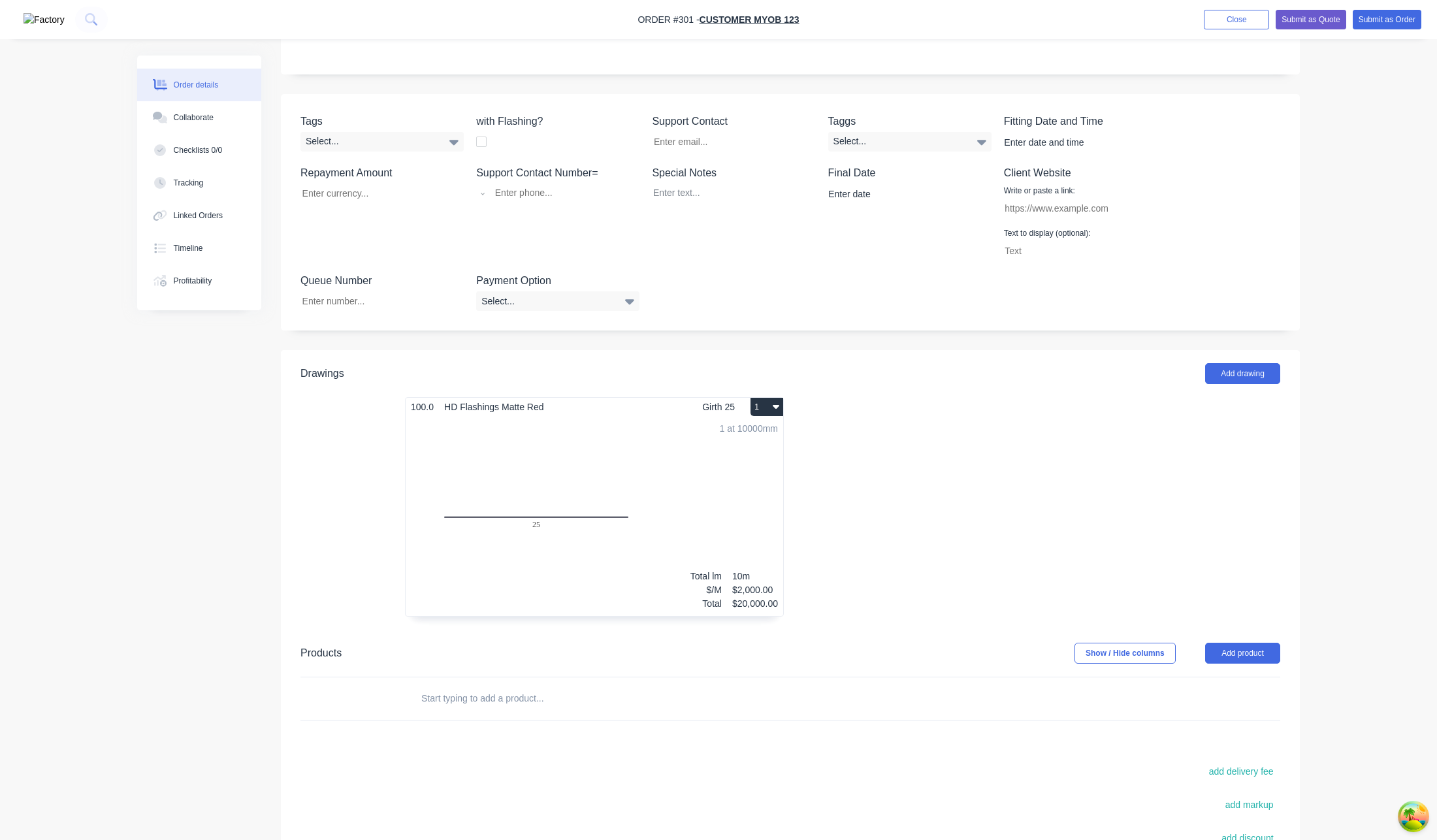
click at [670, 533] on div "1 at 10000mm Total lm $/M Total 10m $2,000.00 $20,000.00" at bounding box center [594, 516] width 377 height 199
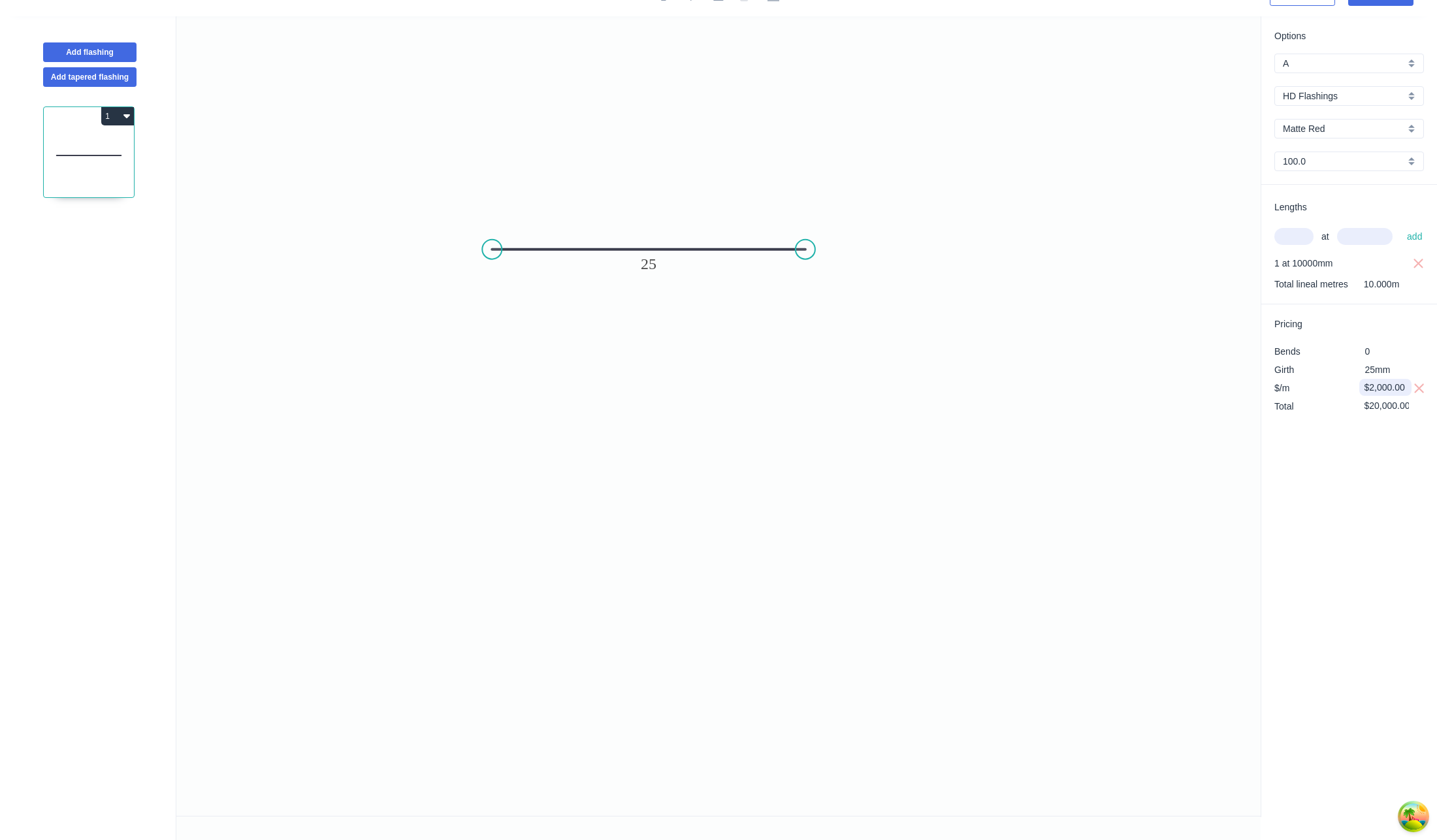
click at [1385, 388] on input "$2,000.00" at bounding box center [1387, 388] width 45 height 19
type input "$10.00"
type input "$100.00"
click at [1366, 478] on div "Options A A a HD Flashings HD Flashings Matte Red Matte Red 100.0 100.0 Lengths…" at bounding box center [1349, 417] width 176 height 801
click at [1370, 396] on input "$10.00" at bounding box center [1387, 388] width 45 height 19
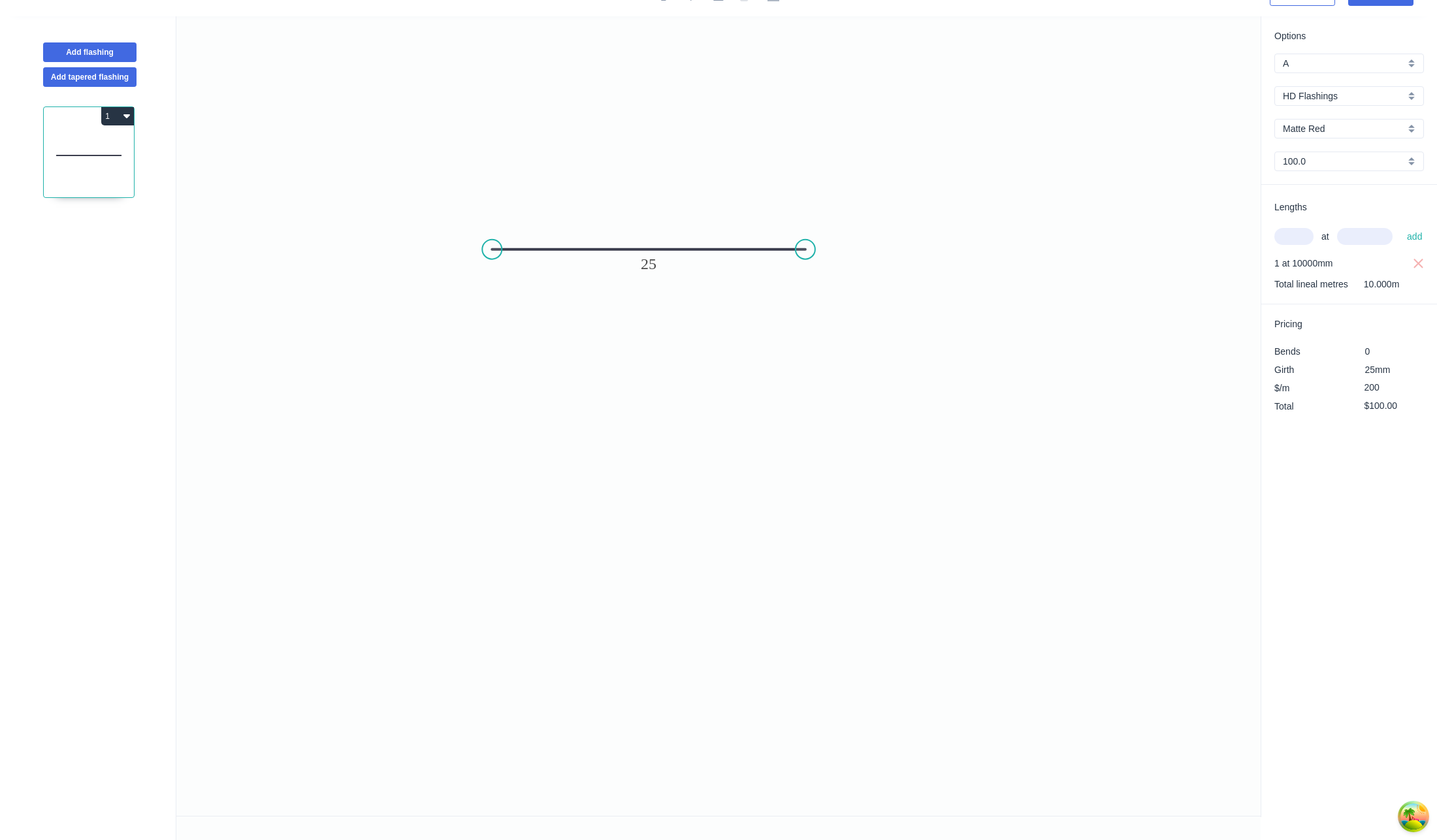
type input "$200.00"
type input "$2,000.00"
click at [1367, 605] on div "Options A A a HD Flashings HD Flashings Matte Red Matte Red 100.0 100.0 Lengths…" at bounding box center [1349, 417] width 176 height 801
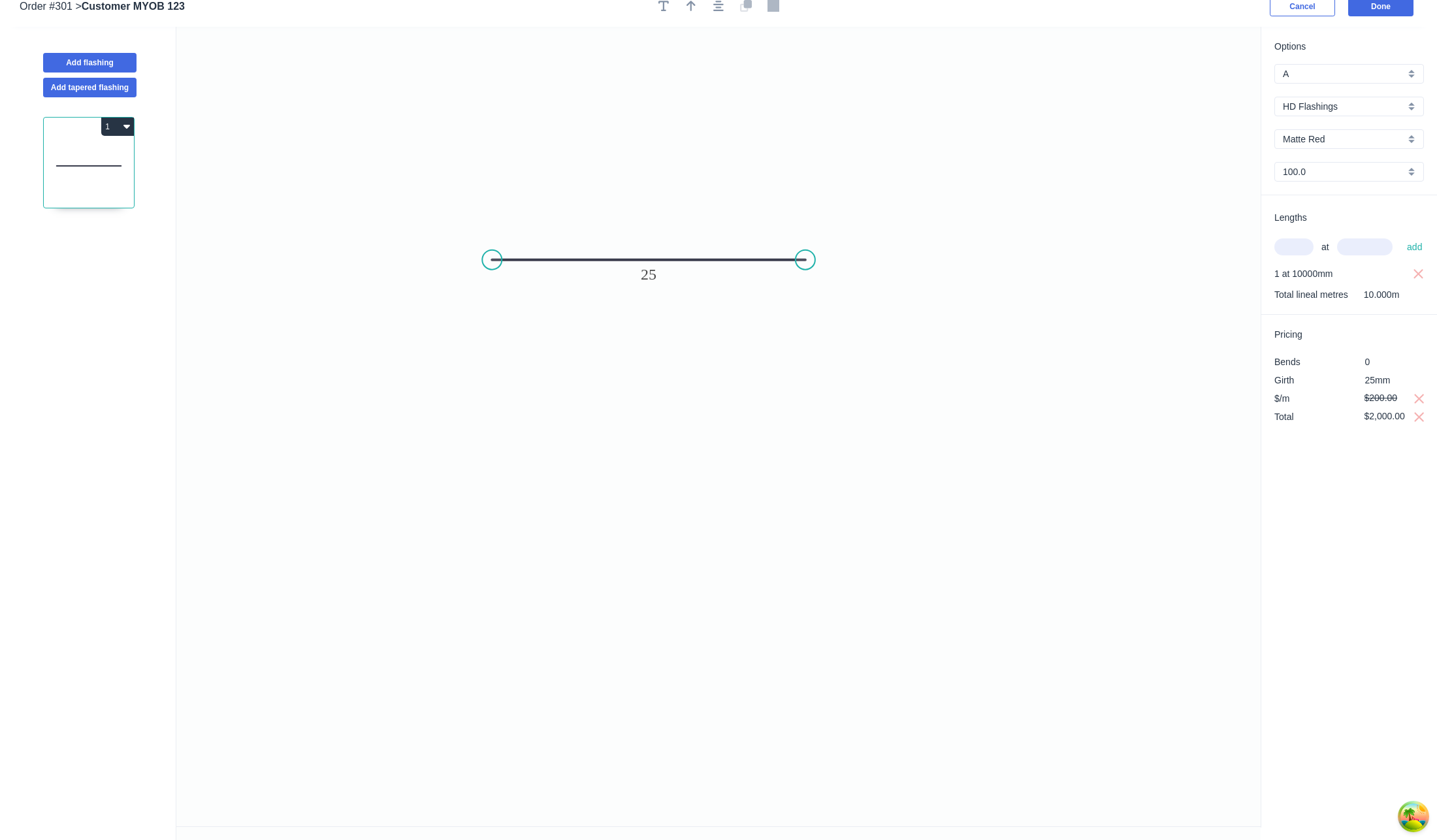
scroll to position [0, 0]
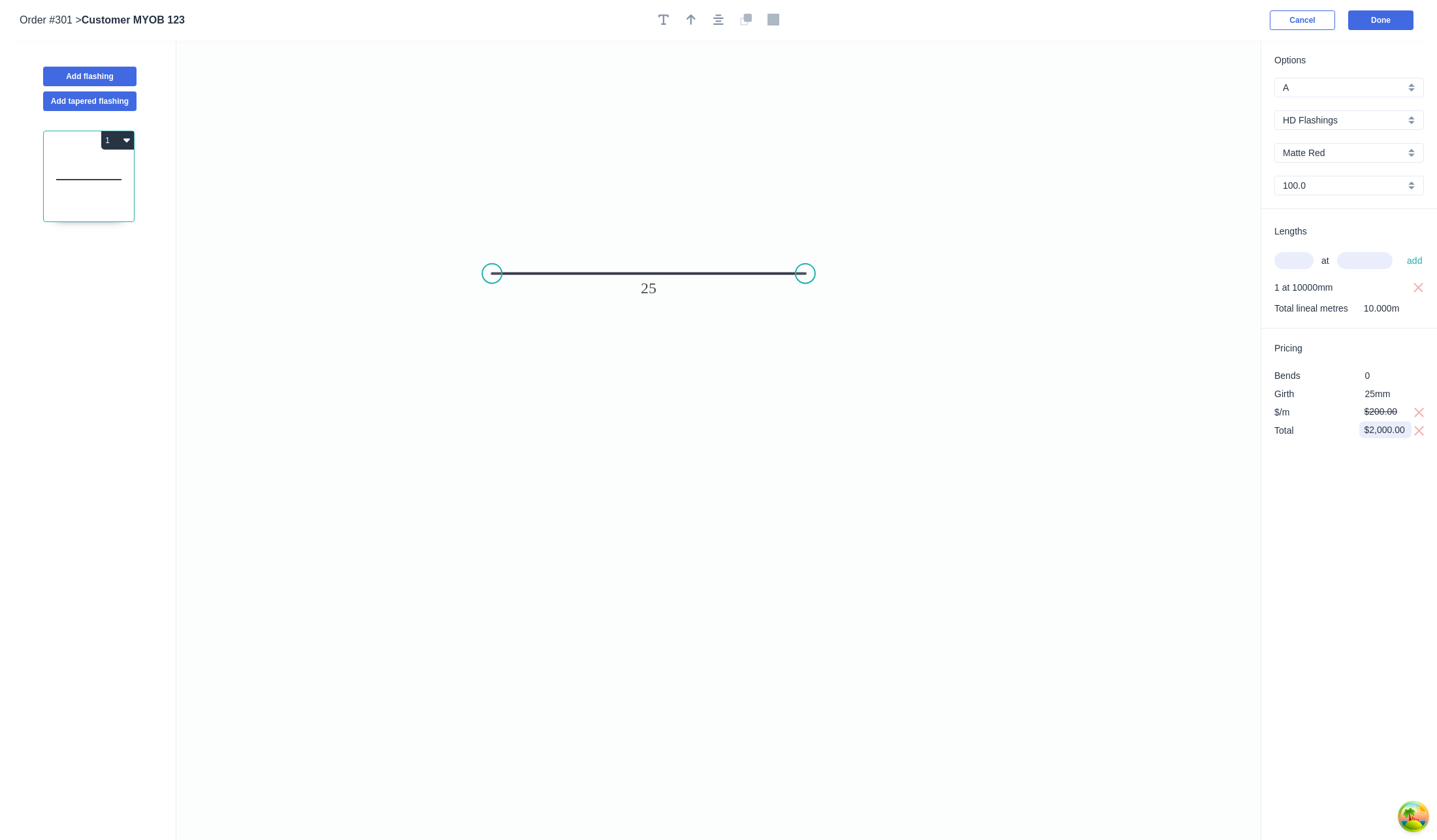
click at [1388, 424] on input "$2,000.00" at bounding box center [1387, 430] width 45 height 19
click at [1367, 492] on div "Options A A a HD Flashings HD Flashings Matte Red Matte Red 100.0 100.0 Lengths…" at bounding box center [1349, 441] width 176 height 801
click at [1361, 415] on div "$200.00" at bounding box center [1385, 412] width 52 height 17
click at [1350, 496] on div "Options A A a HD Flashings HD Flashings Matte Red Matte Red 100.0 100.0 Lengths…" at bounding box center [1349, 441] width 176 height 801
click at [1376, 408] on input "$10.00" at bounding box center [1387, 412] width 45 height 19
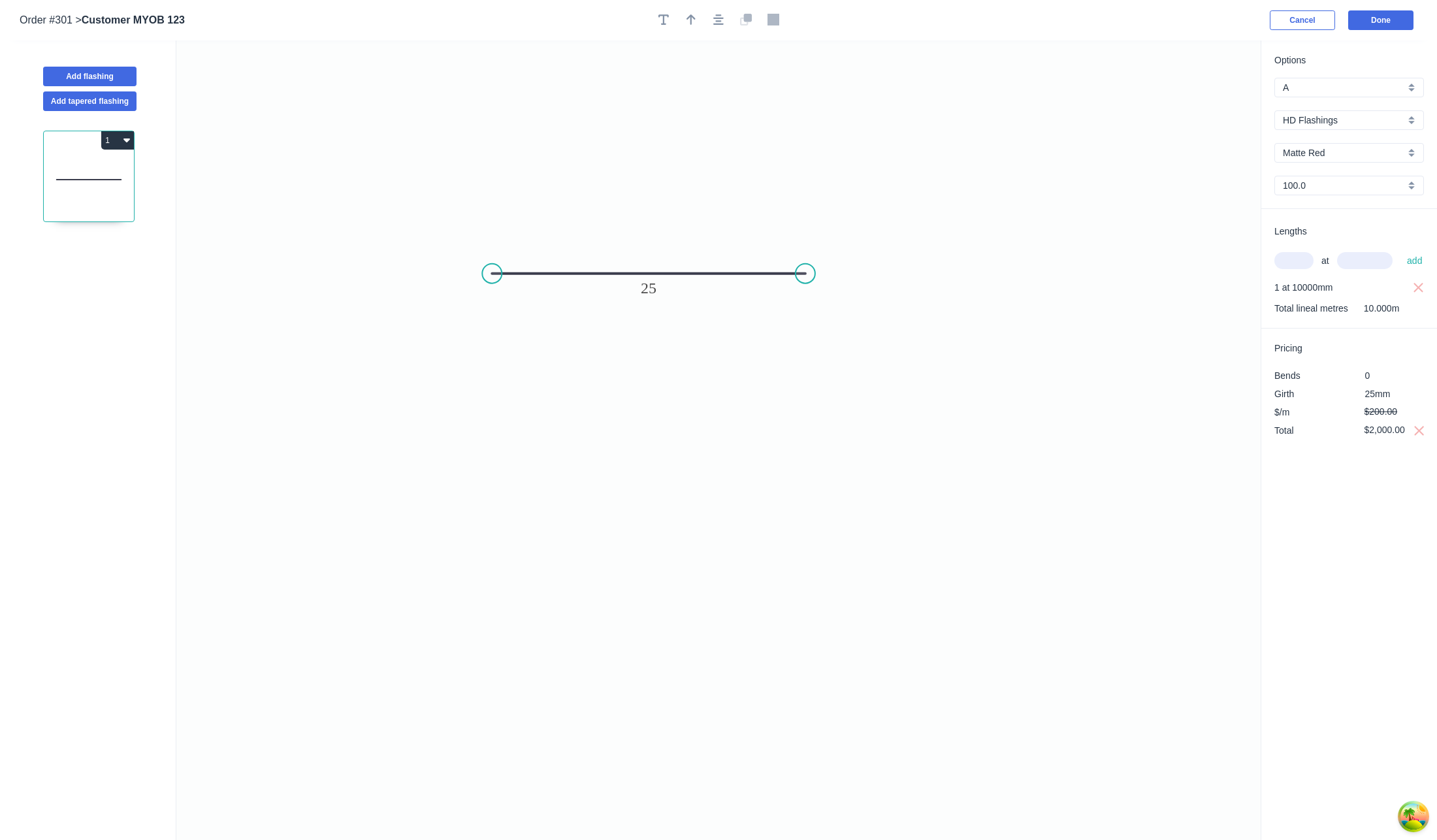
click at [1377, 557] on div "Options A A a HD Flashings HD Flashings Matte Red Matte Red 100.0 100.0 Lengths…" at bounding box center [1349, 441] width 176 height 801
click at [1430, 436] on div "Total $2,000.00" at bounding box center [1349, 430] width 169 height 19
click at [1426, 435] on button "button" at bounding box center [1420, 430] width 17 height 19
type input "$10.00"
type input "$100.00"
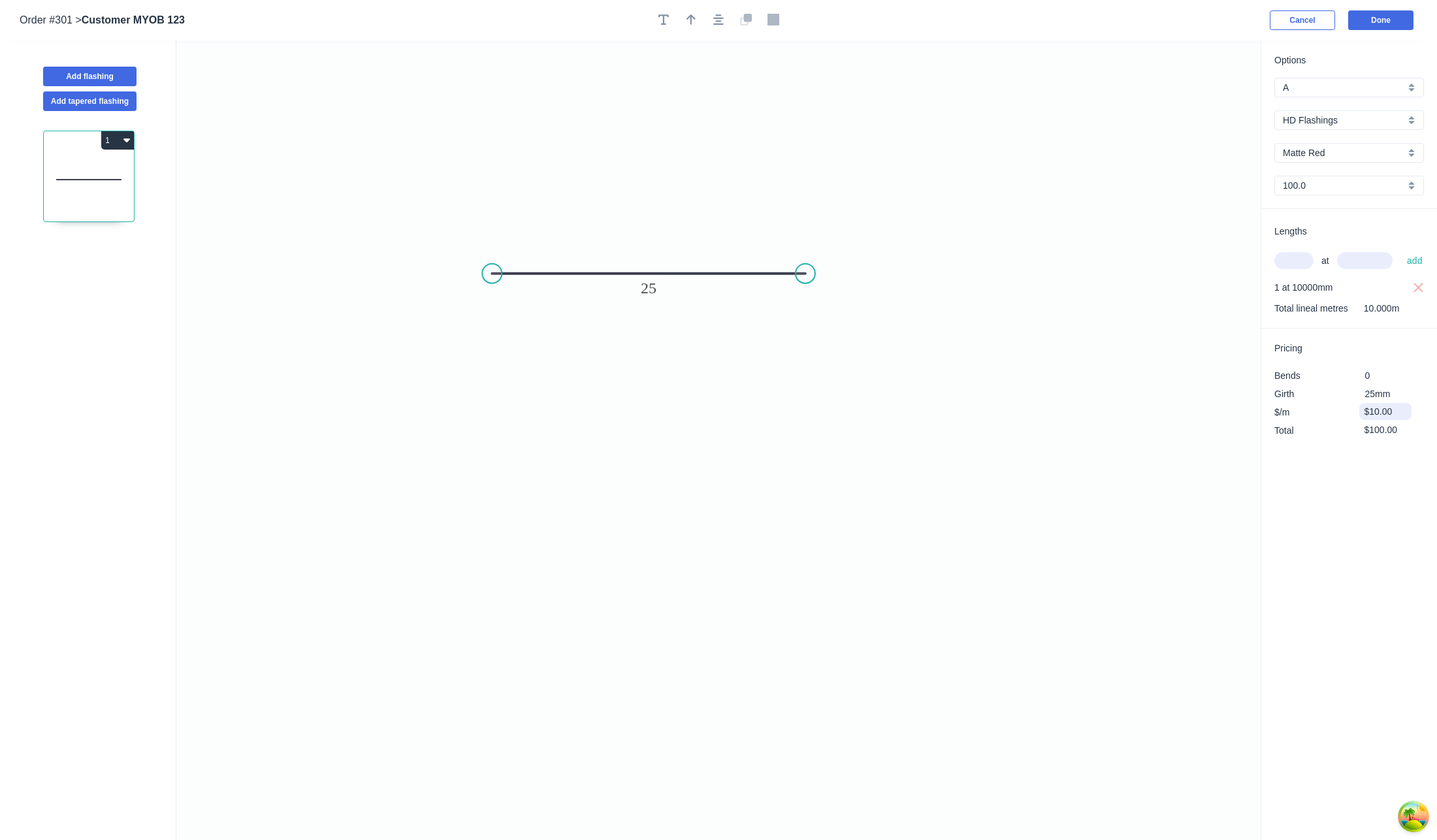
click at [1373, 413] on input "$10.00" at bounding box center [1387, 412] width 45 height 19
type input "$200.00"
type input "$2,000.00"
click at [1412, 432] on button "button" at bounding box center [1420, 430] width 17 height 19
click at [1381, 559] on div "Options A A a HD Flashings HD Flashings Matte Red Matte Red 100.0 100.0 Lengths…" at bounding box center [1349, 441] width 176 height 801
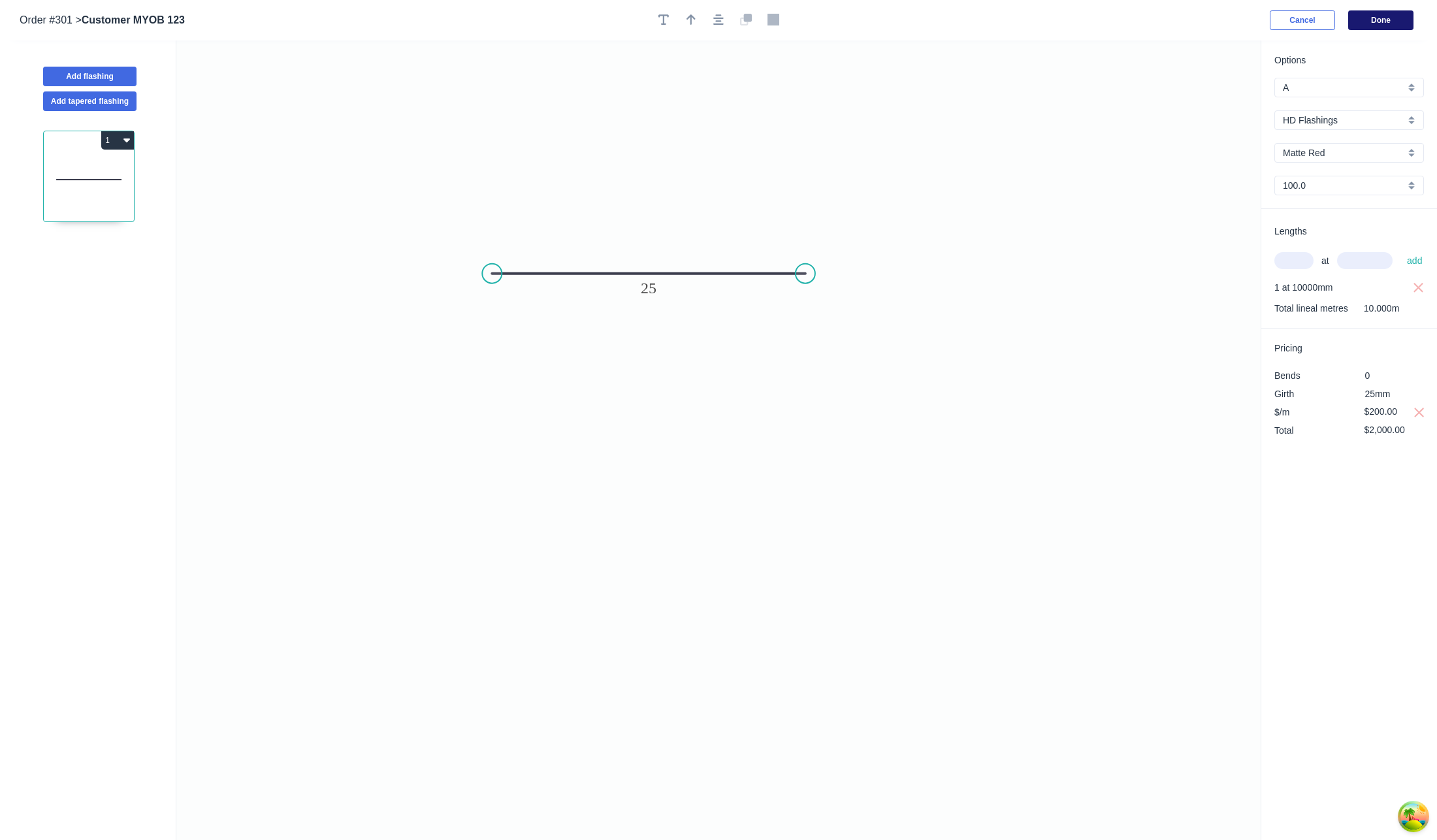
click at [1372, 20] on button "Done" at bounding box center [1380, 19] width 65 height 19
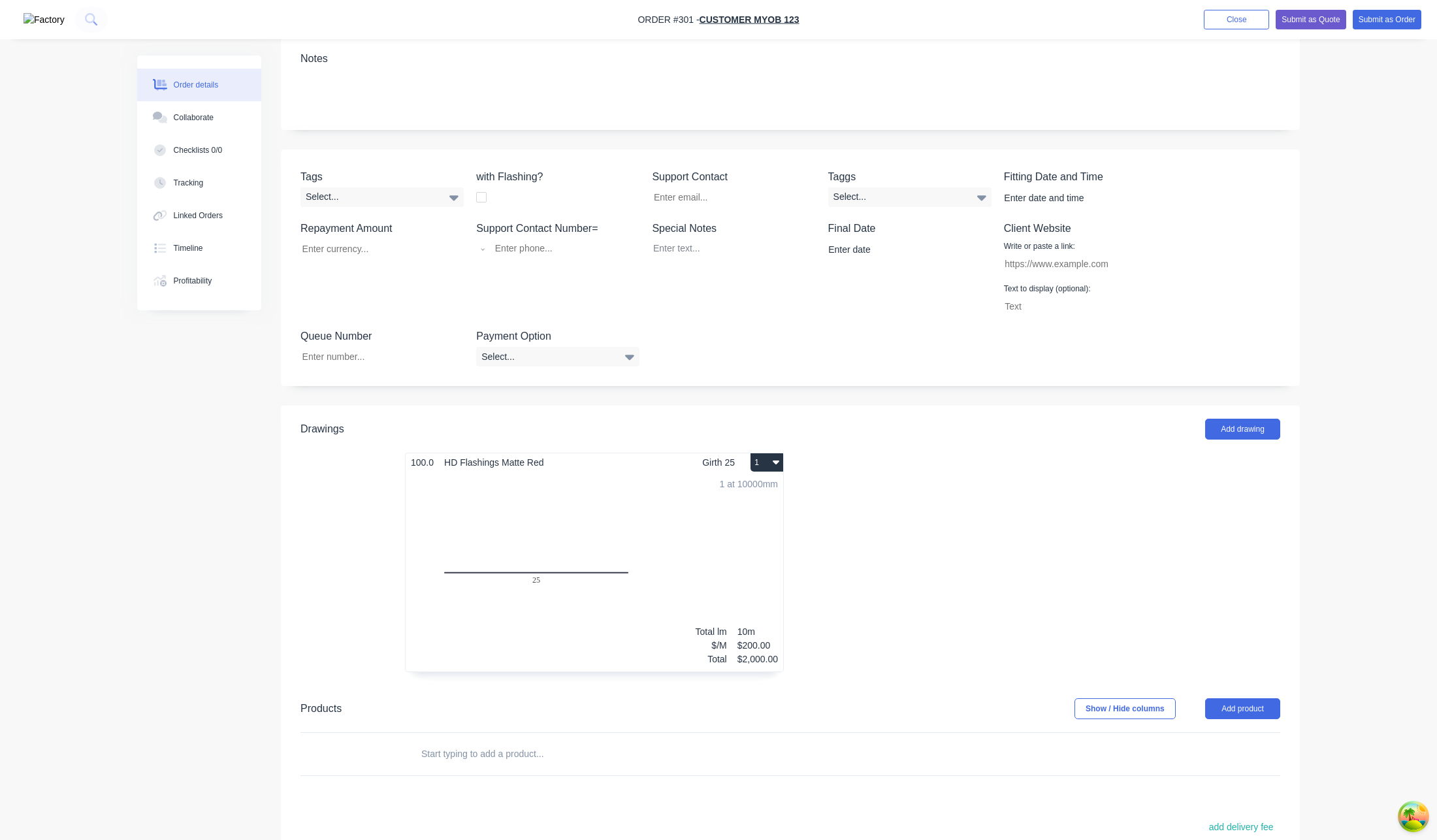
scroll to position [200, 0]
click at [1203, 17] on button "Close" at bounding box center [1236, 19] width 65 height 19
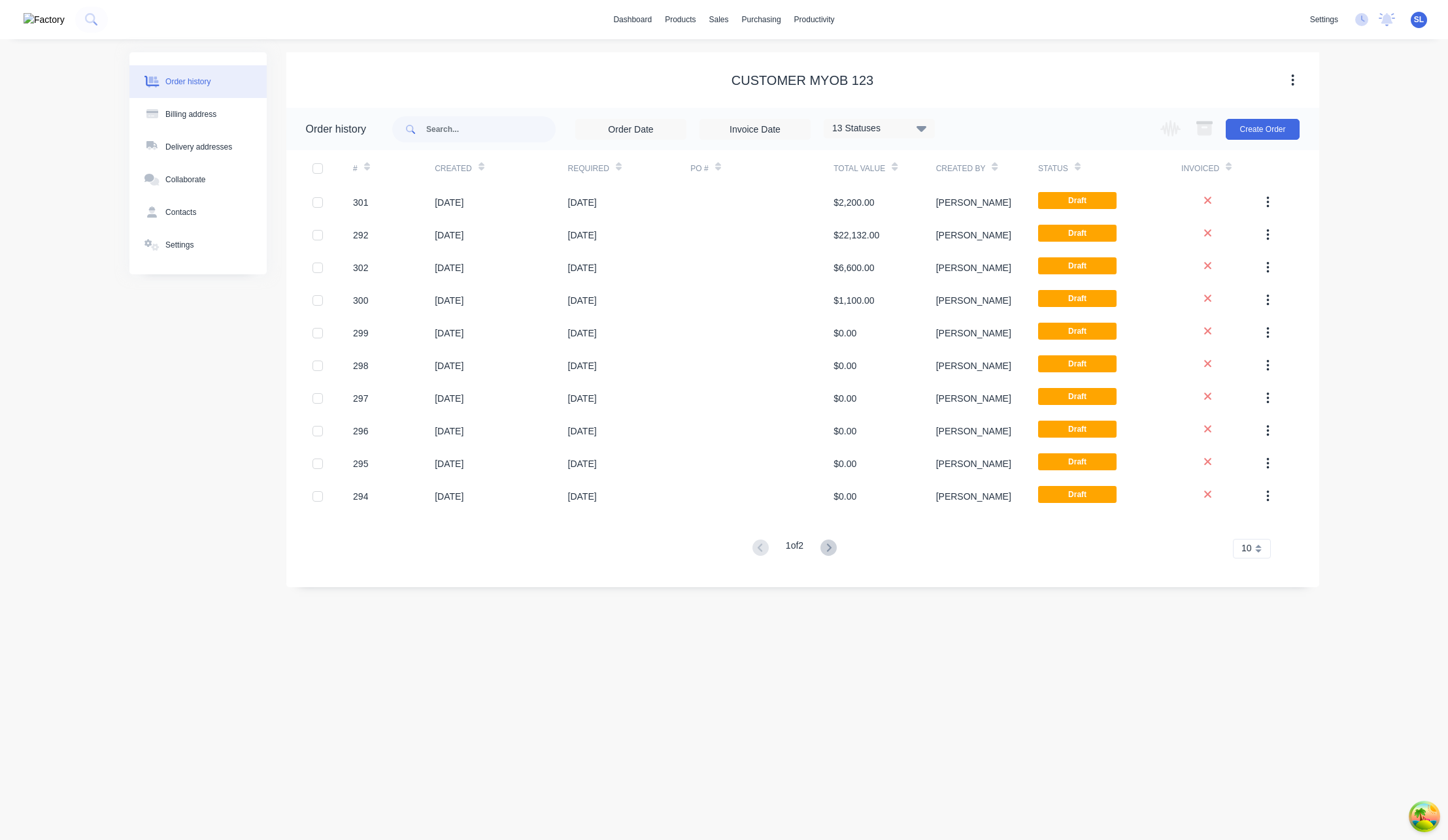
click at [820, 548] on button at bounding box center [828, 548] width 24 height 19
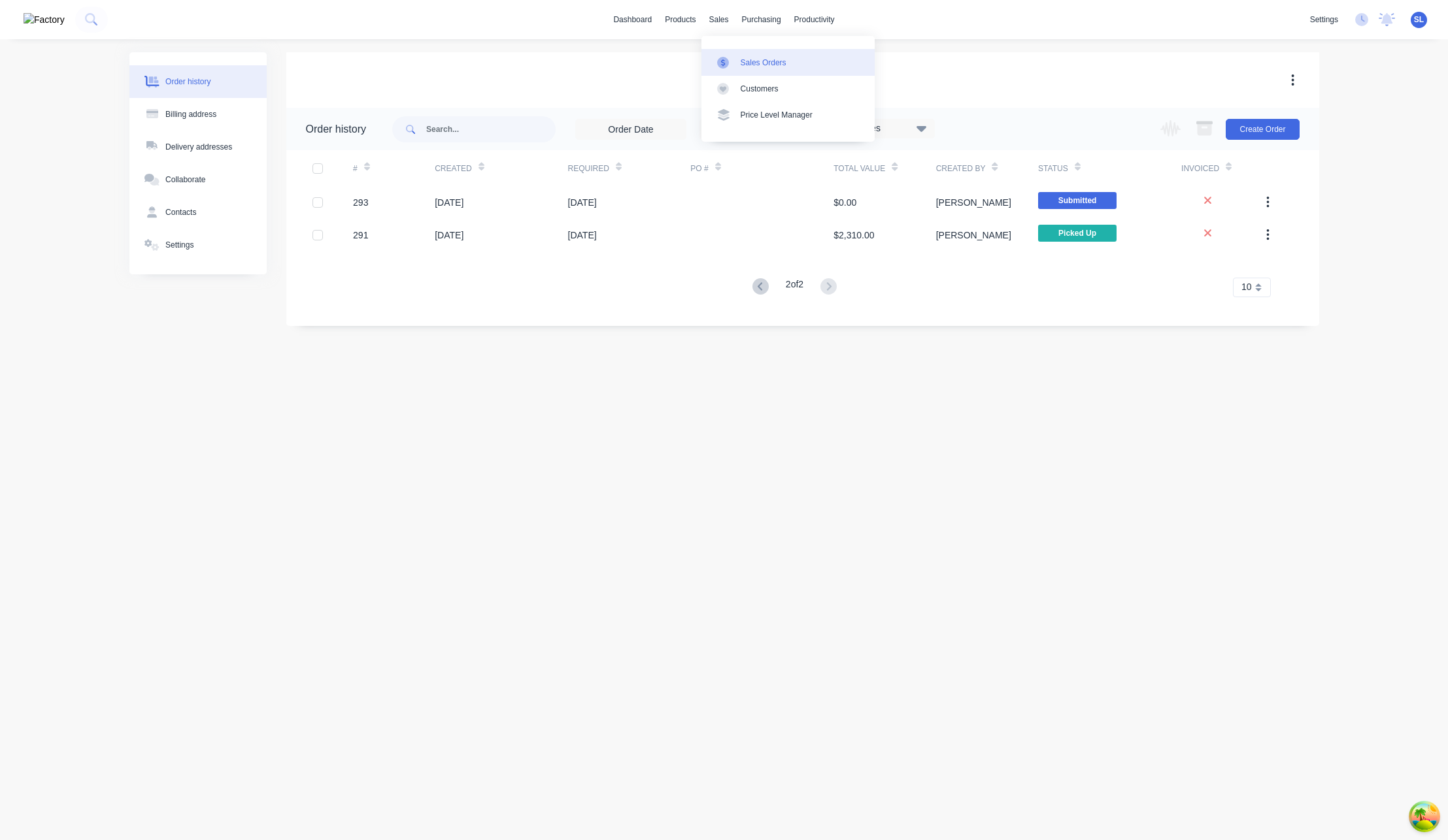
click at [725, 54] on link "Sales Orders" at bounding box center [788, 62] width 173 height 26
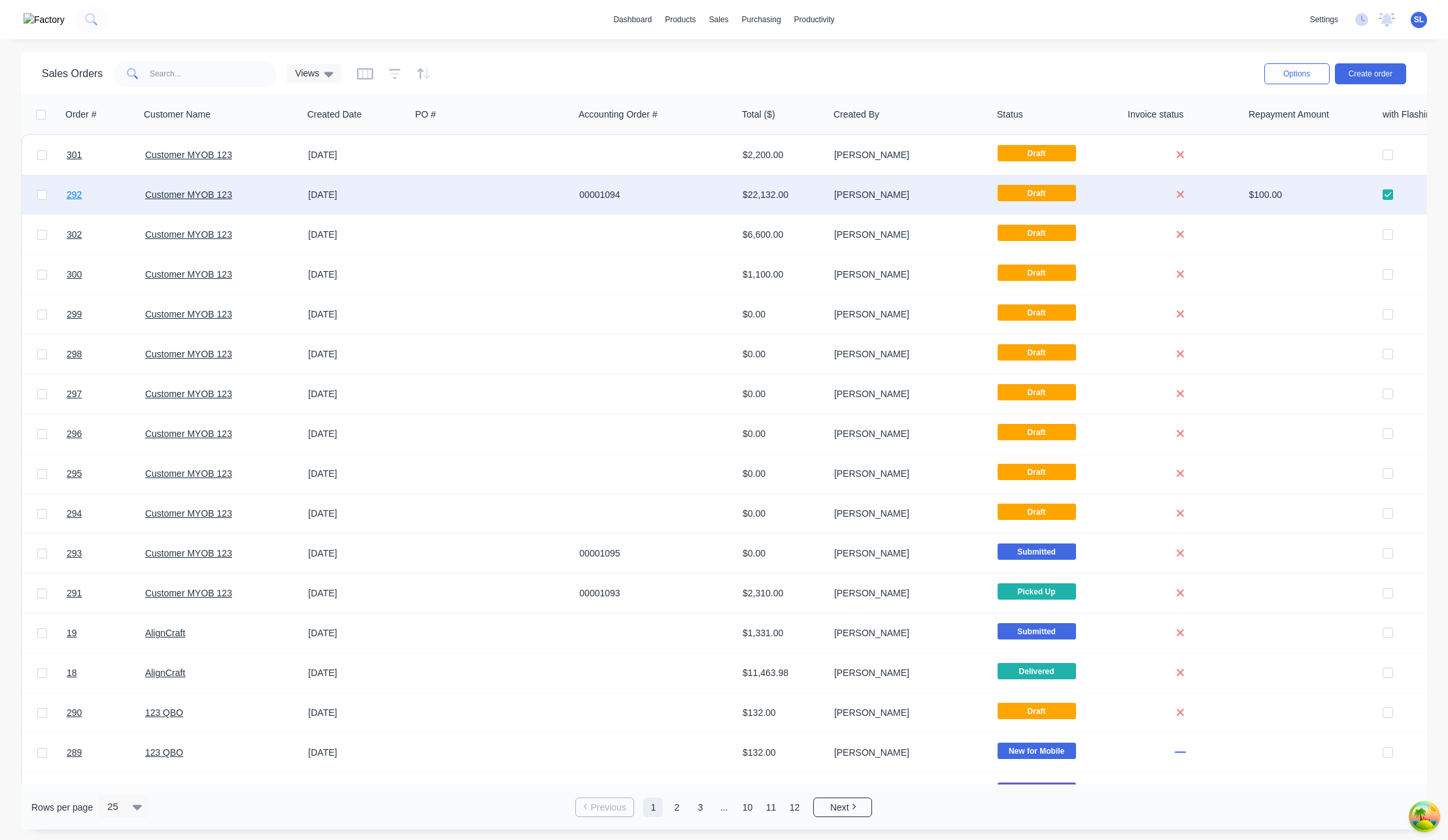
click at [90, 192] on link "292" at bounding box center [106, 195] width 79 height 39
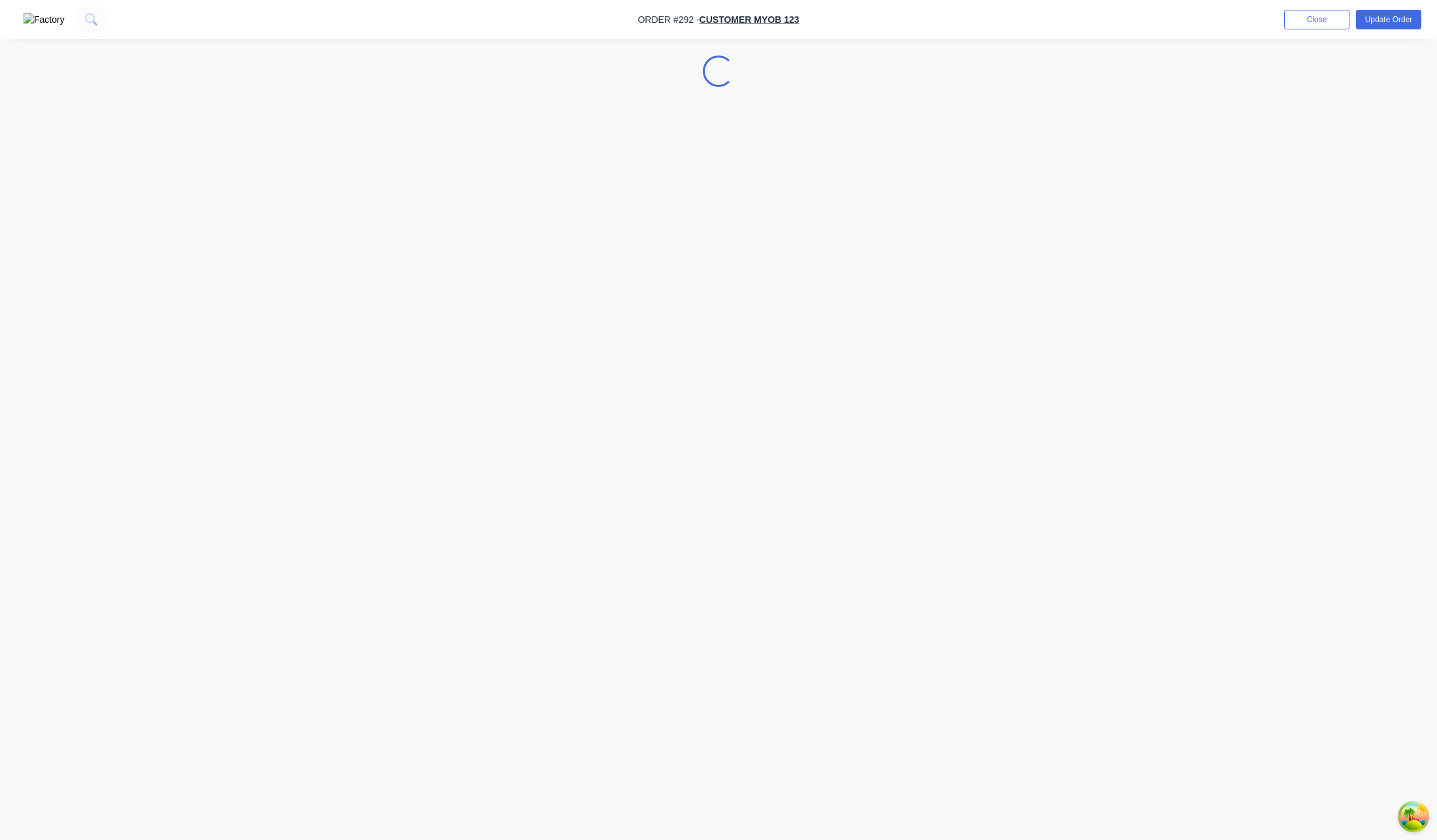
select select "AU"
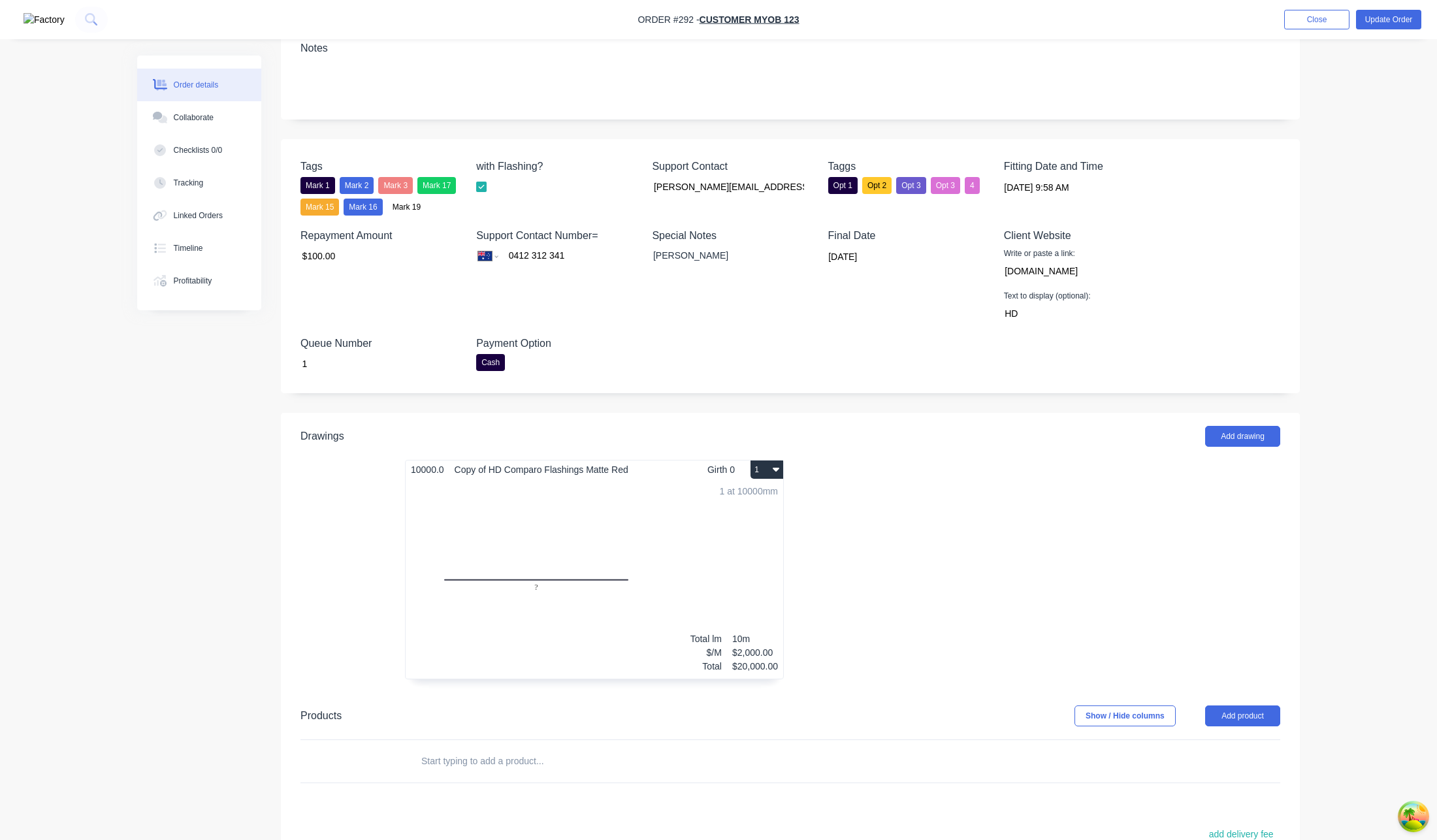
scroll to position [213, 0]
click at [623, 618] on div "1 at 10000mm Total lm $/M Total 10m $2,000.00 $20,000.00" at bounding box center [594, 578] width 377 height 199
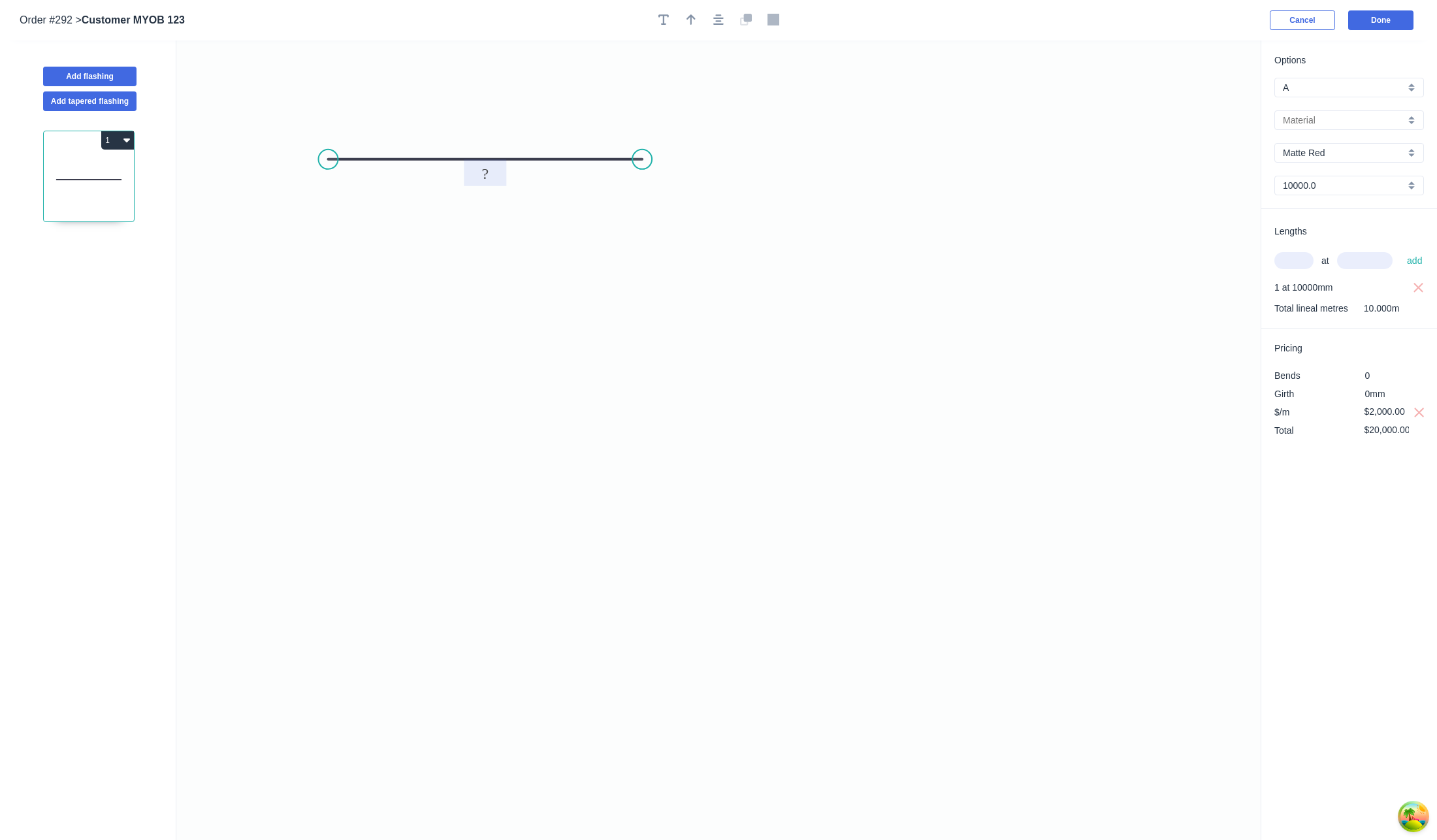
click at [490, 172] on rect at bounding box center [485, 174] width 26 height 19
click at [789, 274] on icon "0 25" at bounding box center [718, 440] width 1085 height 799
click at [1362, 25] on button "Done" at bounding box center [1380, 19] width 65 height 19
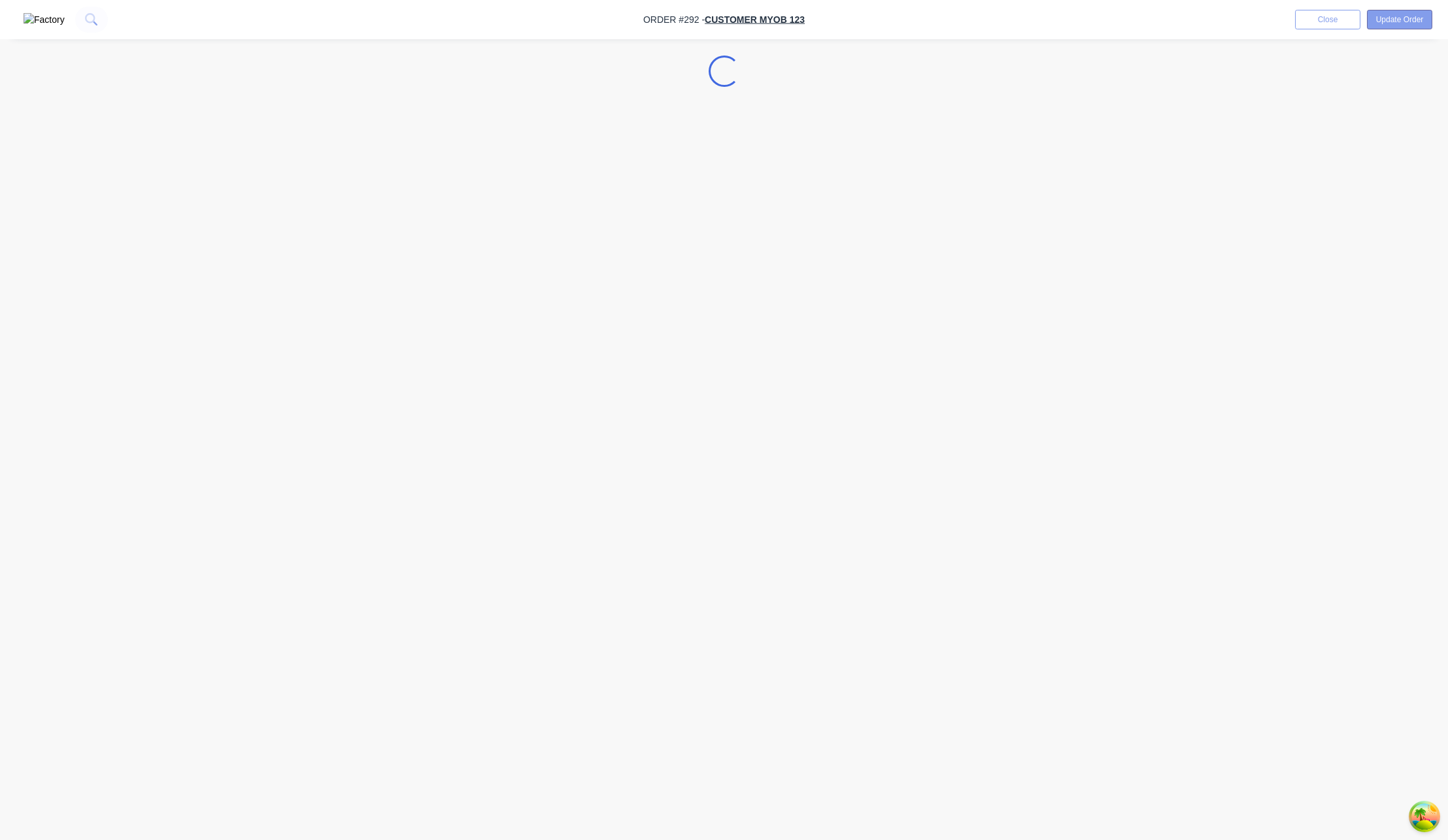
select select "AU"
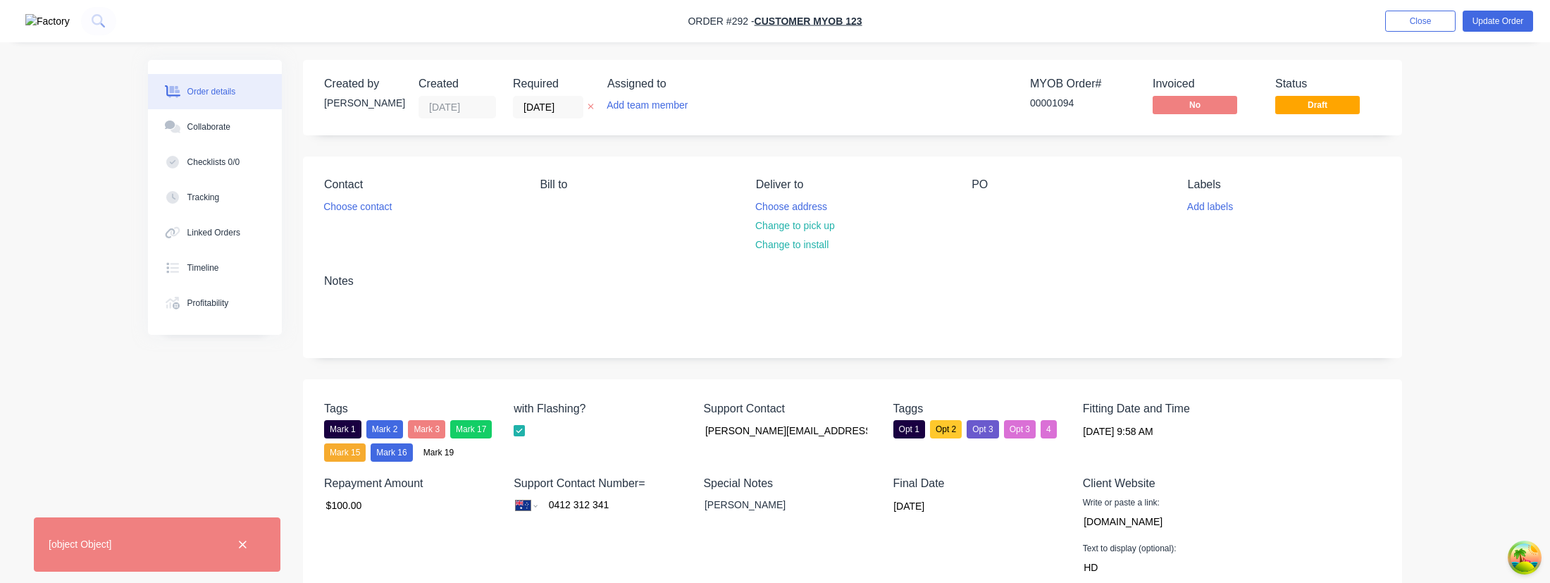
scroll to position [418, 0]
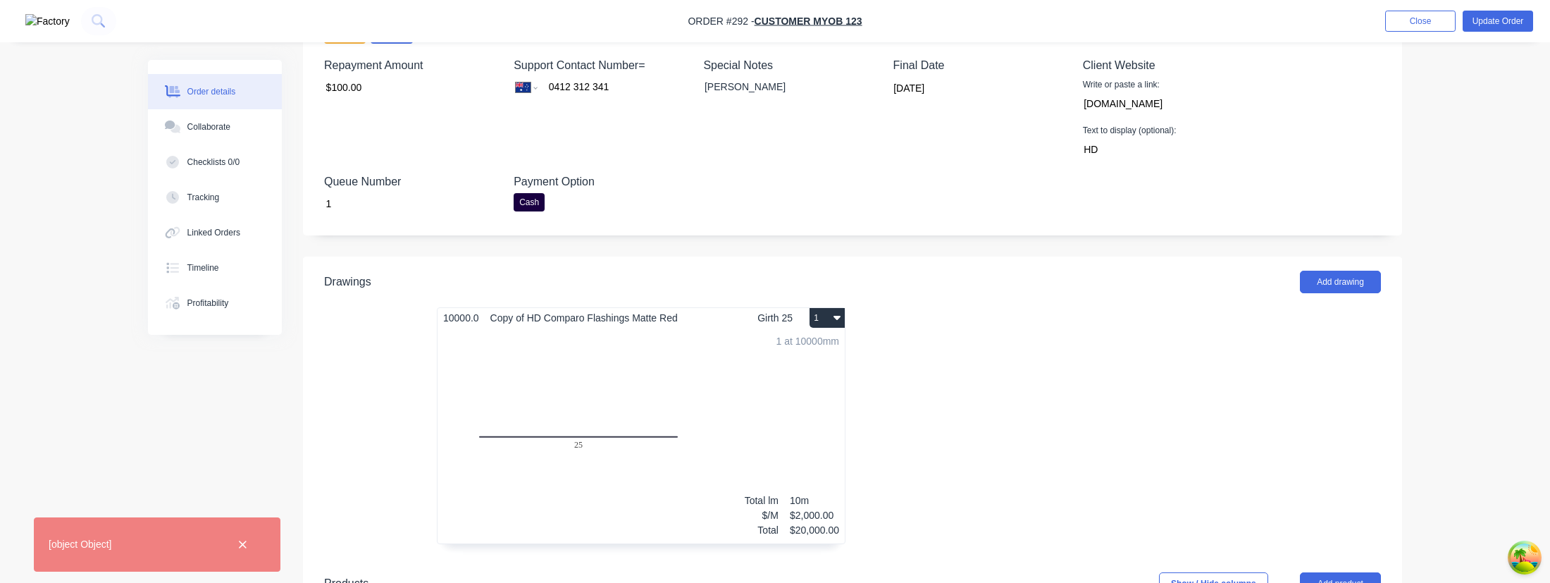
click at [595, 399] on div "1 at 10000mm Total lm $/M Total 10m $2,000.00 $20,000.00" at bounding box center [641, 435] width 407 height 215
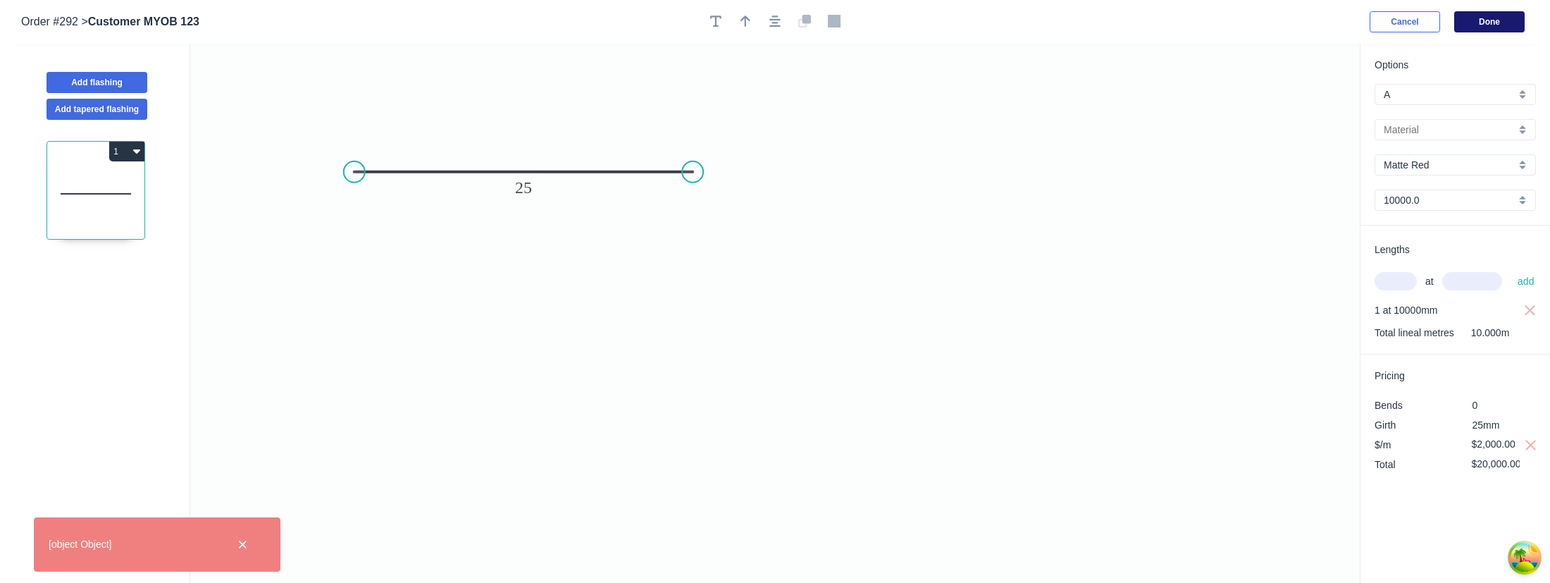
click at [1480, 19] on button "Done" at bounding box center [1489, 21] width 70 height 21
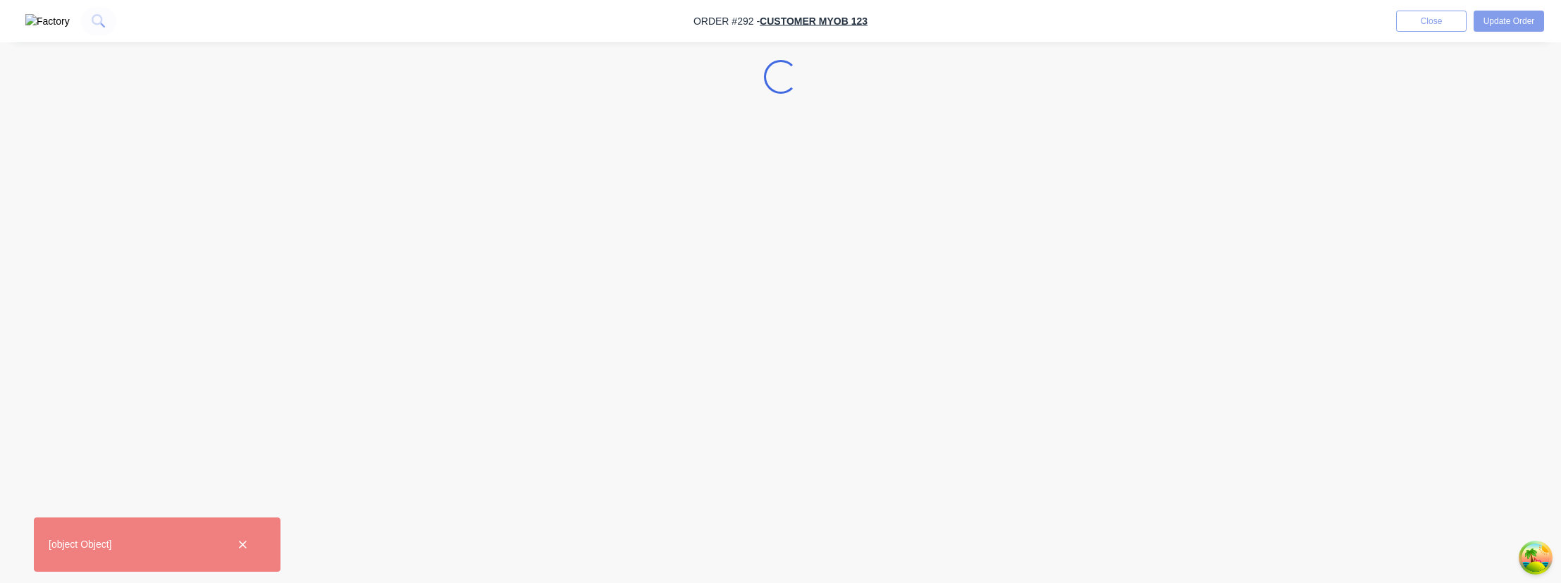
select select "AU"
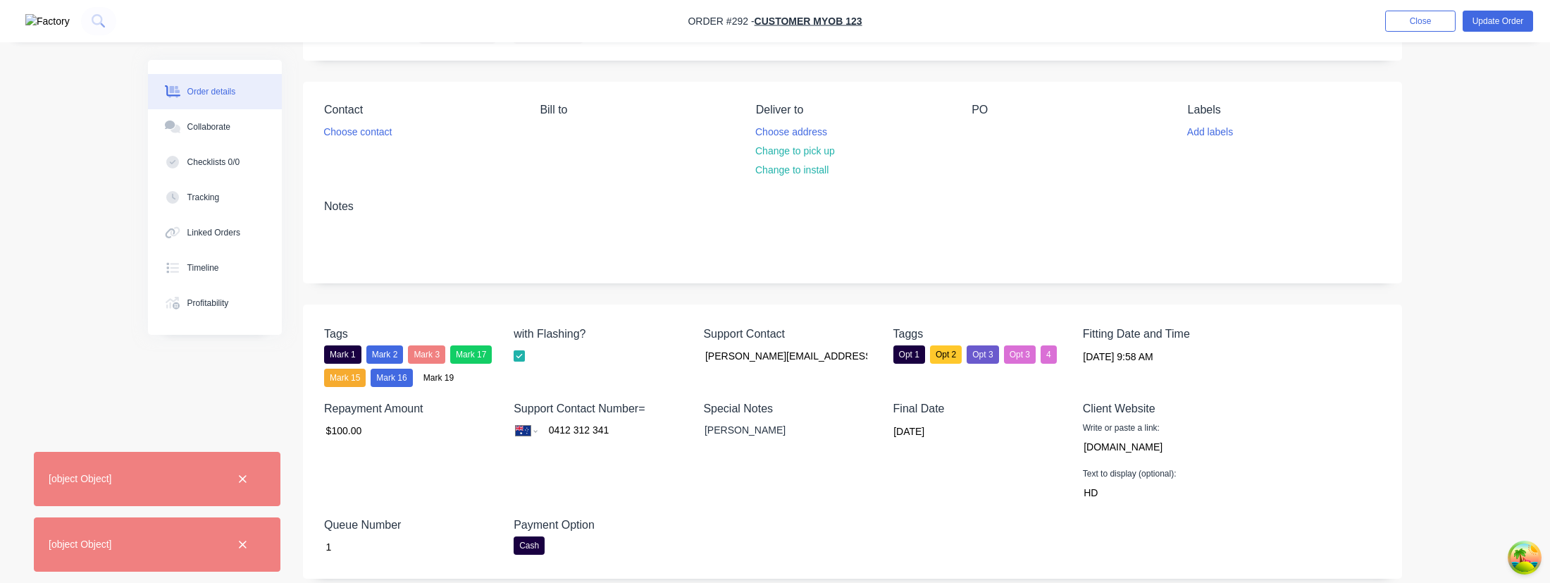
scroll to position [99, 0]
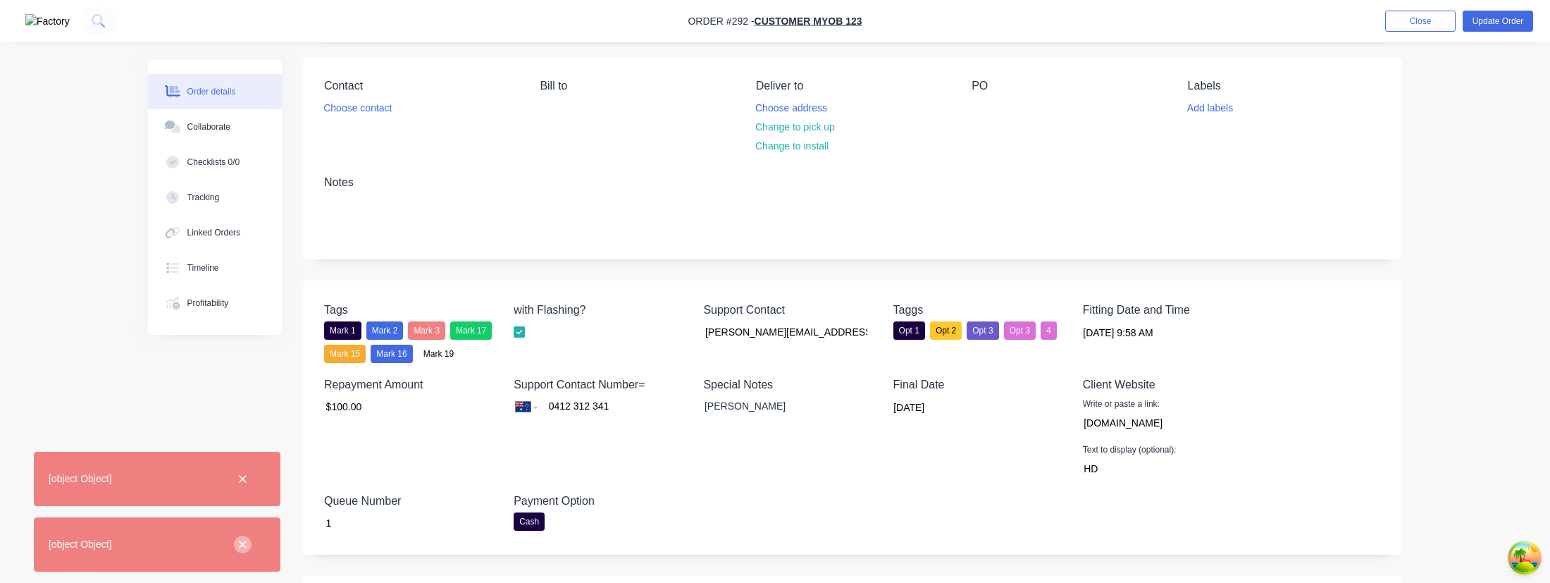
click at [238, 545] on icon "button" at bounding box center [242, 544] width 9 height 13
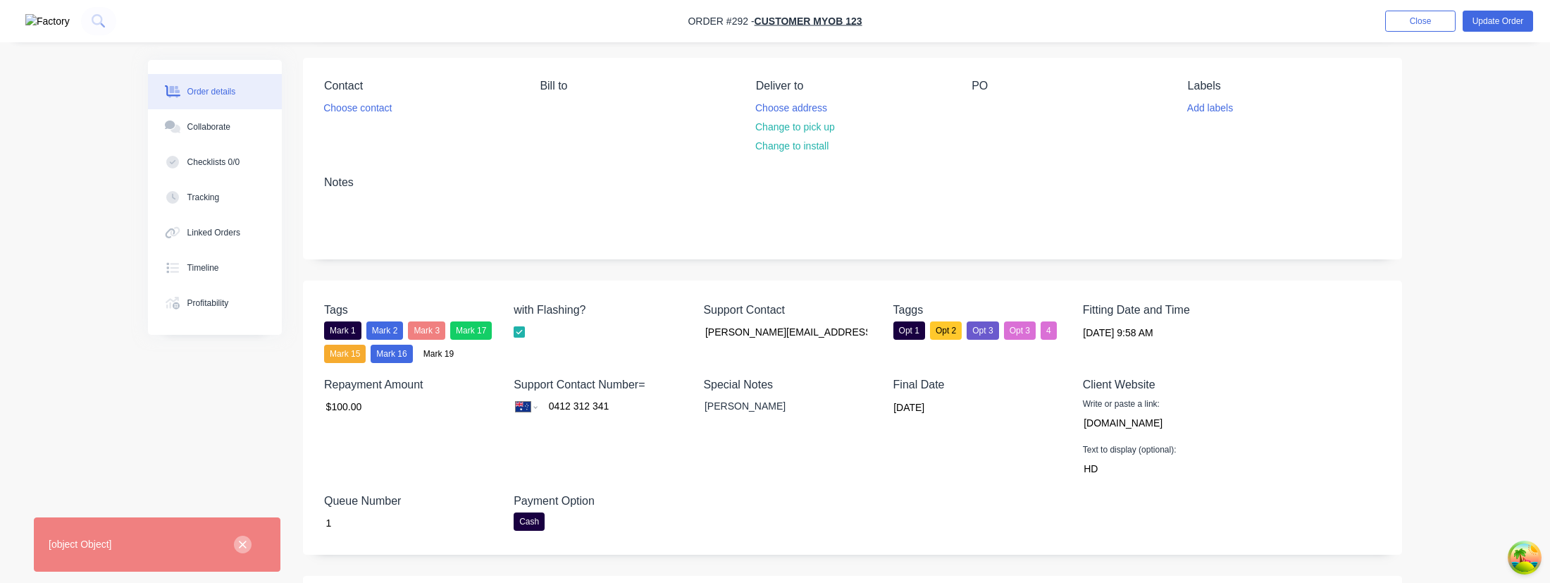
click at [239, 546] on icon "button" at bounding box center [242, 544] width 9 height 13
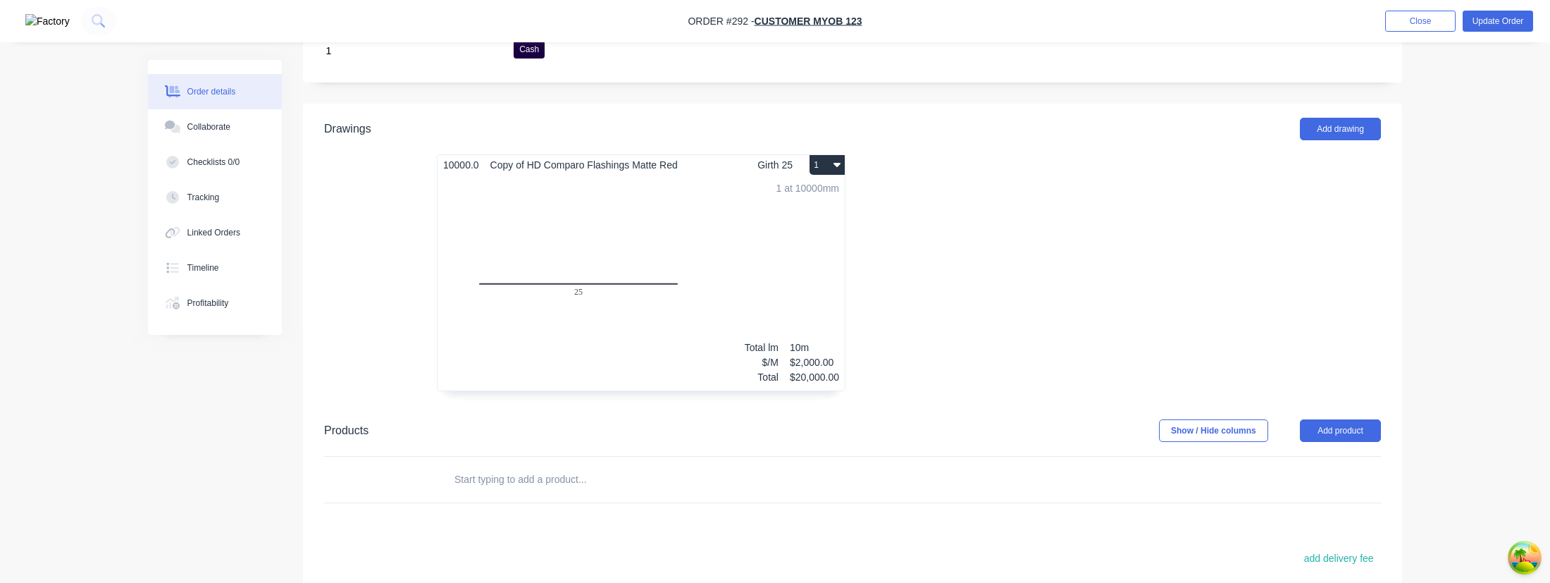
click at [499, 311] on div "1 at 10000mm Total lm $/M Total 10m $2,000.00 $20,000.00" at bounding box center [641, 282] width 407 height 215
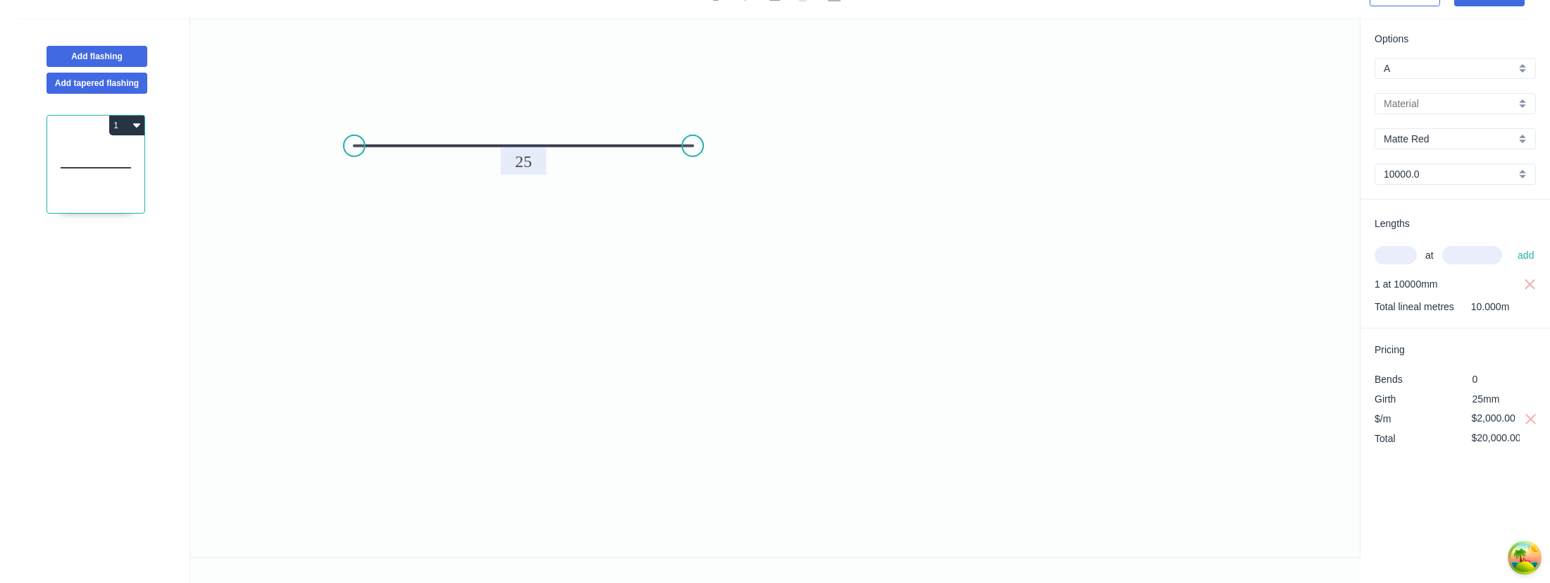
click at [523, 165] on tspan "25" at bounding box center [523, 161] width 17 height 18
click at [1399, 111] on input "text" at bounding box center [1450, 104] width 132 height 15
click at [1401, 173] on div "HD Flashings" at bounding box center [1455, 180] width 160 height 25
type input "HD Flashings"
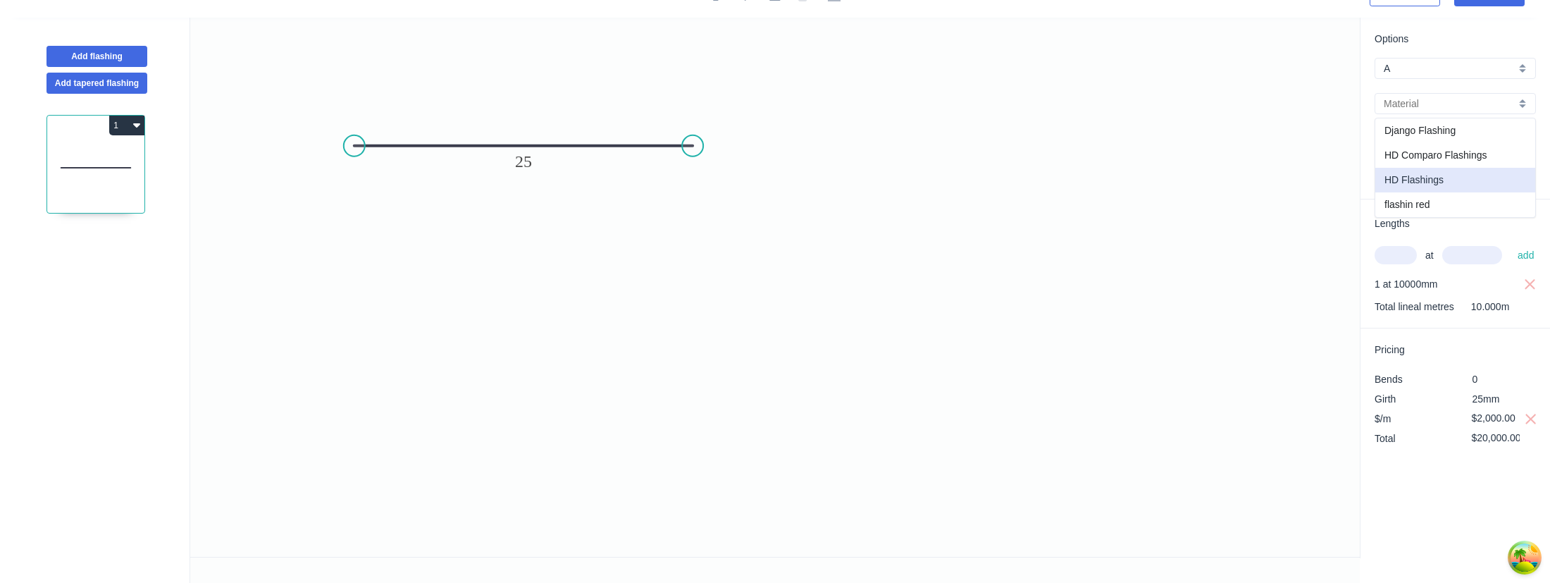
type input "100.0"
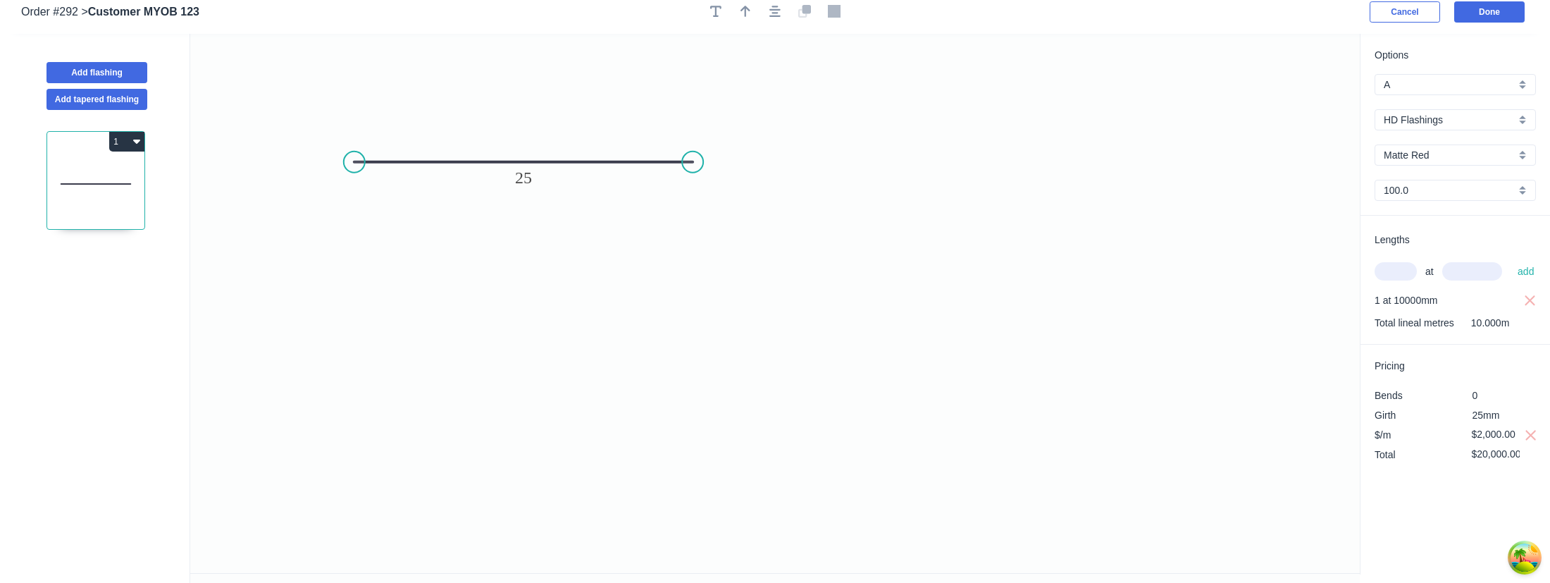
scroll to position [0, 0]
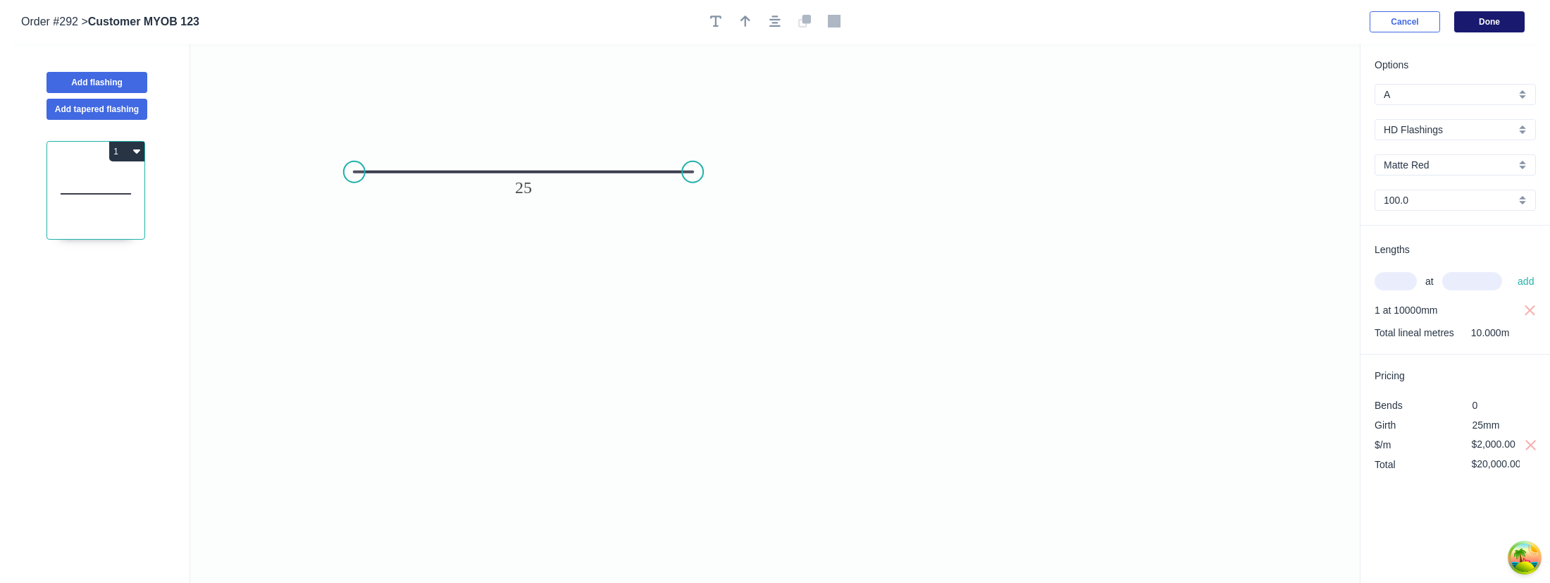
click at [1508, 27] on button "Done" at bounding box center [1489, 21] width 70 height 21
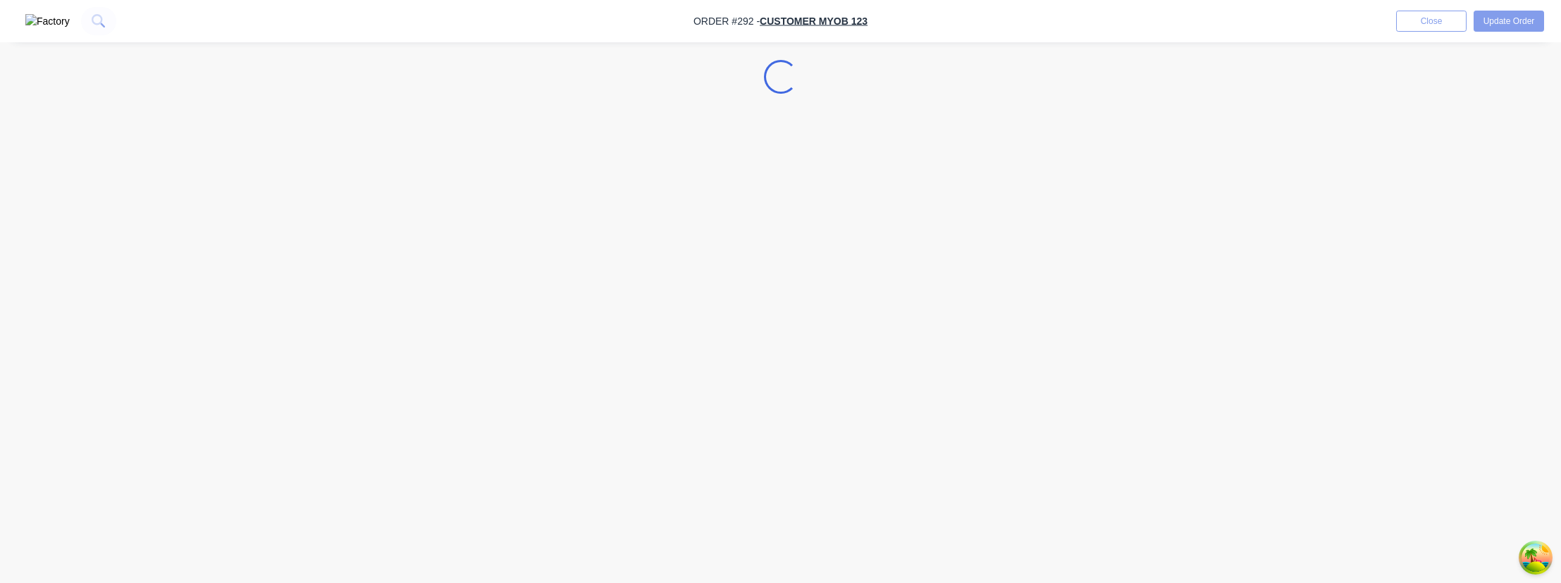
select select "AU"
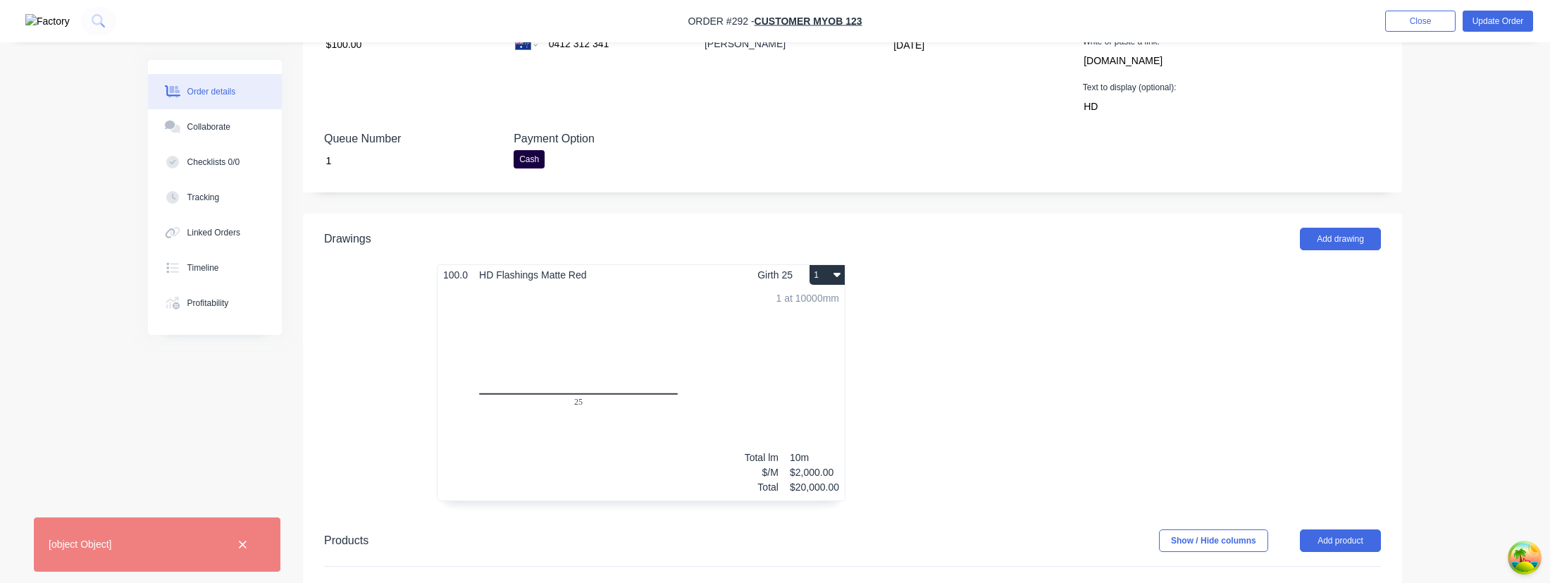
click at [590, 340] on div "1 at 10000mm Total lm $/M Total 10m $2,000.00 $20,000.00" at bounding box center [641, 392] width 407 height 215
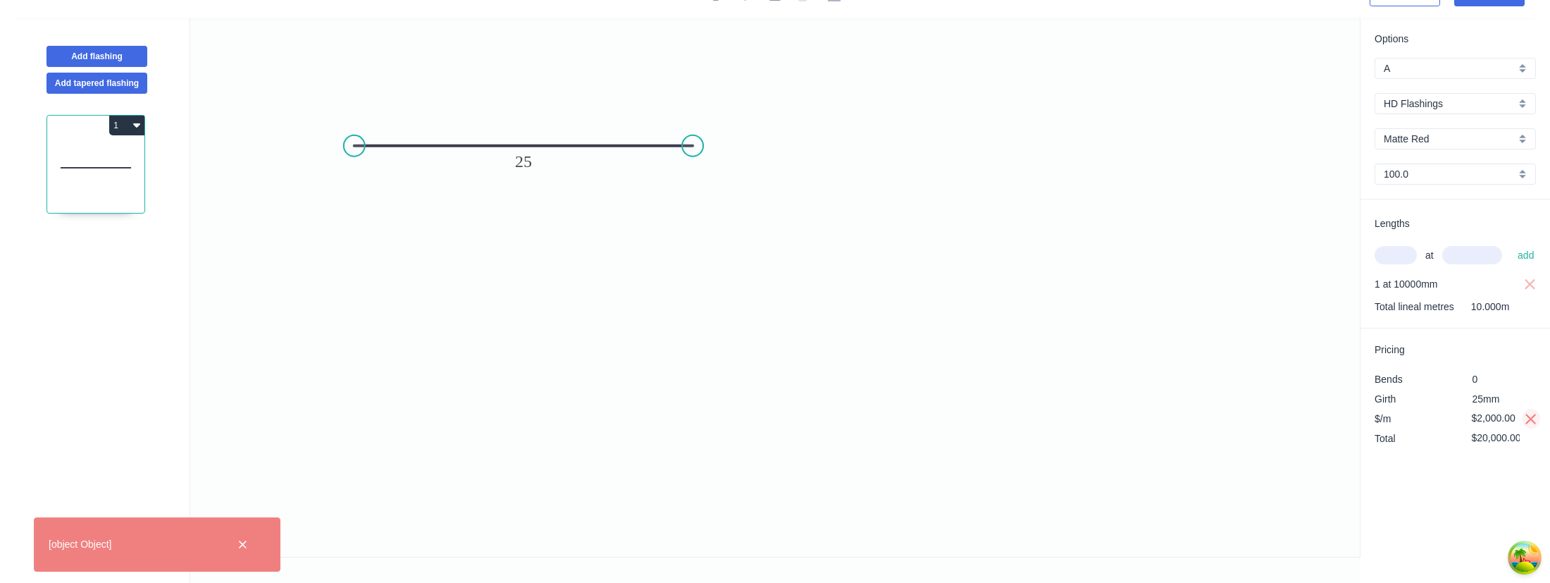
click at [1536, 419] on icon "button" at bounding box center [1531, 419] width 13 height 17
type input "$10.00"
type input "$100.00"
click at [1475, 472] on div "Options A A a HD Flashings HD Flashings Matte Red Matte Red 100.0 100.0 Lengths…" at bounding box center [1455, 288] width 190 height 540
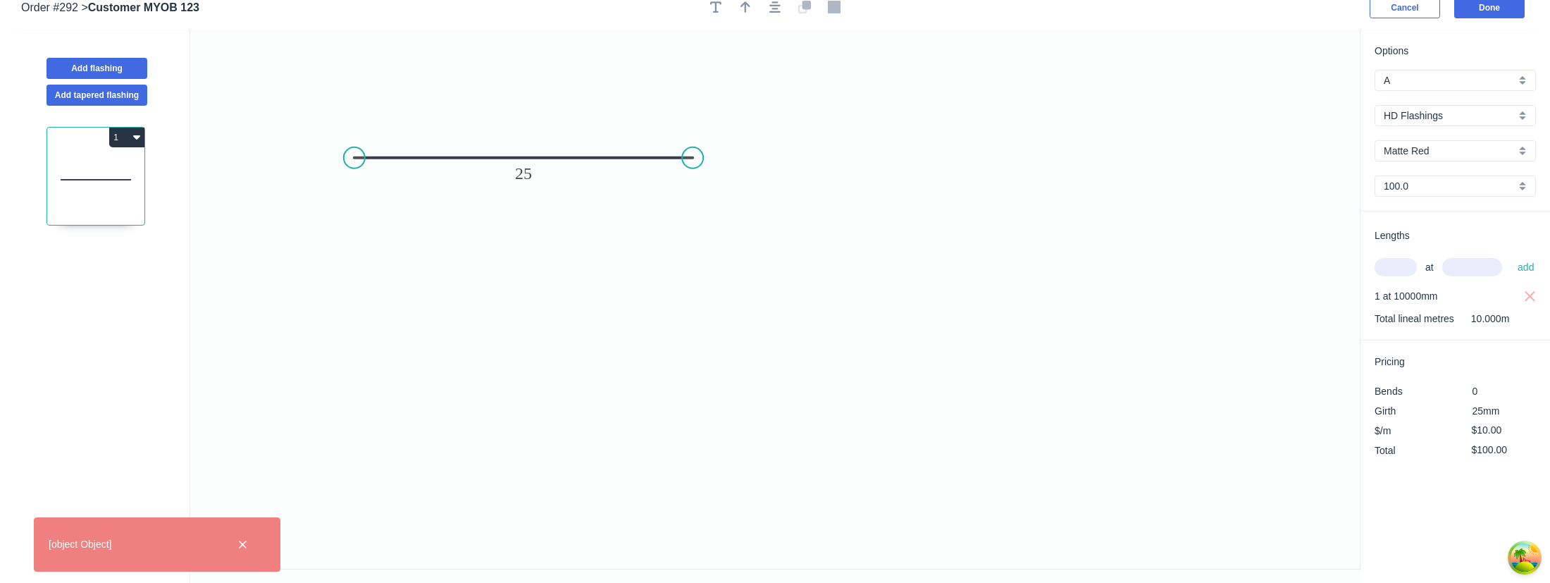
scroll to position [0, 0]
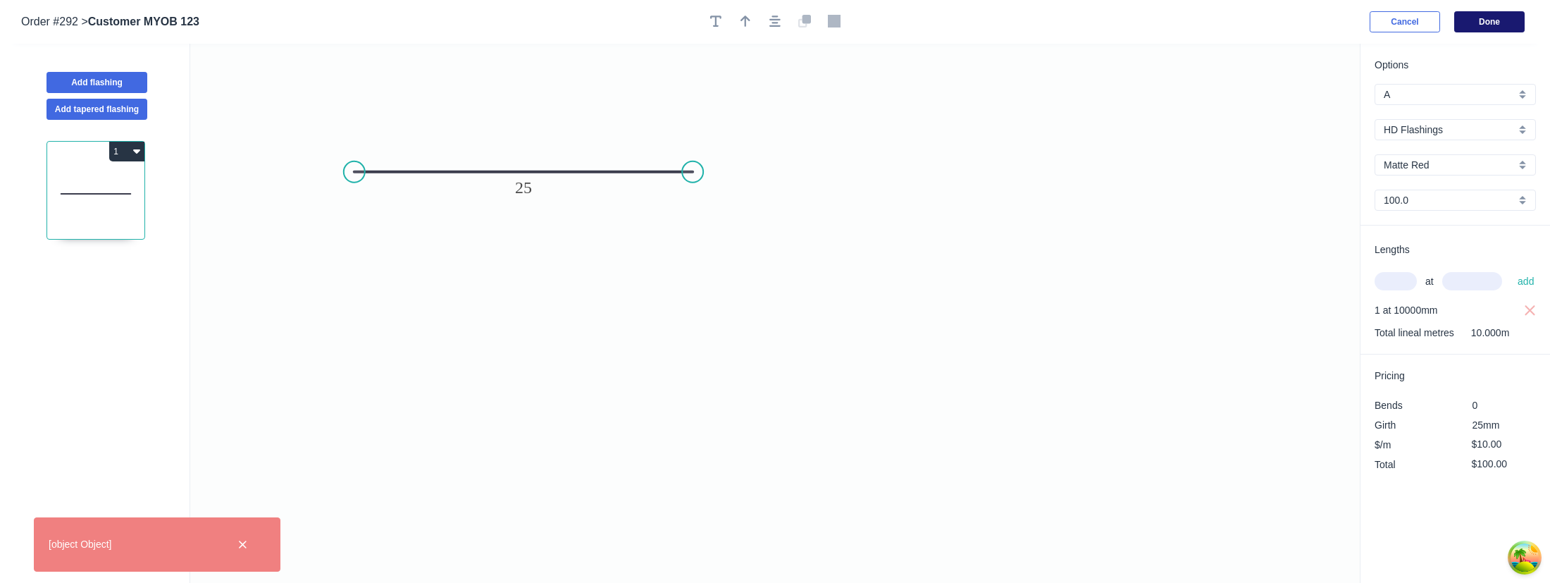
click at [1489, 32] on button "Done" at bounding box center [1489, 21] width 70 height 21
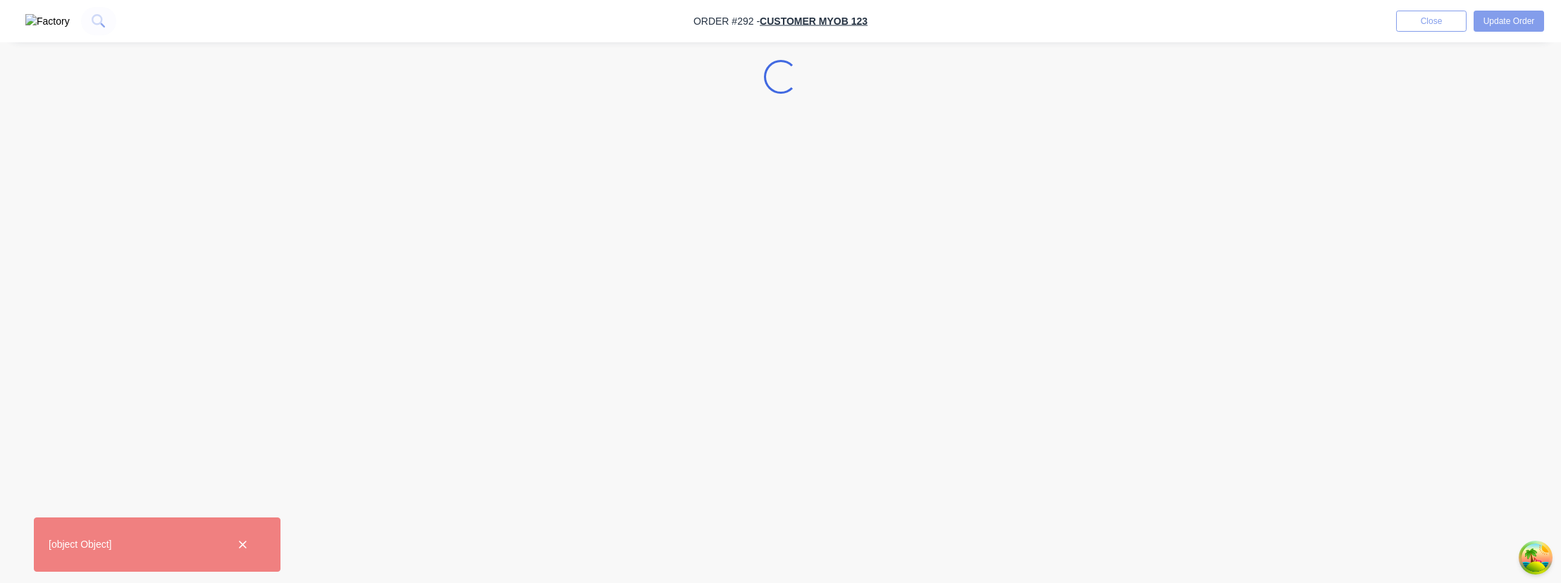
select select "AU"
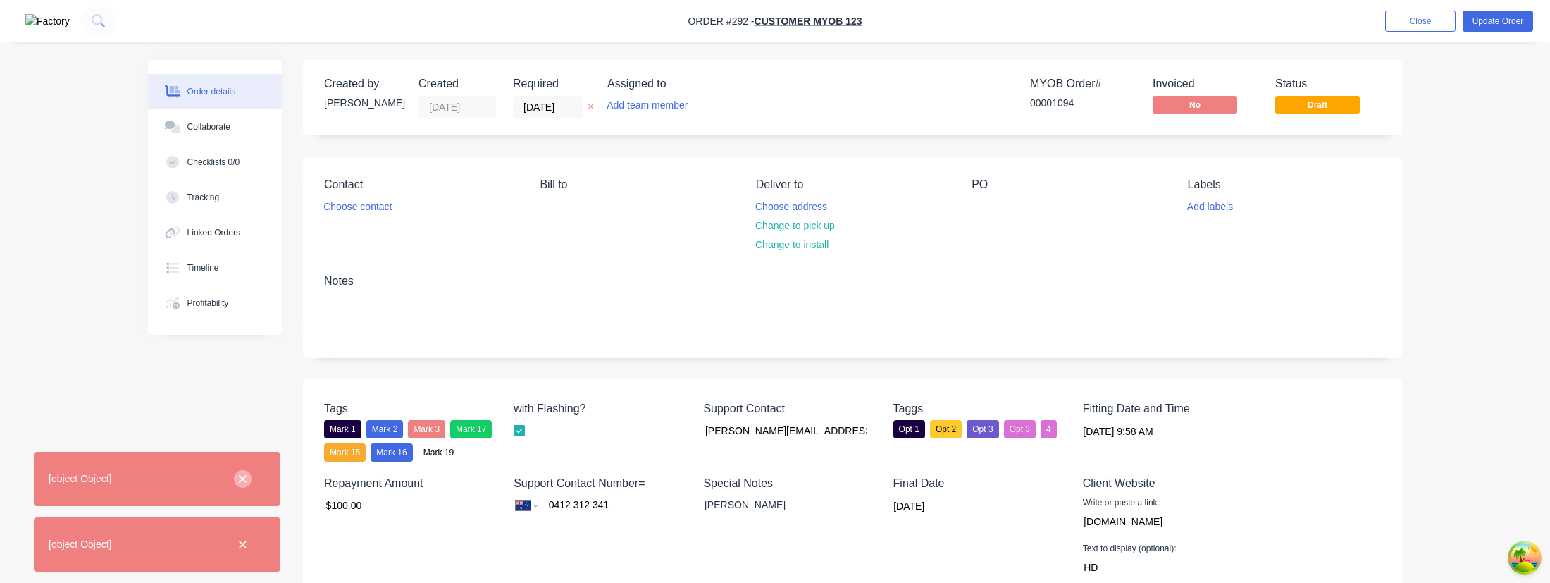
click at [239, 483] on icon "button" at bounding box center [242, 479] width 9 height 13
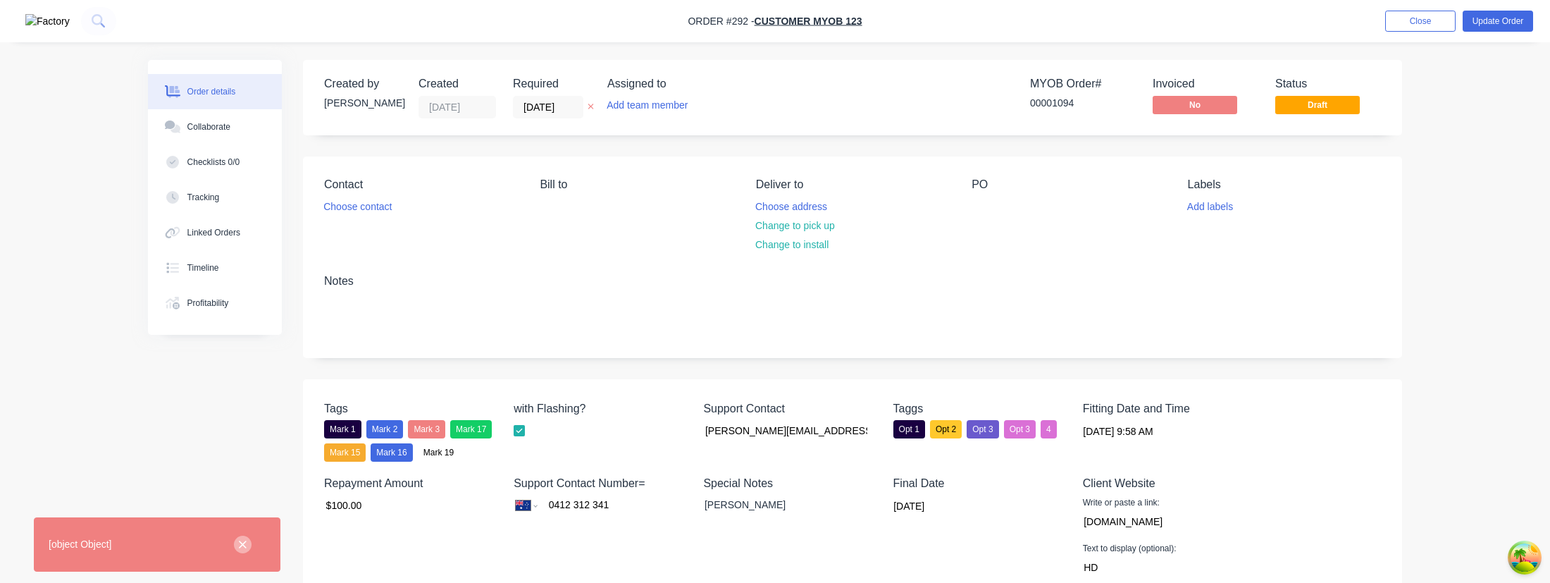
click at [247, 541] on icon "button" at bounding box center [242, 544] width 9 height 13
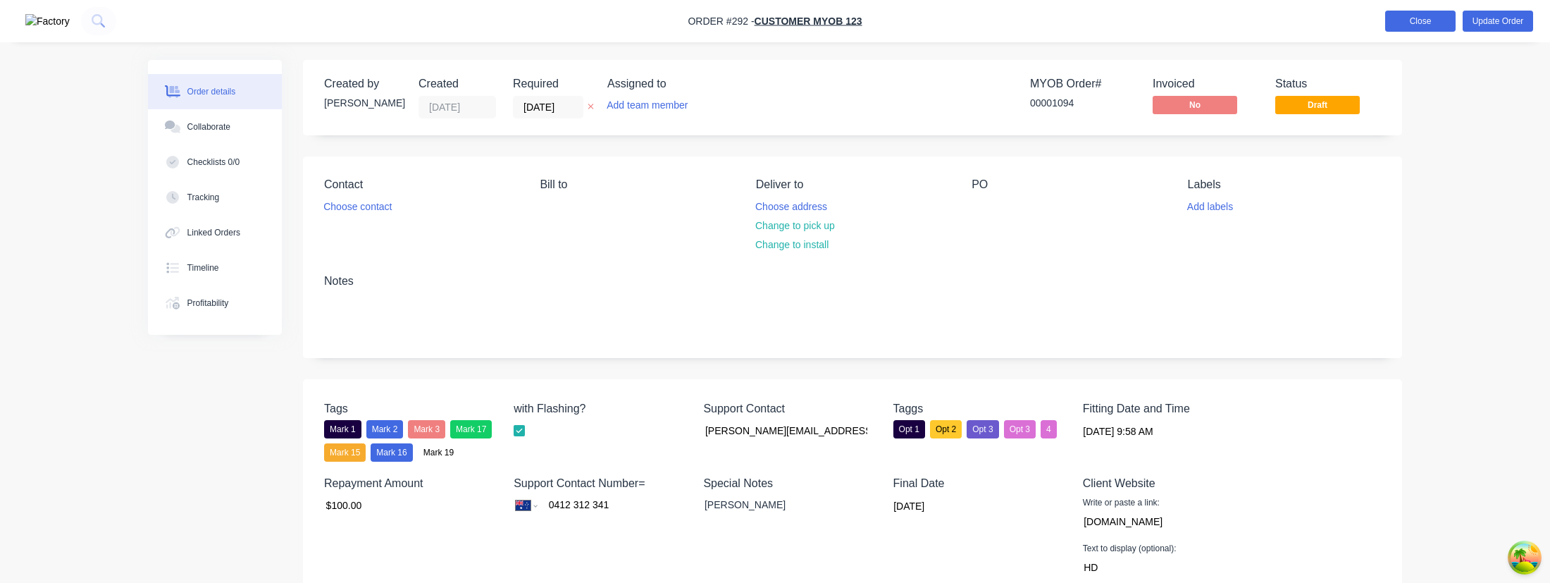
click at [1391, 24] on button "Close" at bounding box center [1420, 21] width 70 height 21
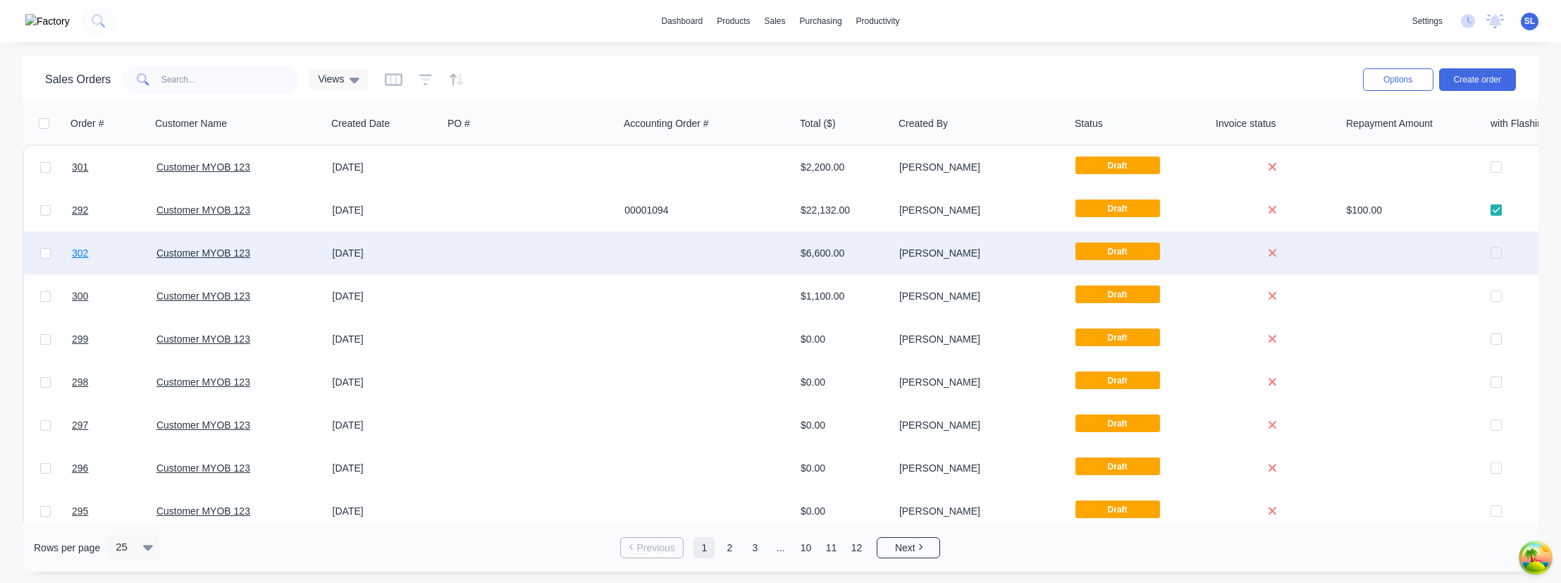
click at [84, 252] on span "302" at bounding box center [80, 253] width 16 height 14
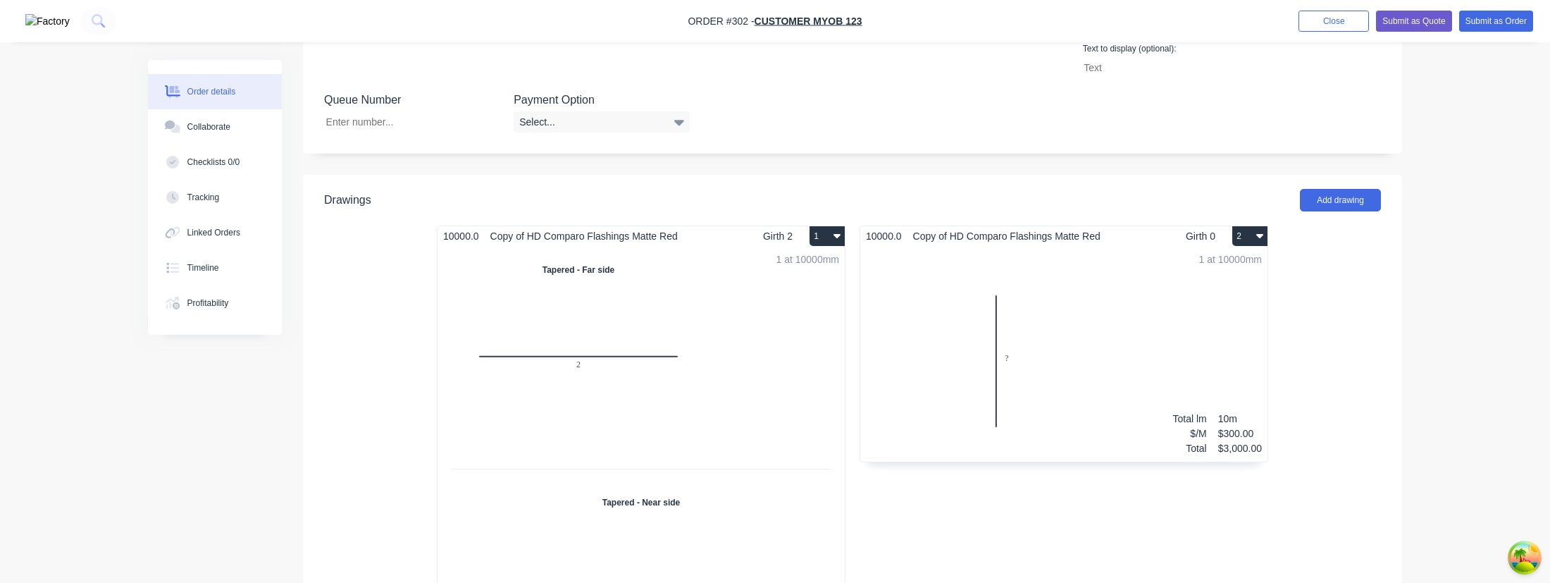
scroll to position [540, 0]
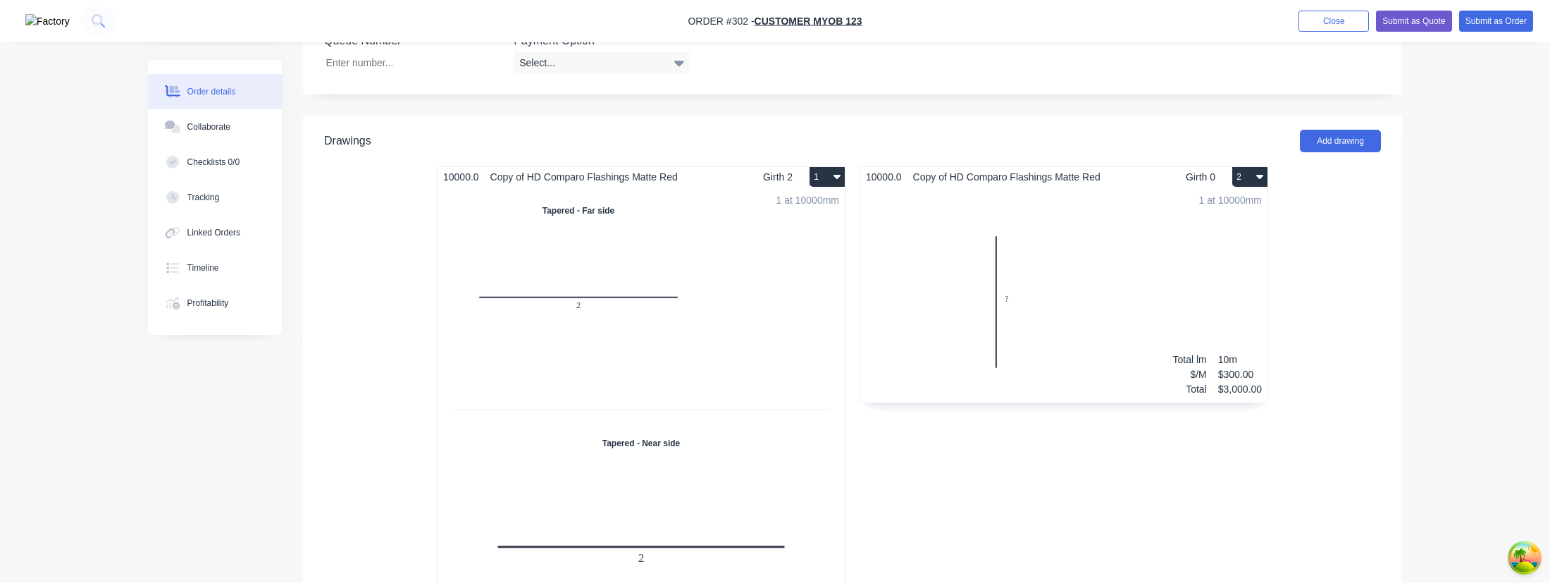
click at [693, 299] on div "1 at 10000mm Total lm $/M Total 10m $300.00 $3,000.00" at bounding box center [641, 419] width 407 height 464
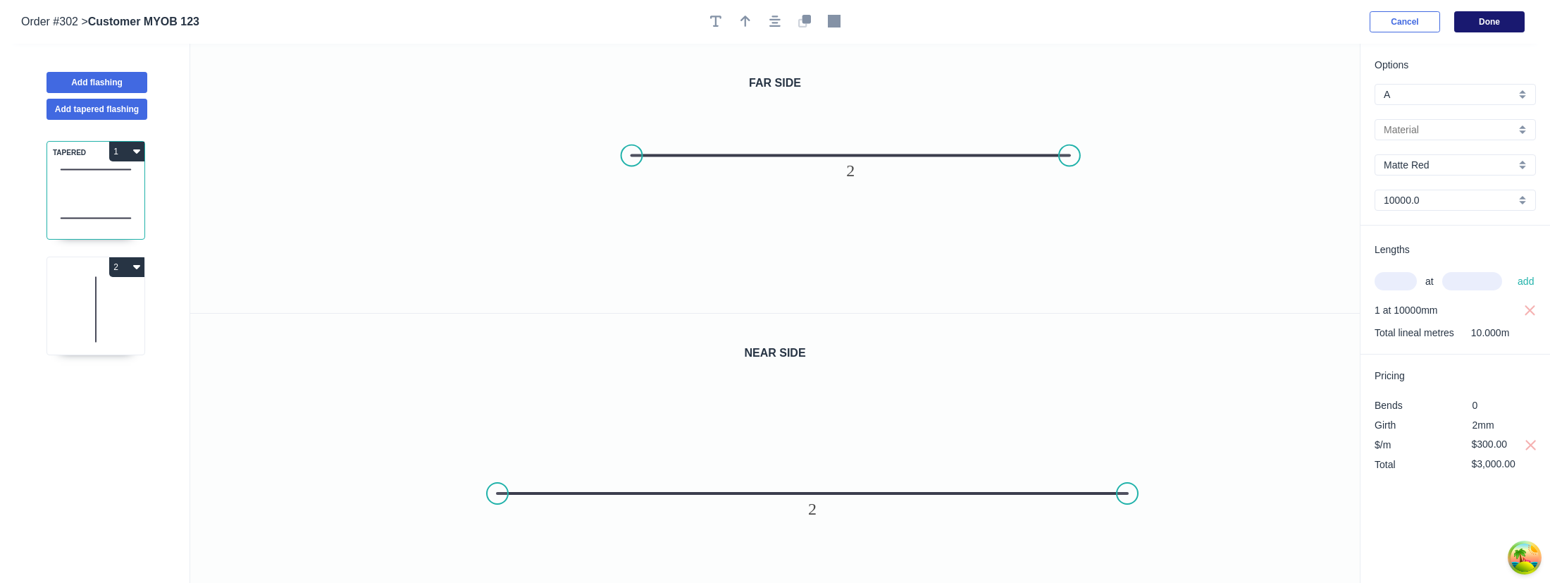
click at [1483, 20] on button "Done" at bounding box center [1489, 21] width 70 height 21
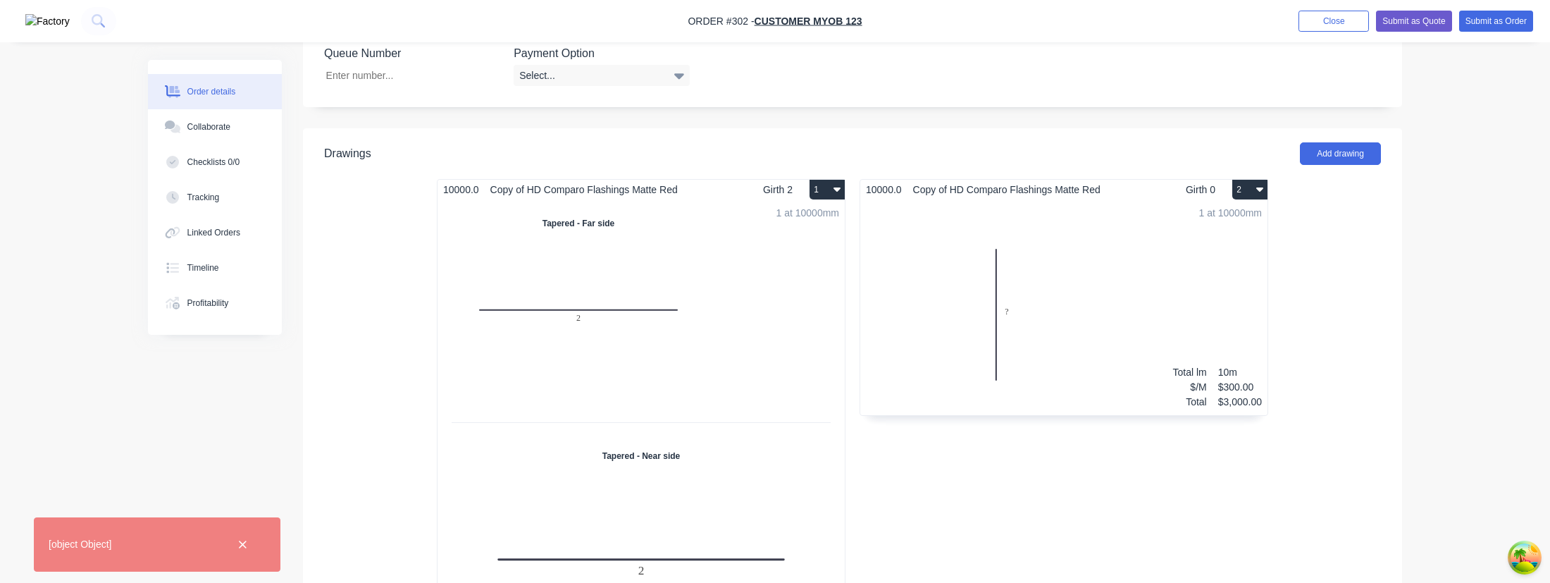
scroll to position [530, 0]
click at [1024, 328] on div "1 at 10000mm Total lm $/M Total 10m $300.00 $3,000.00" at bounding box center [1063, 304] width 407 height 215
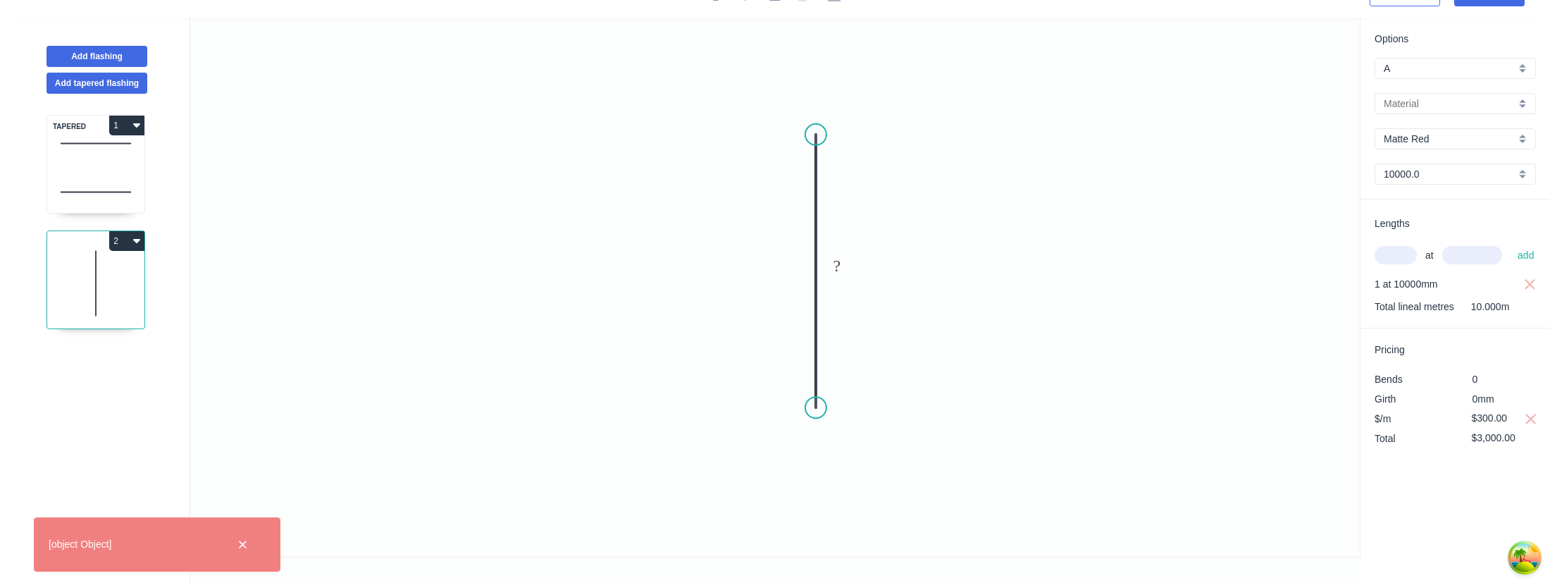
click at [862, 262] on icon "0 ?" at bounding box center [775, 287] width 1170 height 539
click at [853, 264] on rect at bounding box center [836, 265] width 46 height 29
click at [842, 271] on rect at bounding box center [836, 267] width 28 height 20
click at [1050, 299] on icon "0 25" at bounding box center [775, 287] width 1170 height 539
click at [241, 547] on icon "button" at bounding box center [242, 544] width 9 height 13
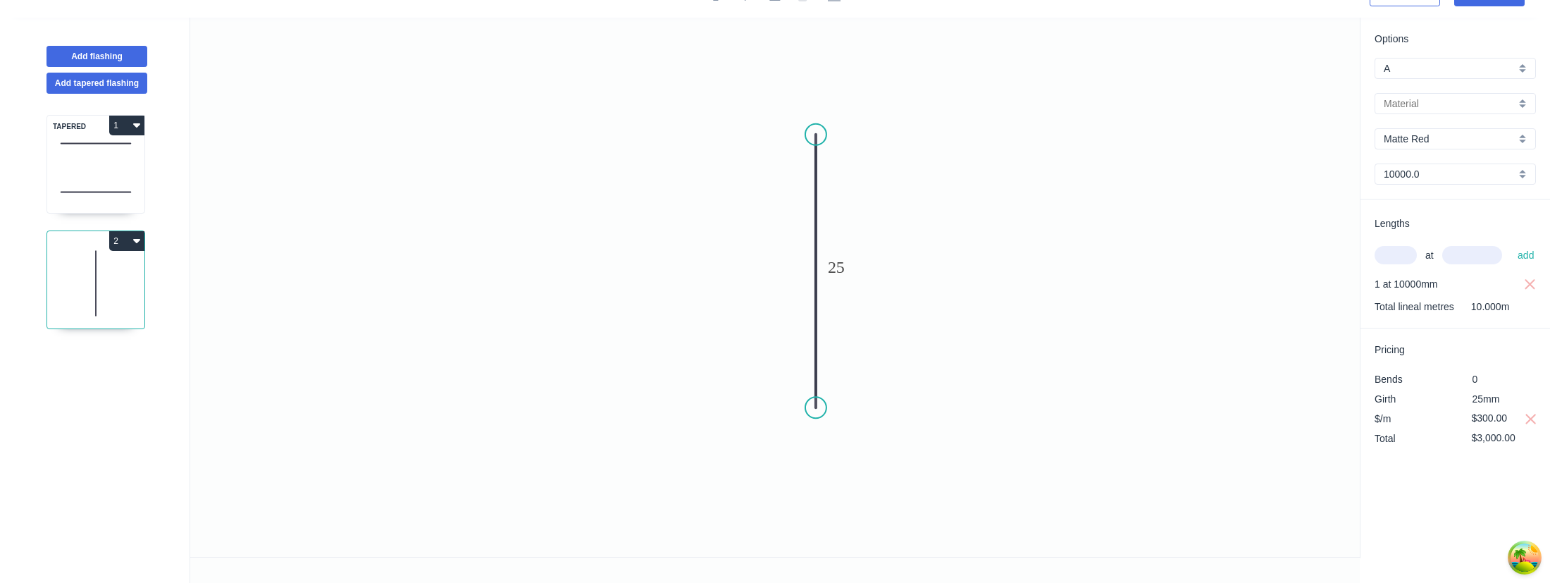
click at [316, 430] on icon "0 25" at bounding box center [775, 287] width 1170 height 539
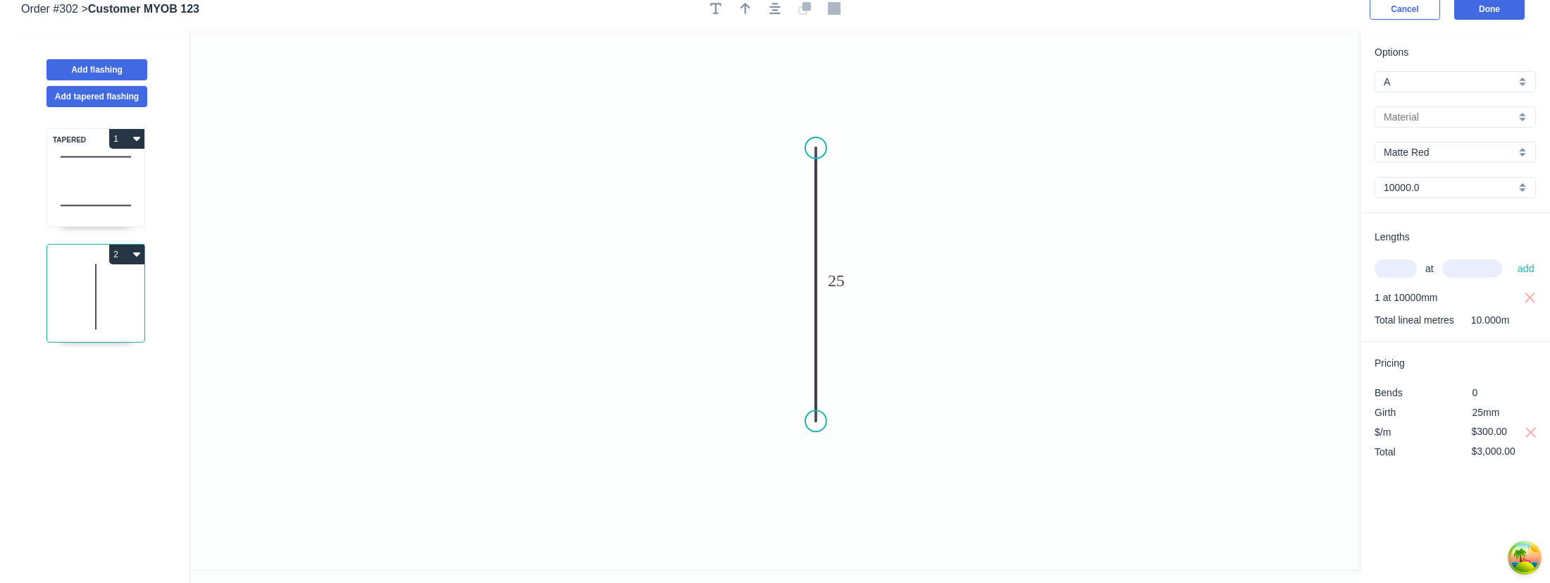
scroll to position [0, 0]
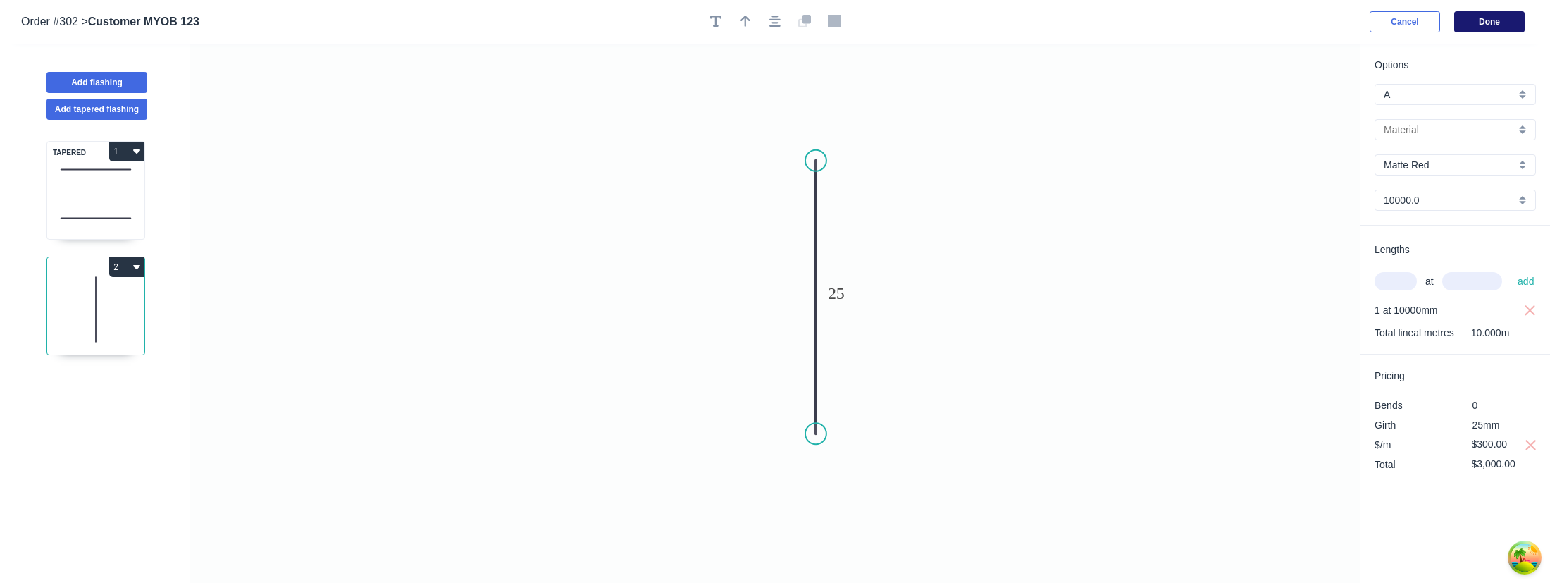
click at [1479, 22] on button "Done" at bounding box center [1489, 21] width 70 height 21
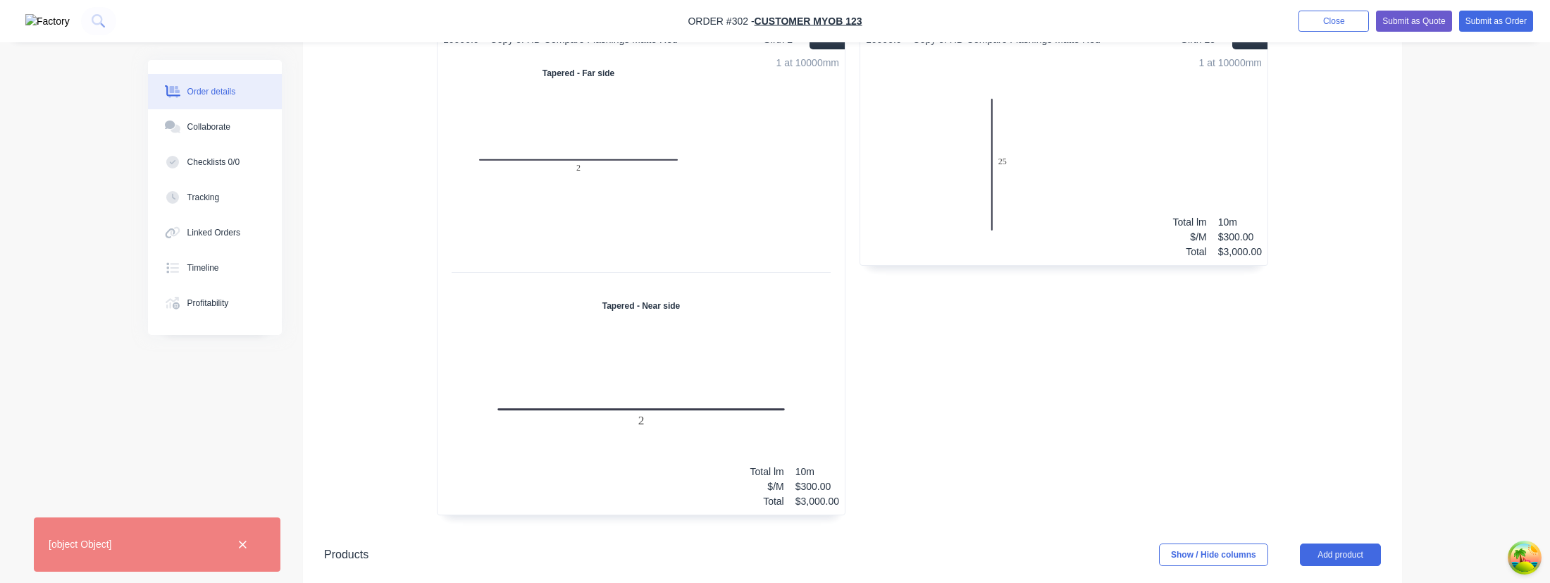
scroll to position [700, 0]
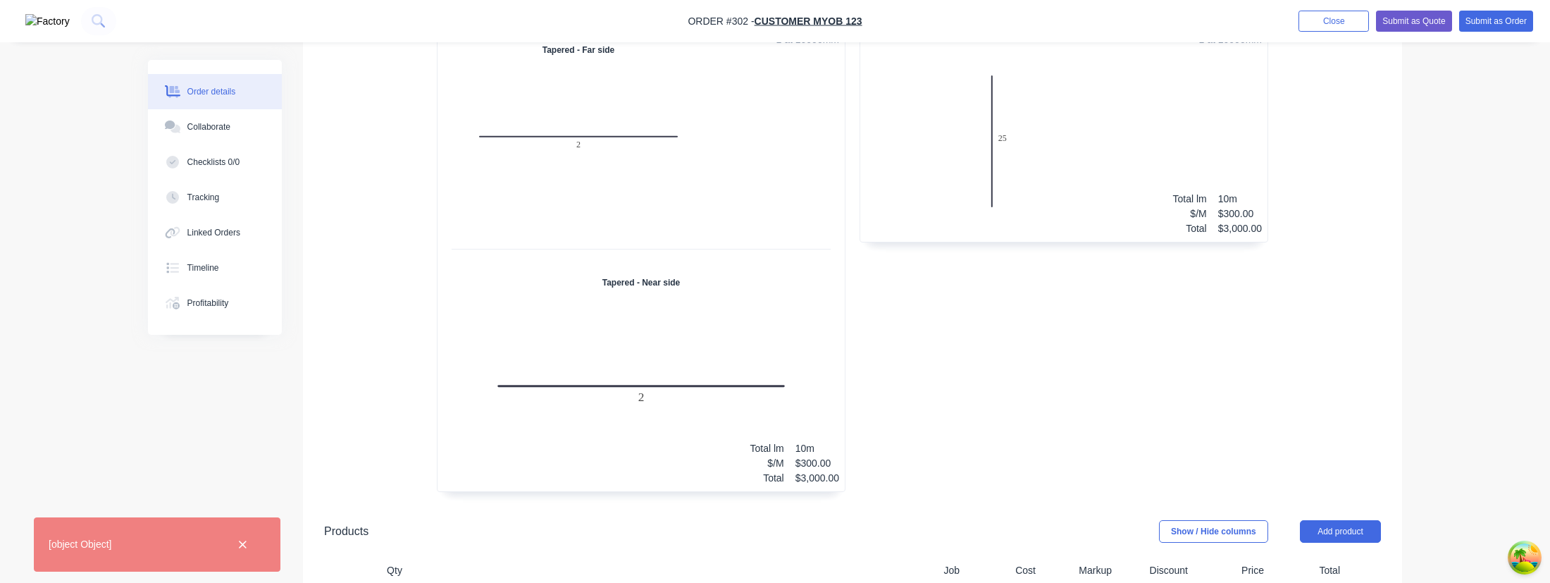
click at [763, 292] on div "1 at 10000mm Total lm $/M Total 10m $300.00 $3,000.00" at bounding box center [641, 259] width 407 height 464
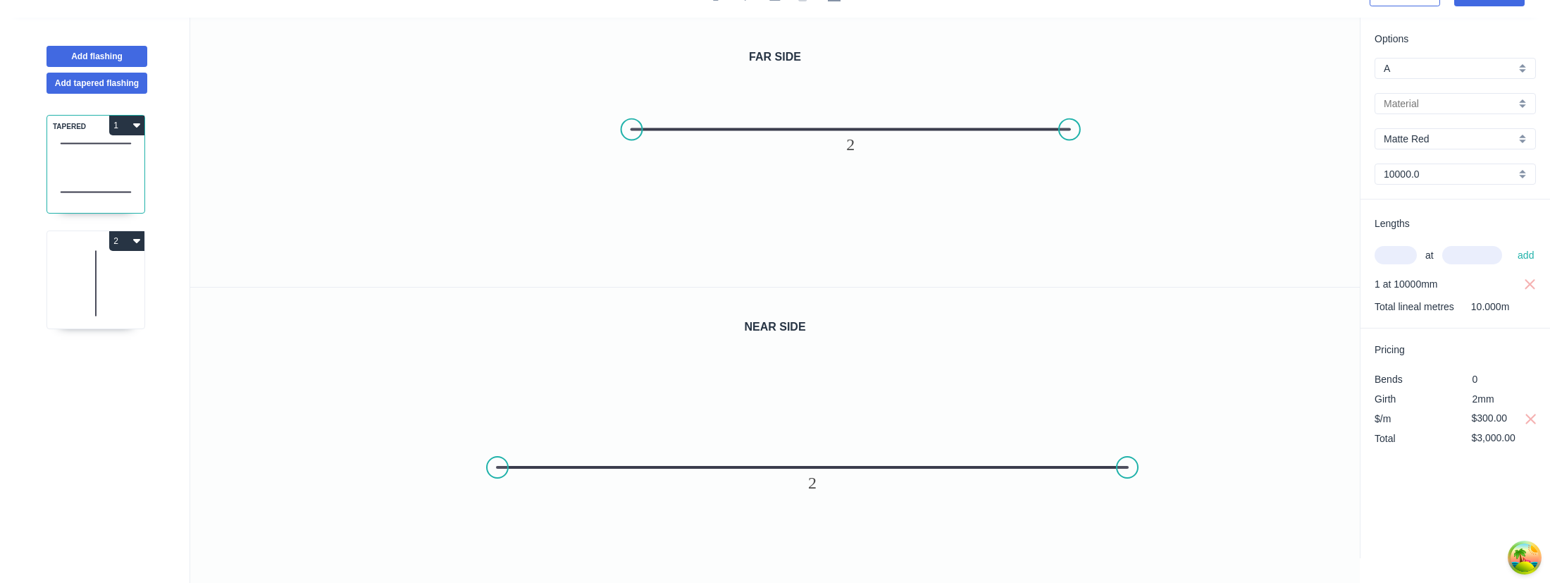
scroll to position [26, 0]
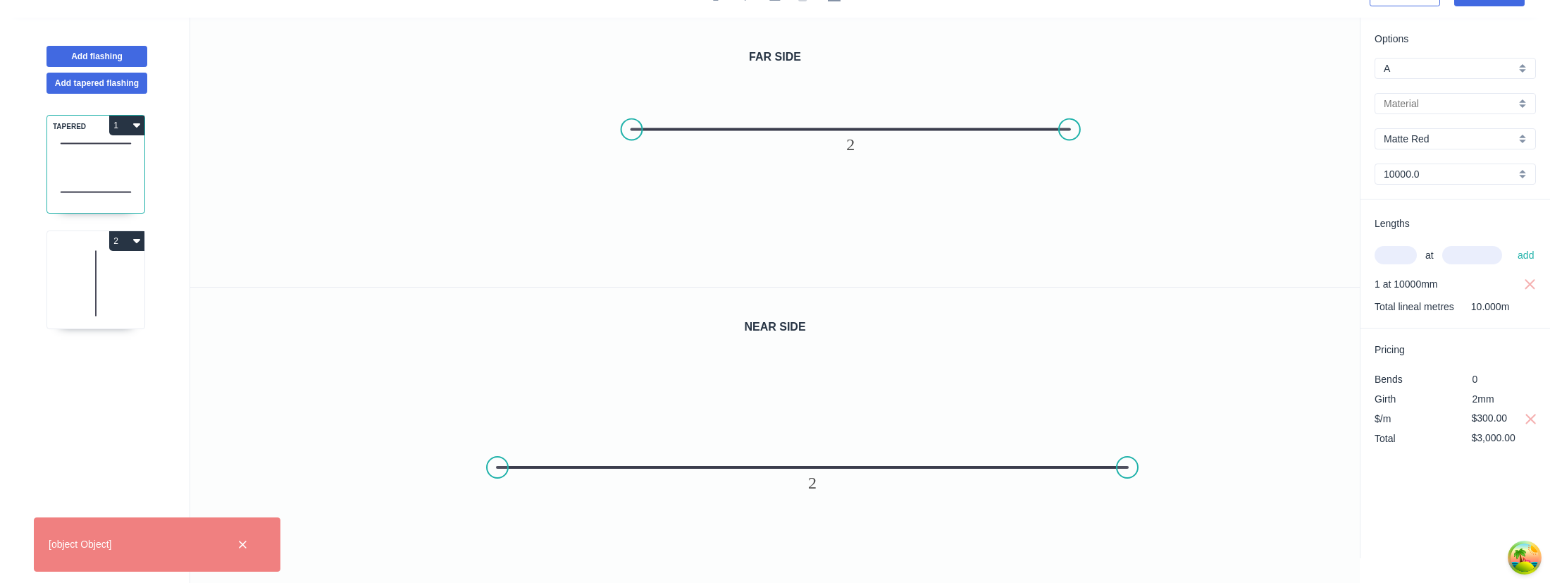
click at [1432, 100] on input "text" at bounding box center [1450, 104] width 132 height 15
click at [1415, 129] on div "Django Flashing" at bounding box center [1455, 130] width 160 height 25
type input "Django Flashing"
type input "red"
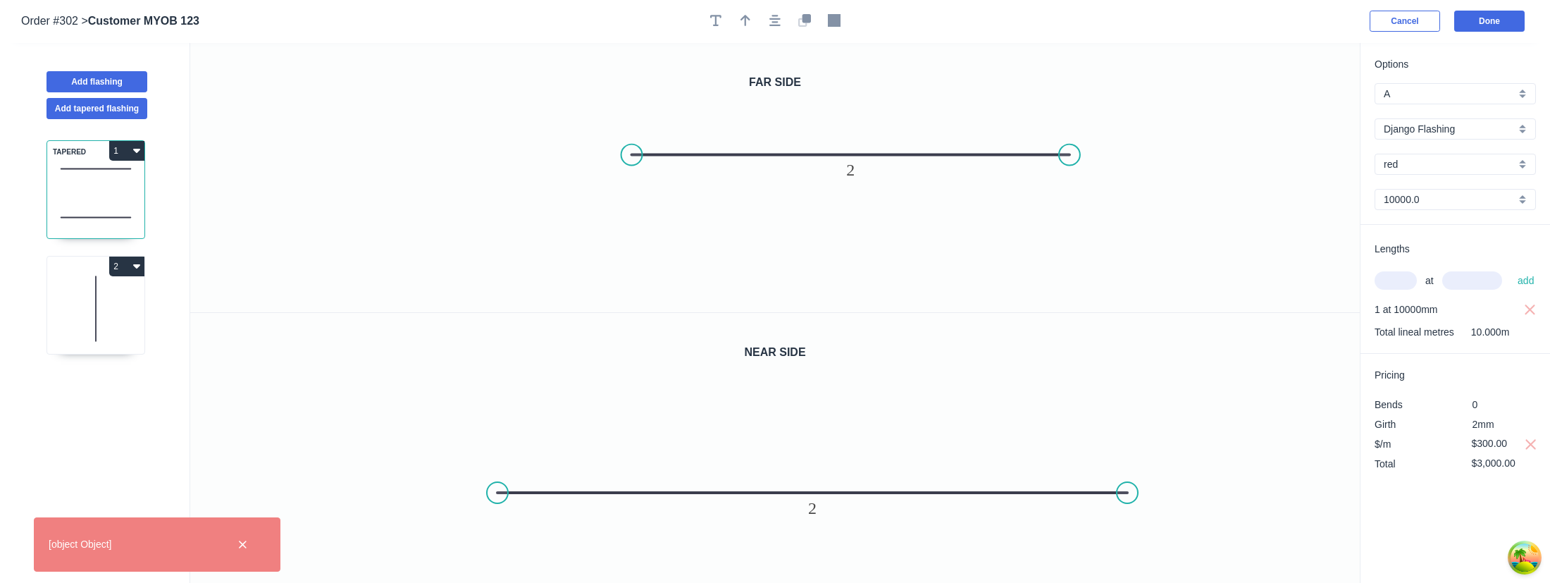
scroll to position [0, 0]
click at [1466, 25] on button "Done" at bounding box center [1489, 21] width 70 height 21
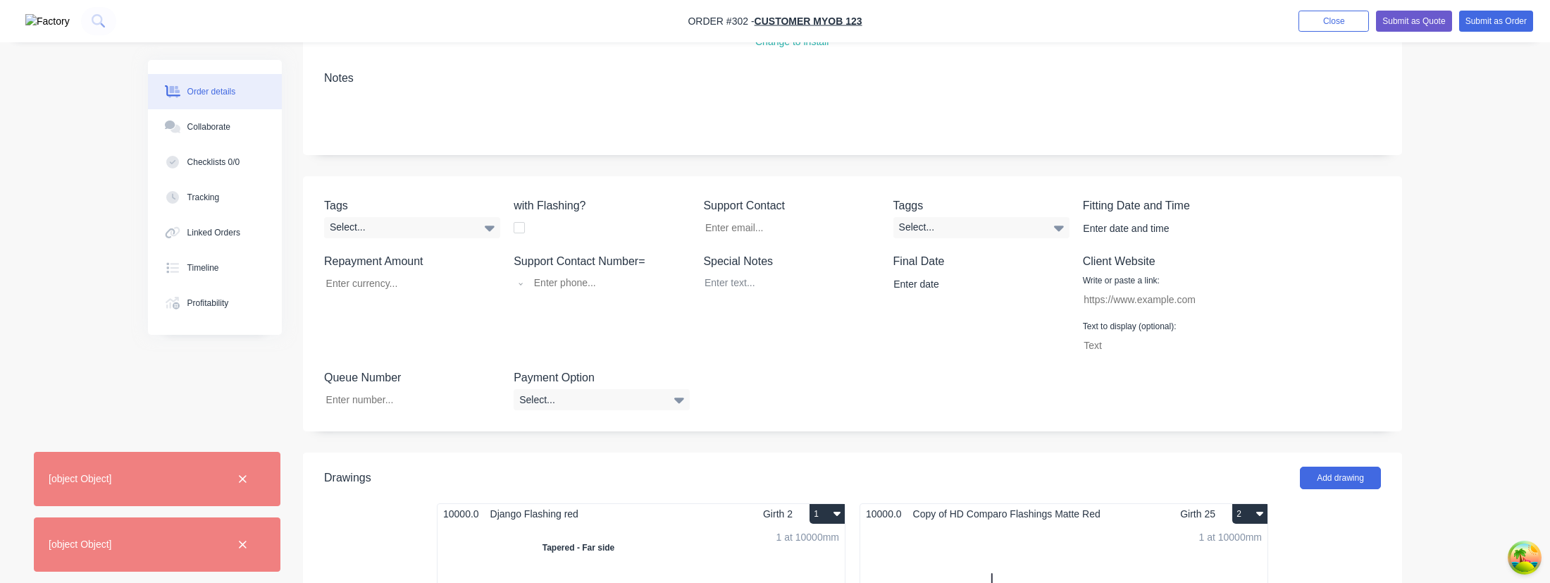
scroll to position [466, 0]
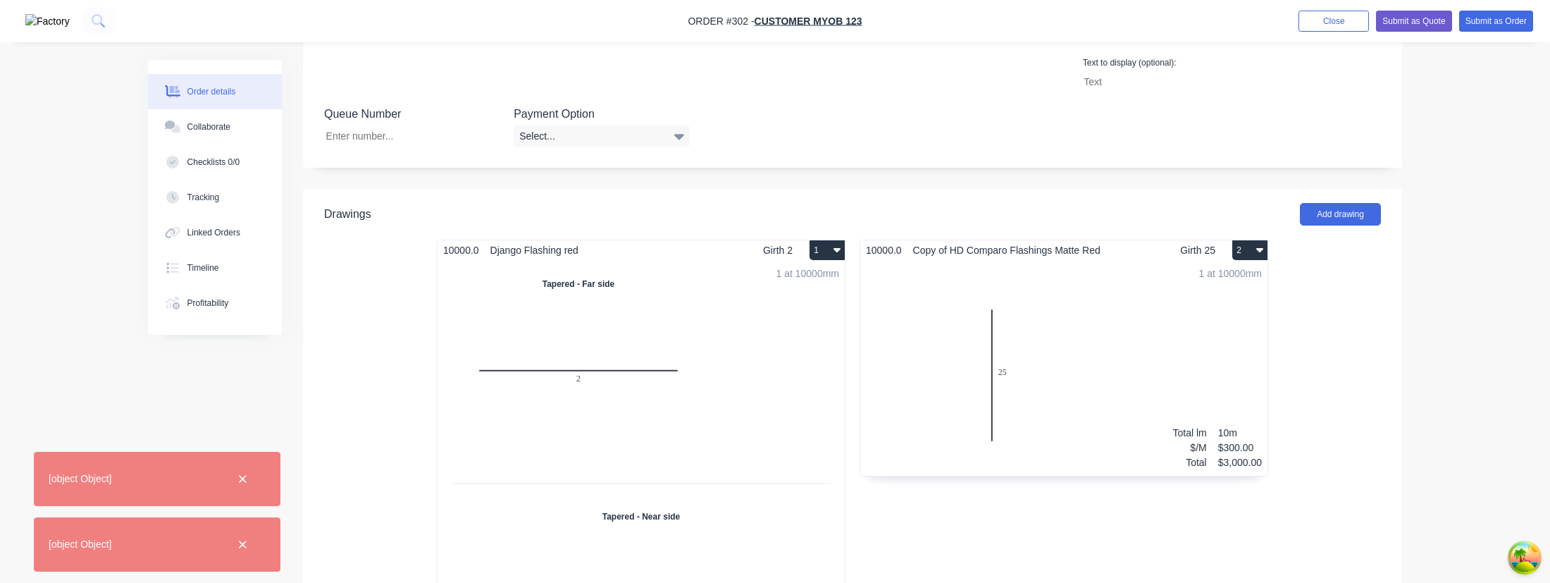
click at [647, 383] on div "1 at 10000mm Total lm $/M Total 10m $300.00 $3,000.00" at bounding box center [641, 493] width 407 height 464
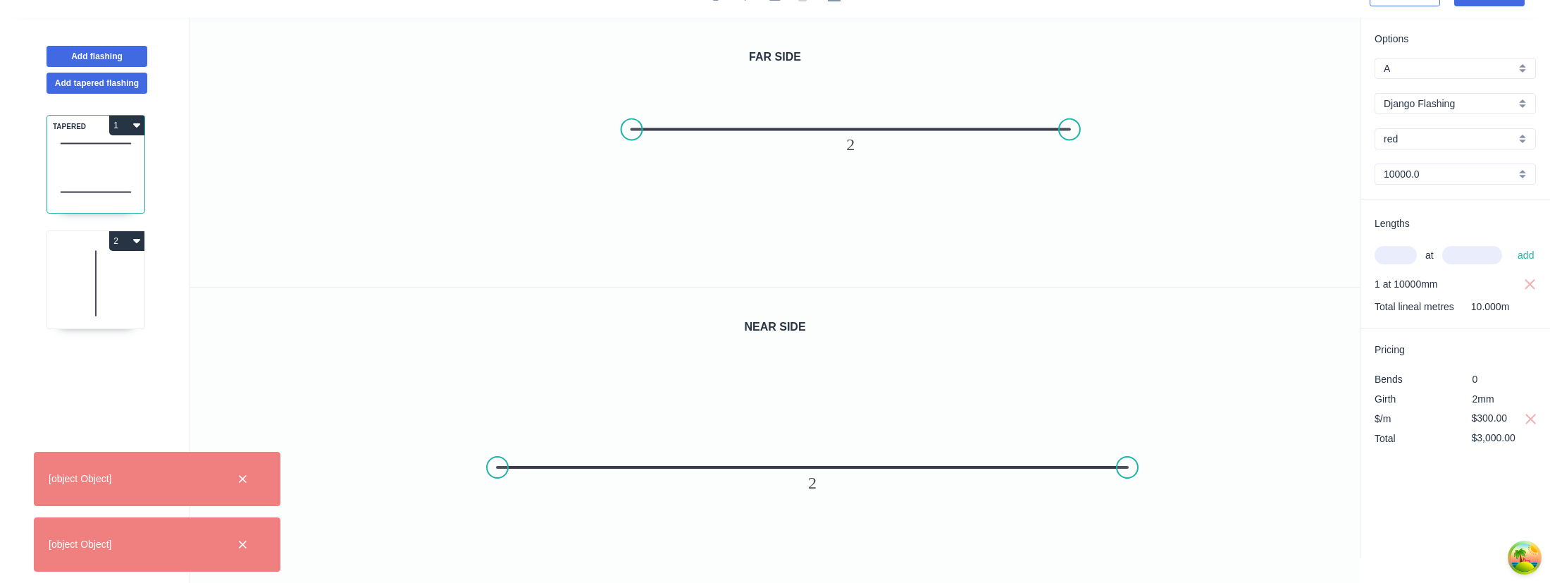
click at [96, 267] on icon at bounding box center [96, 283] width 0 height 64
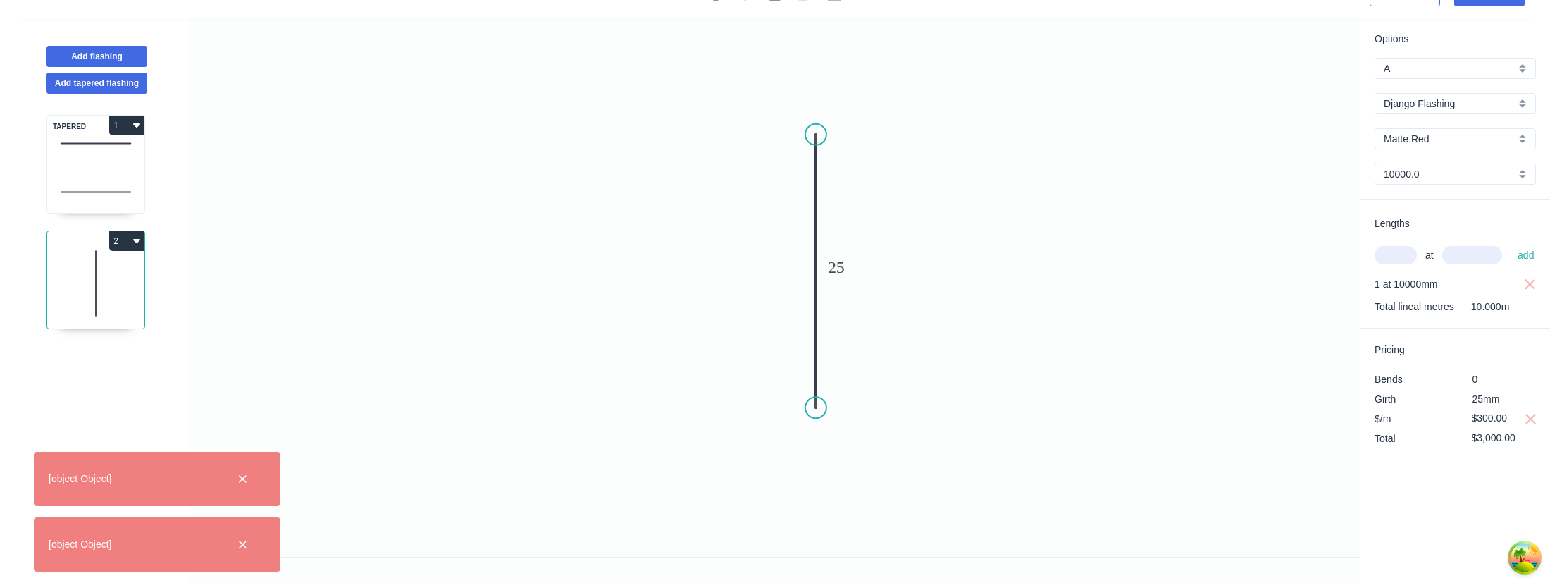
click at [98, 166] on div "TAPERED 1" at bounding box center [96, 164] width 99 height 99
type input "red"
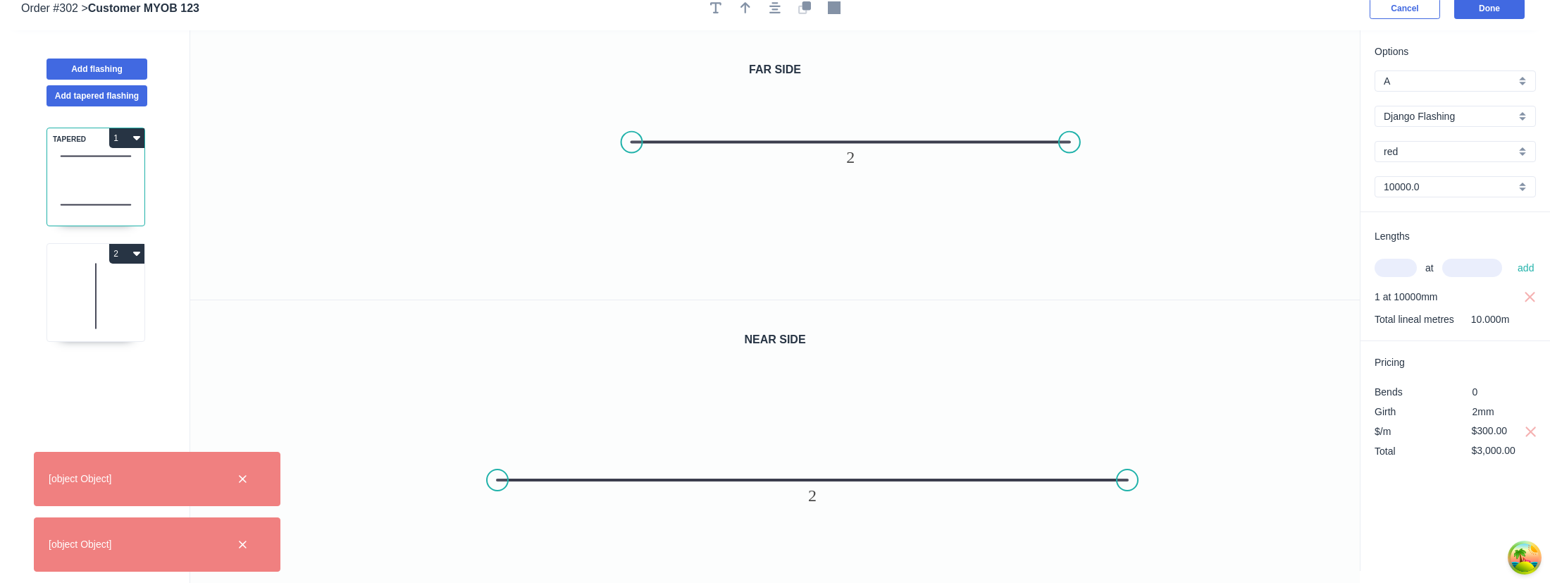
scroll to position [0, 0]
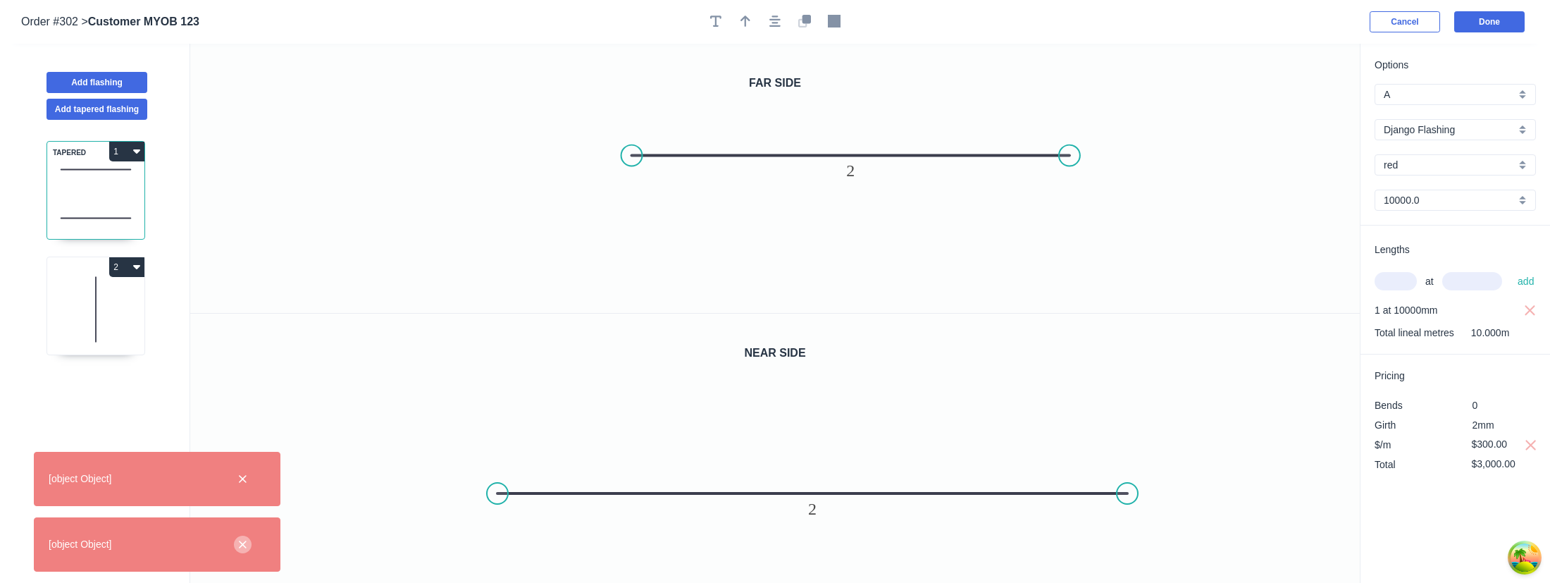
click at [249, 545] on button "button" at bounding box center [243, 544] width 18 height 18
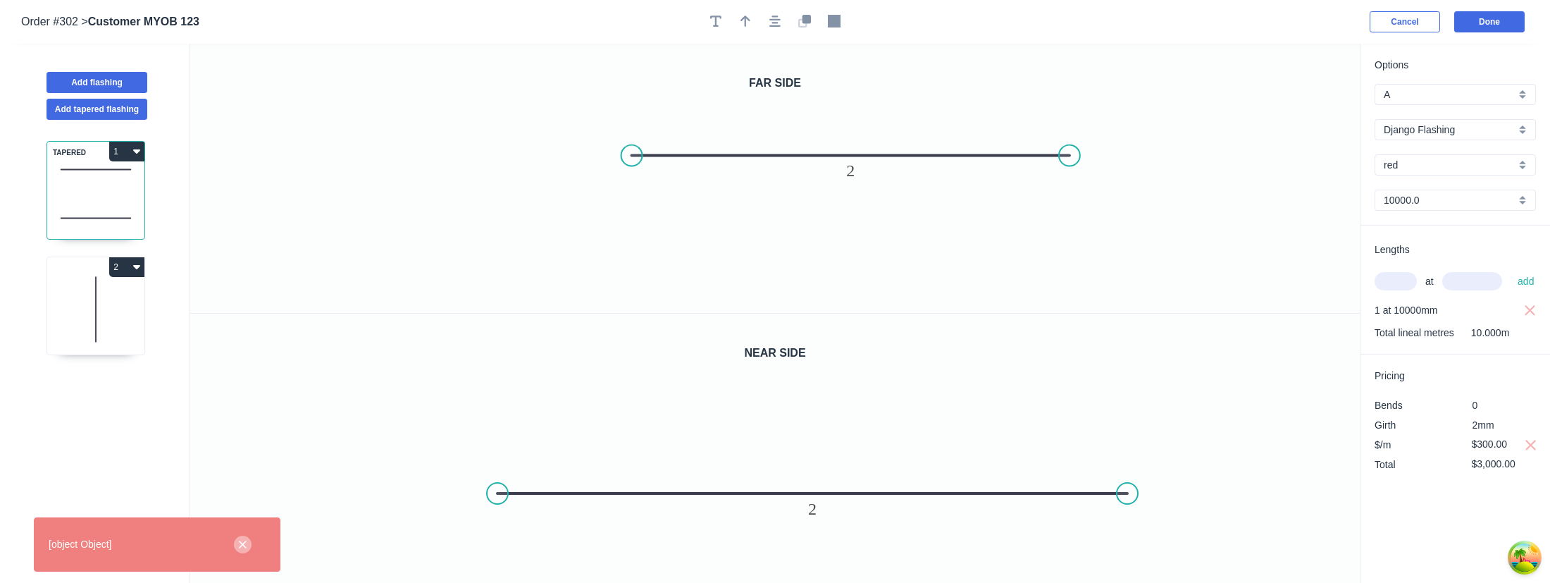
click at [245, 538] on icon "button" at bounding box center [242, 544] width 9 height 13
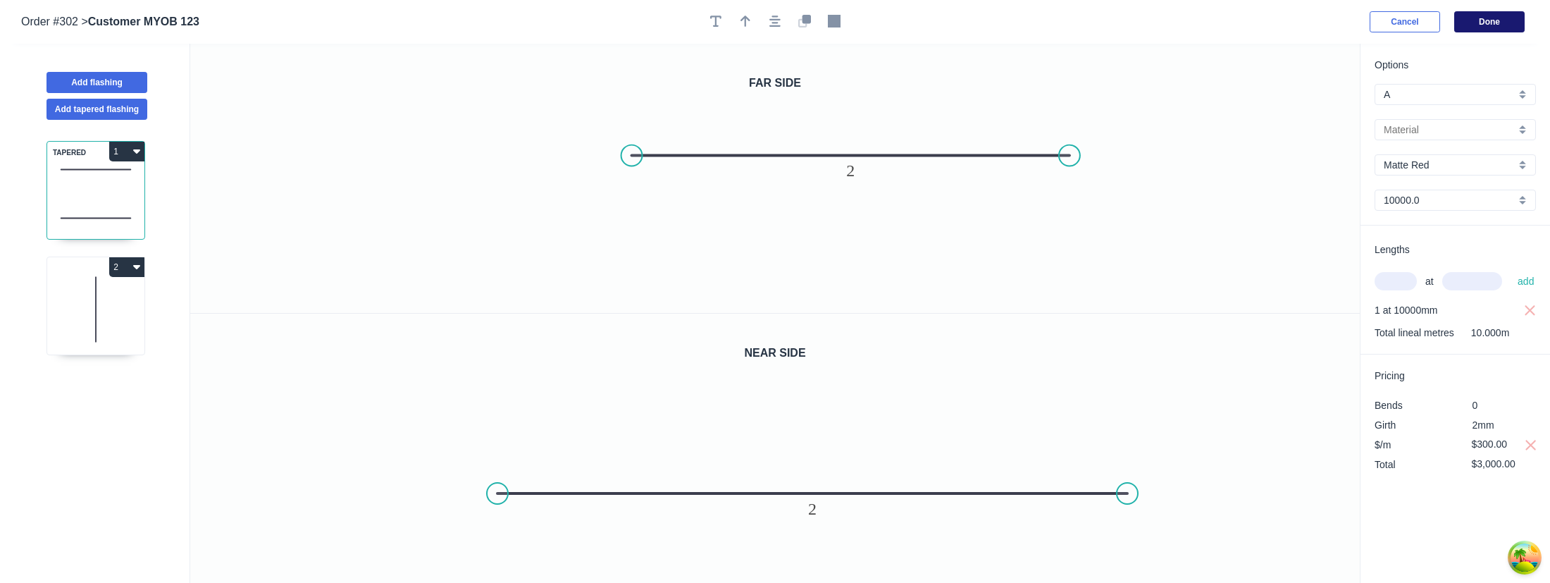
click at [1470, 24] on button "Done" at bounding box center [1489, 21] width 70 height 21
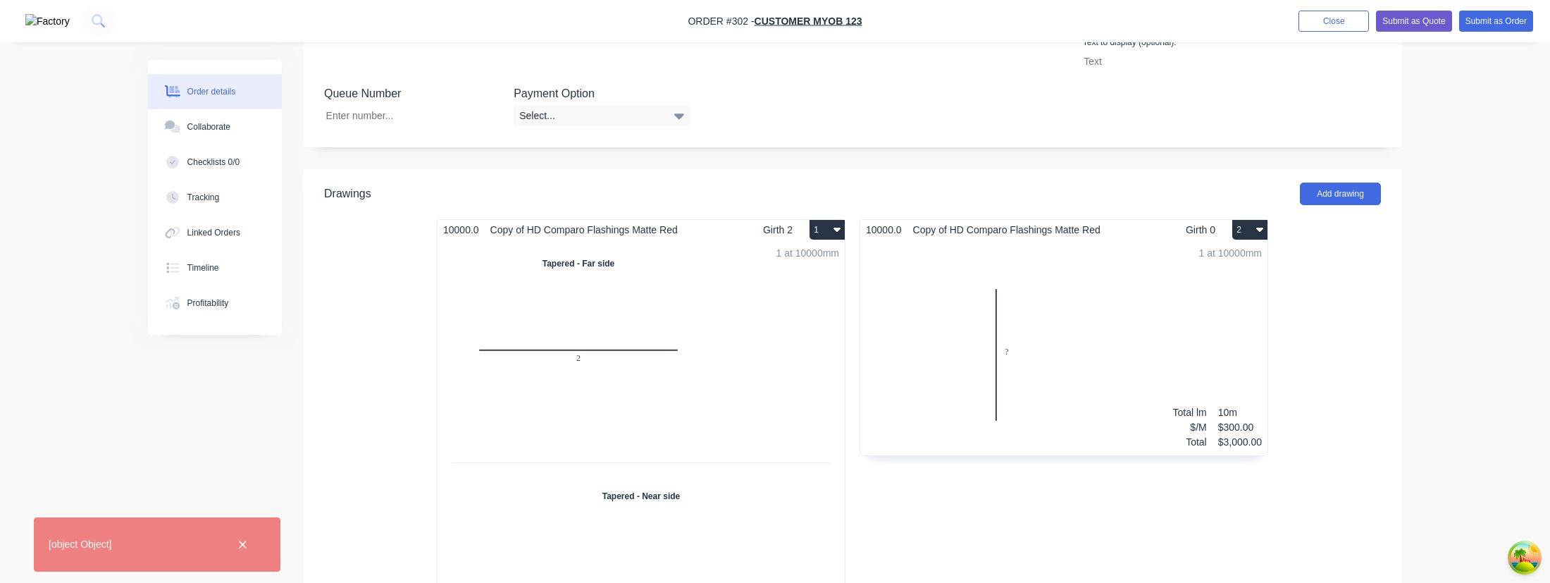
click at [614, 378] on div "1 at 10000mm Total lm $/M Total 10m $300.00 $3,000.00" at bounding box center [641, 472] width 407 height 464
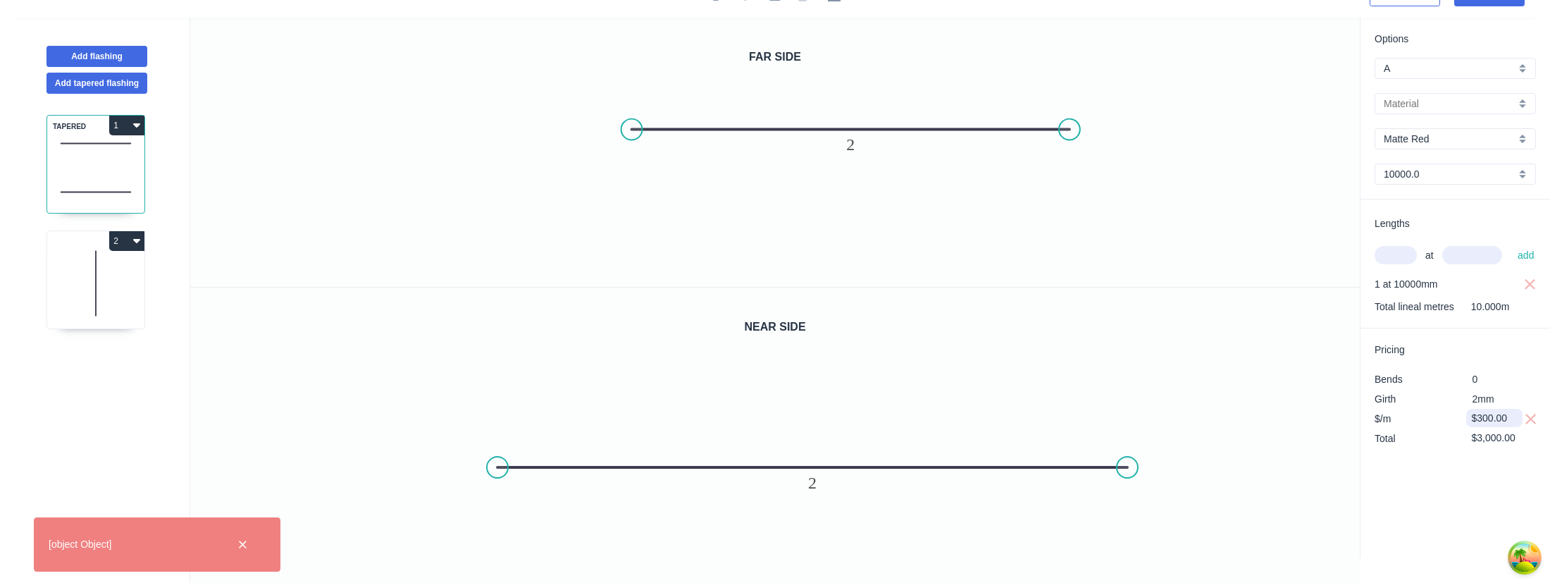
click at [1501, 418] on input "$300.00" at bounding box center [1496, 418] width 48 height 20
type input "$1,000.00"
type input "$10,000.00"
click at [1466, 507] on div "Options A A a Django Flashing HD Comparo Flashings HD Flashings flashin red Mat…" at bounding box center [1455, 288] width 190 height 540
click at [79, 291] on icon at bounding box center [95, 283] width 97 height 90
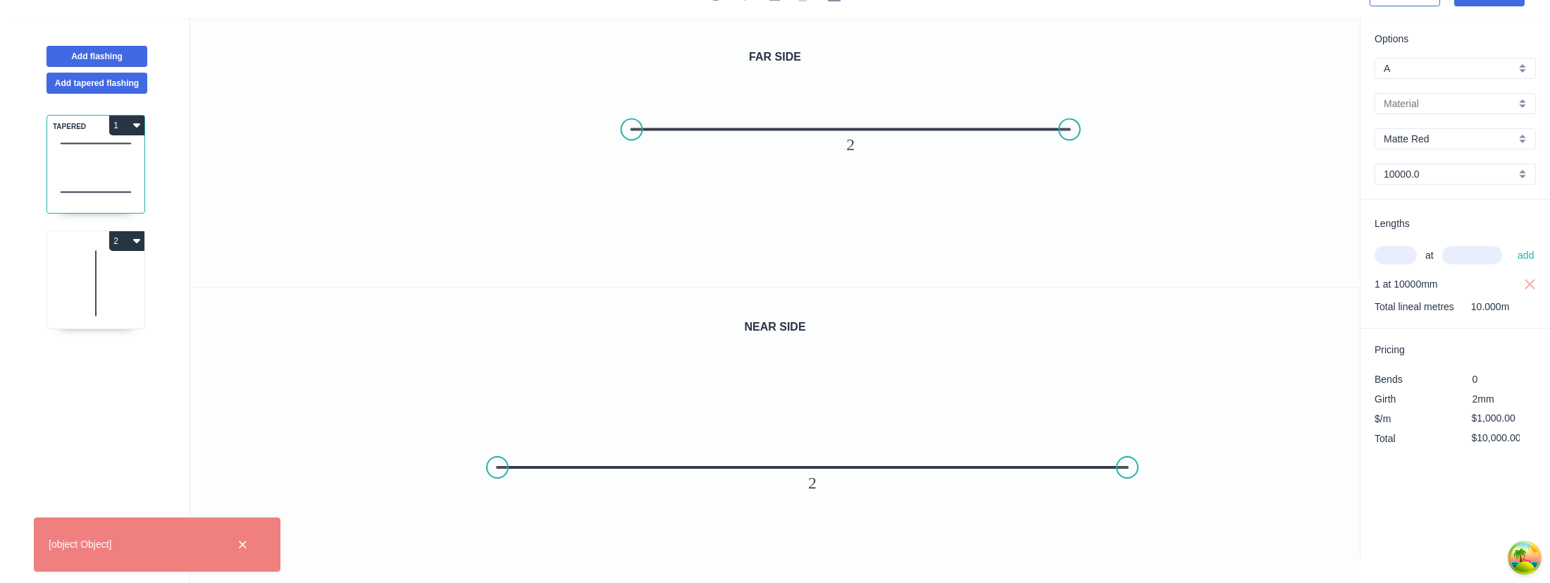
type input "$300.00"
type input "$3,000.00"
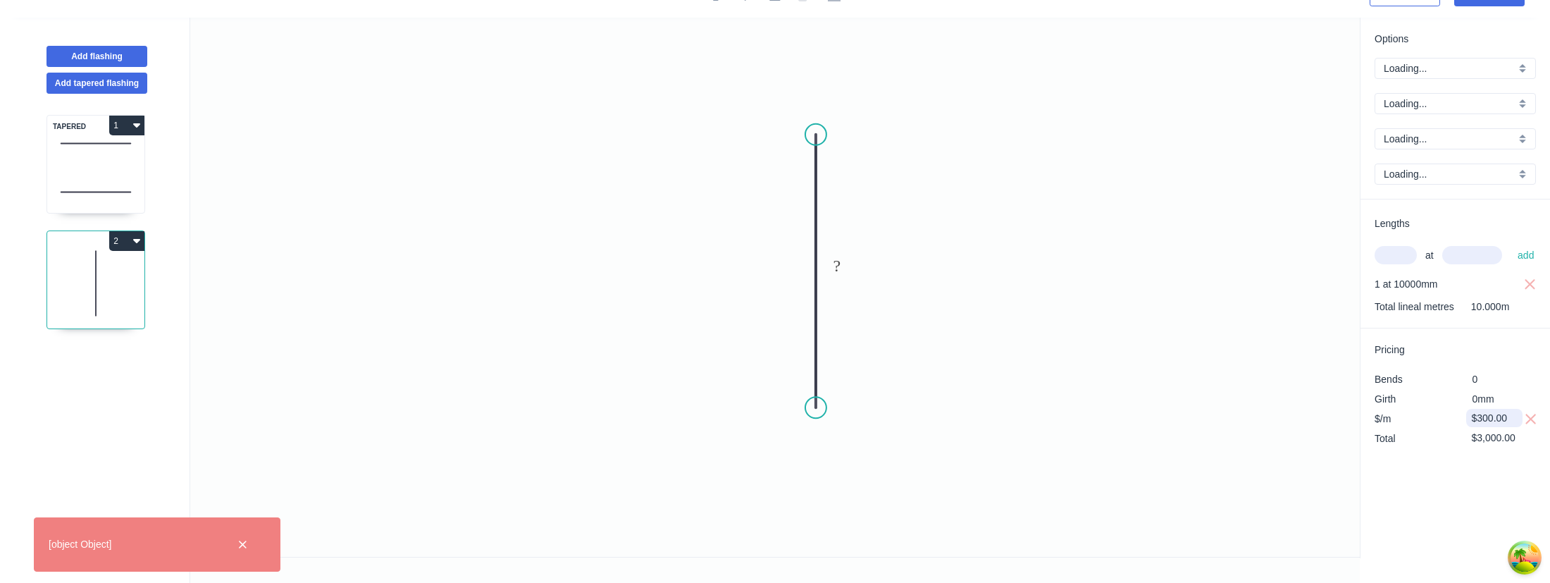
click at [1482, 419] on input "$300.00" at bounding box center [1496, 418] width 48 height 20
type input "$0.00"
click at [1452, 485] on div "Options Loading... Loading... Loading... Loading... Lengths at add 1 at 10000mm…" at bounding box center [1455, 288] width 190 height 540
click at [1486, 422] on input "$0.00" at bounding box center [1496, 418] width 48 height 20
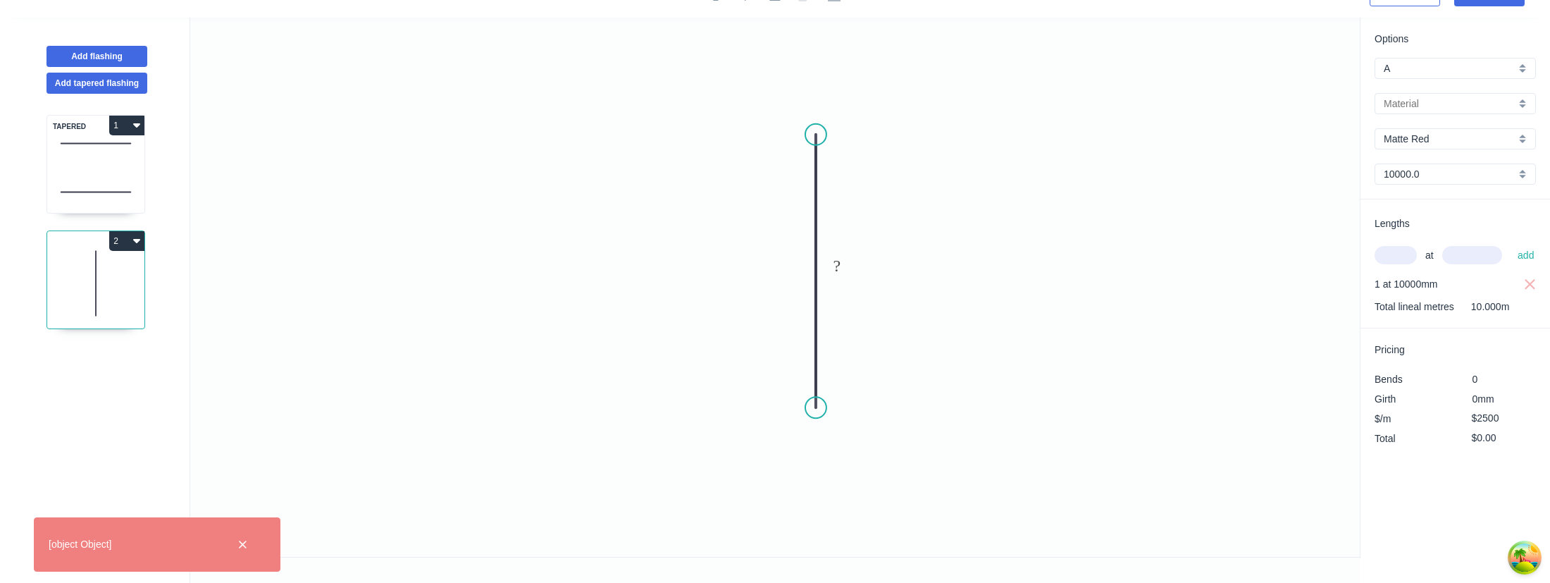
click at [1420, 513] on div "Options A A a Django Flashing HD Comparo Flashings HD Flashings flashin red Mat…" at bounding box center [1455, 288] width 190 height 540
click at [1490, 442] on input "$0.00" at bounding box center [1496, 438] width 48 height 20
type input "$0.00"
click at [1483, 481] on div "Options A A a Django Flashing HD Comparo Flashings HD Flashings flashin red Mat…" at bounding box center [1455, 288] width 190 height 540
click at [1484, 443] on input "$0.00" at bounding box center [1496, 438] width 48 height 20
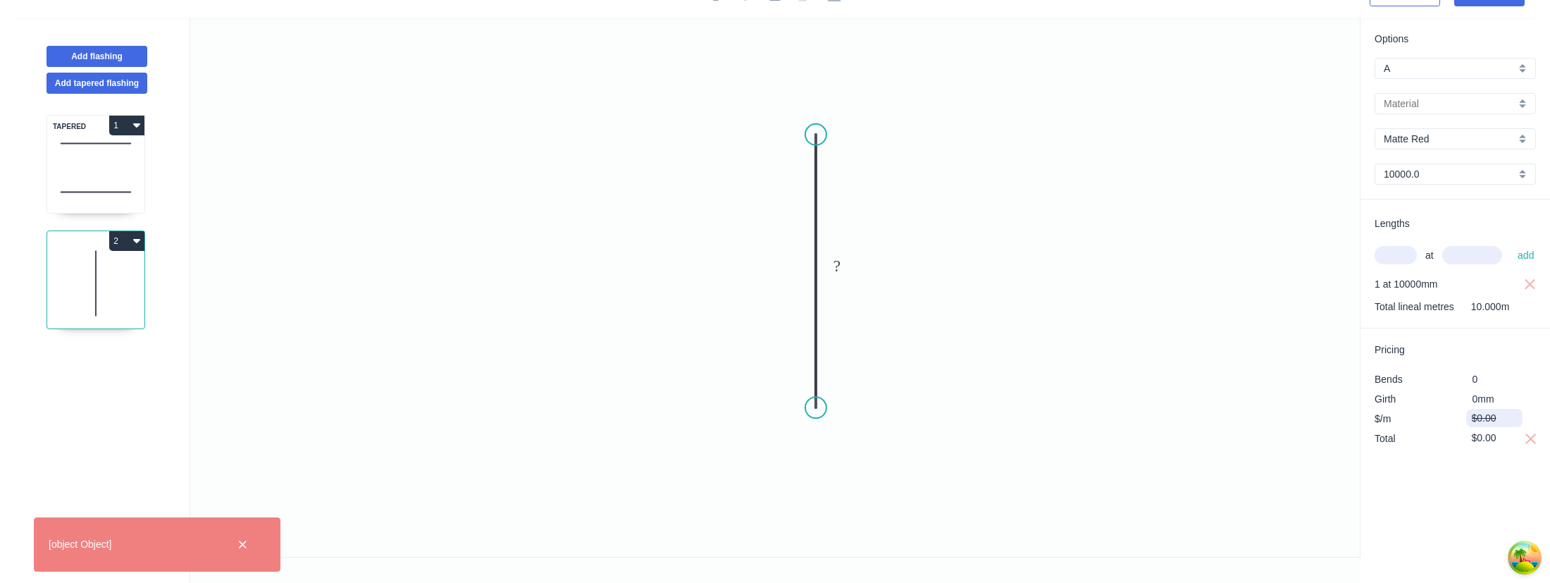
click at [1481, 418] on input "$0.00" at bounding box center [1496, 418] width 48 height 20
click at [1476, 380] on span "0" at bounding box center [1476, 378] width 6 height 11
click at [1456, 91] on div "Options A A a Django Flashing HD Comparo Flashings HD Flashings flashin red Mat…" at bounding box center [1455, 116] width 190 height 168
drag, startPoint x: 1451, startPoint y: 99, endPoint x: 1447, endPoint y: 111, distance: 12.5
click at [1450, 100] on input "text" at bounding box center [1450, 104] width 132 height 15
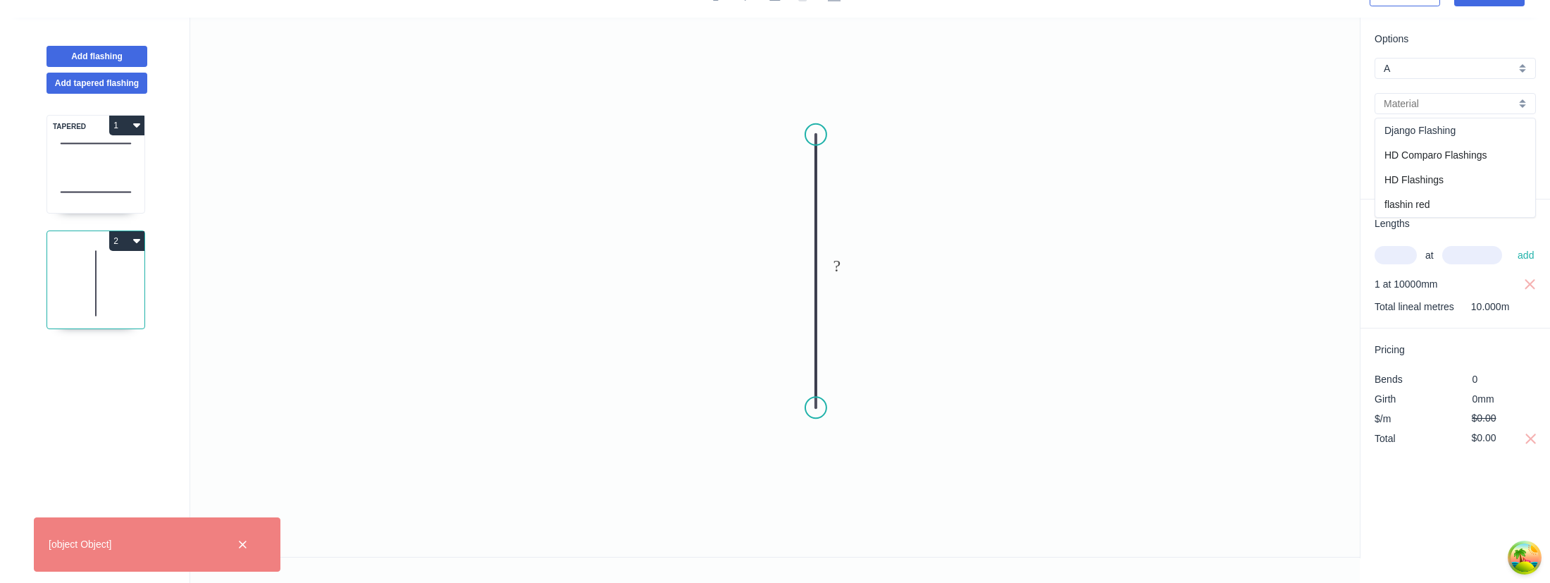
click at [1442, 138] on div "Django Flashing" at bounding box center [1455, 130] width 160 height 25
type input "Django Flashing"
type input "red"
click at [1495, 409] on input "$0.00" at bounding box center [1496, 418] width 48 height 20
type input "$1,000.00"
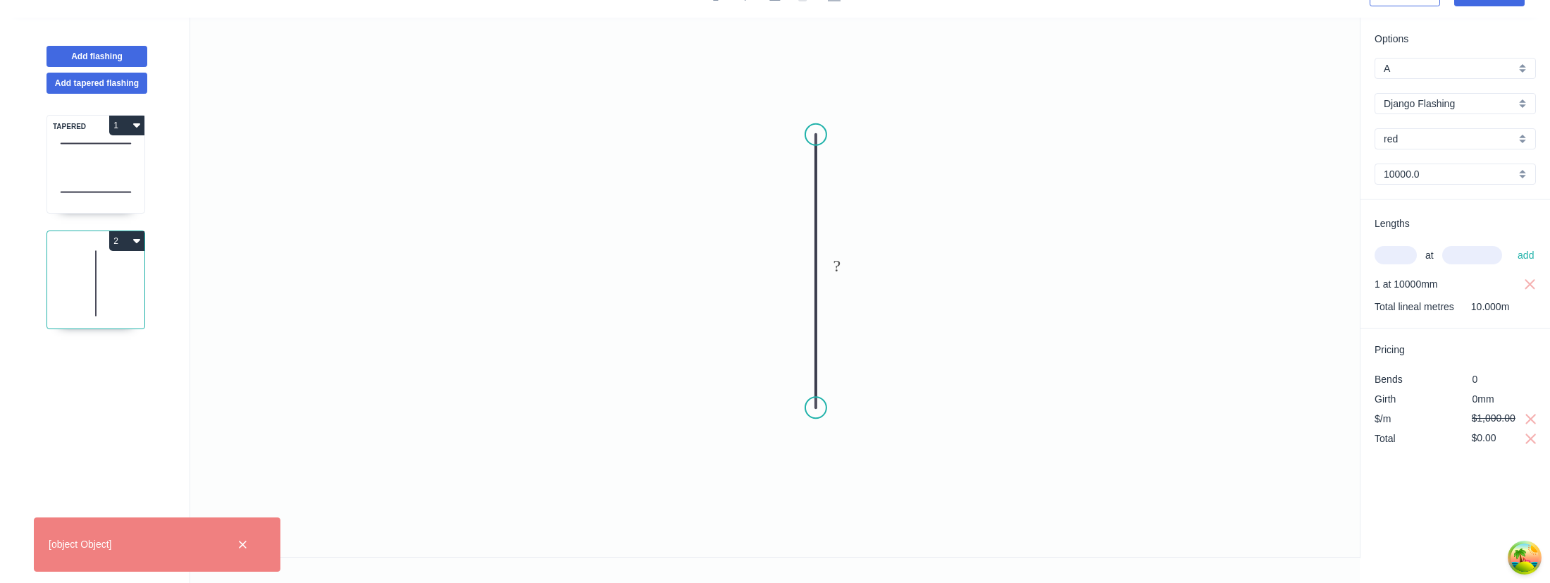
click at [1439, 504] on div "Options A A a Django Flashing Django Flashing red red 10000.0 10000.0 Lengths a…" at bounding box center [1455, 288] width 190 height 540
click at [1529, 442] on icon "button" at bounding box center [1531, 438] width 13 height 17
type input "$10,000.00"
click at [1459, 521] on div "Options A A a Django Flashing Django Flashing red red 10000.0 10000.0 Lengths a…" at bounding box center [1455, 288] width 190 height 540
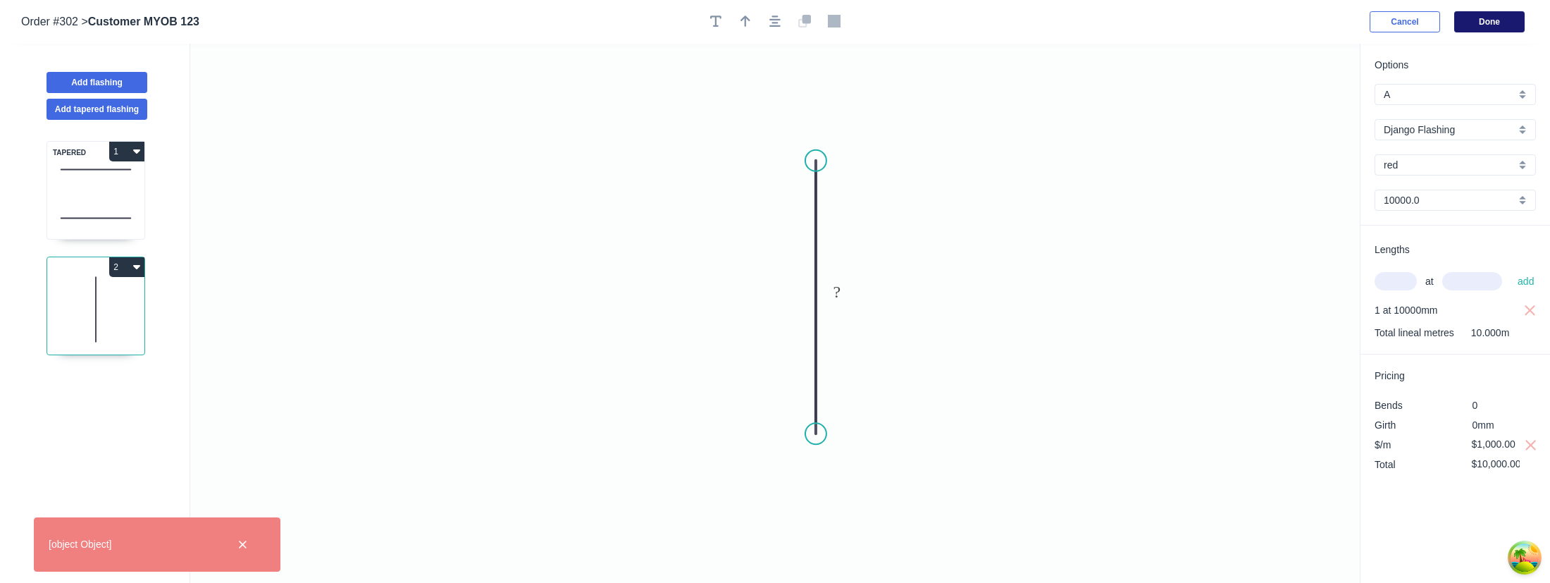
click at [1488, 27] on button "Done" at bounding box center [1489, 21] width 70 height 21
